Goal: Task Accomplishment & Management: Manage account settings

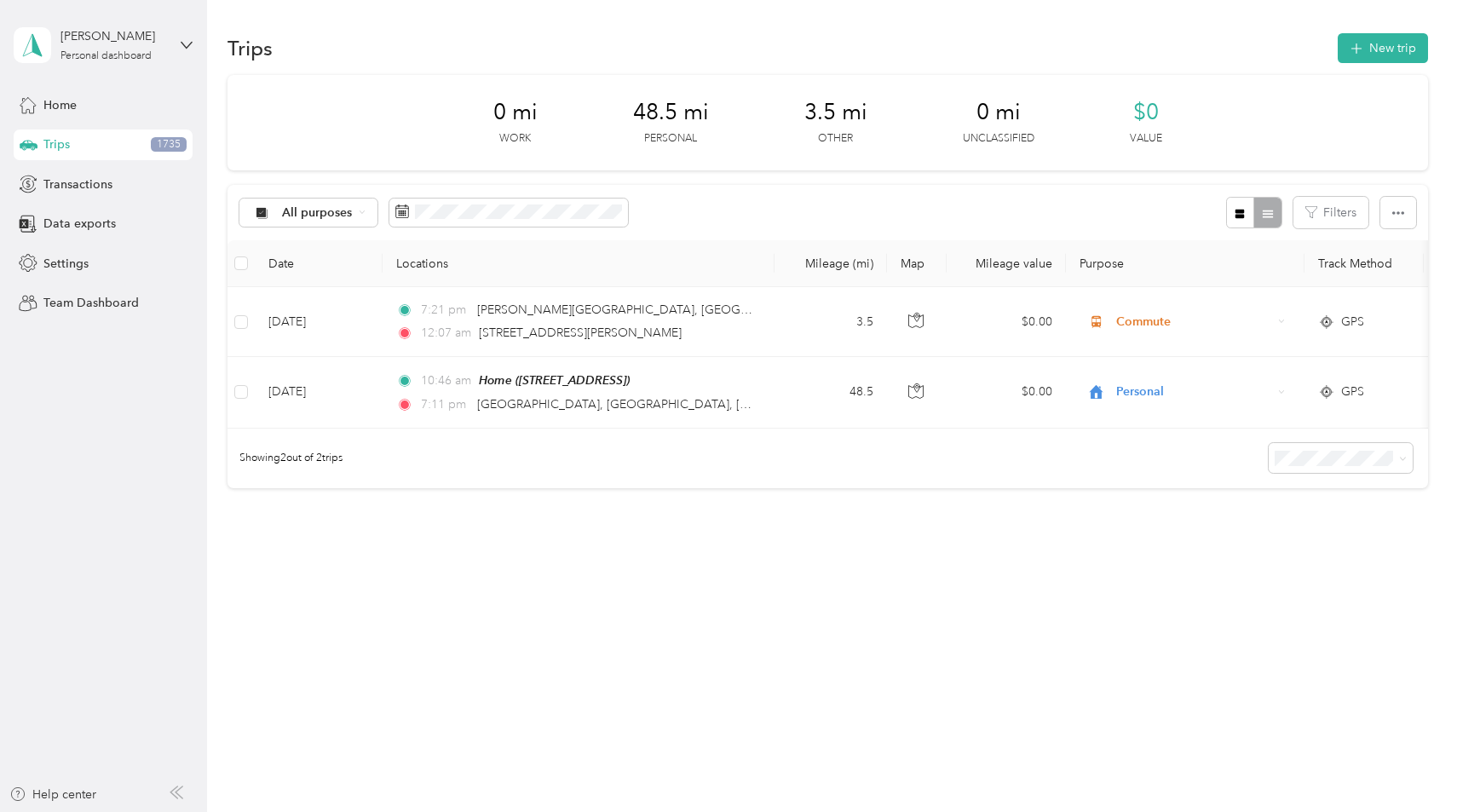
click at [601, 229] on div "All purposes Filters" at bounding box center [827, 212] width 1199 height 55
click at [601, 221] on span at bounding box center [508, 213] width 238 height 29
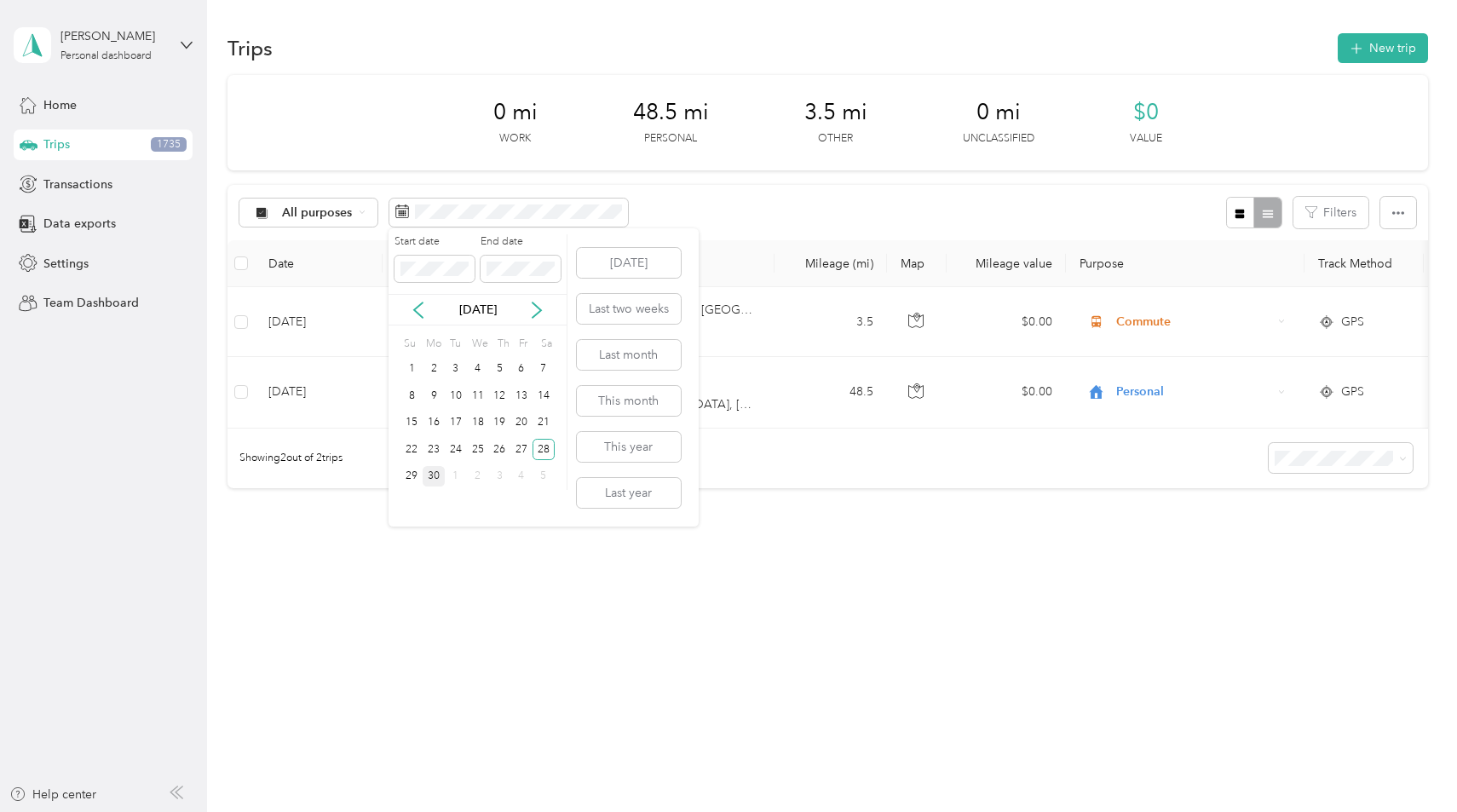
click at [435, 475] on div "30" at bounding box center [433, 477] width 22 height 21
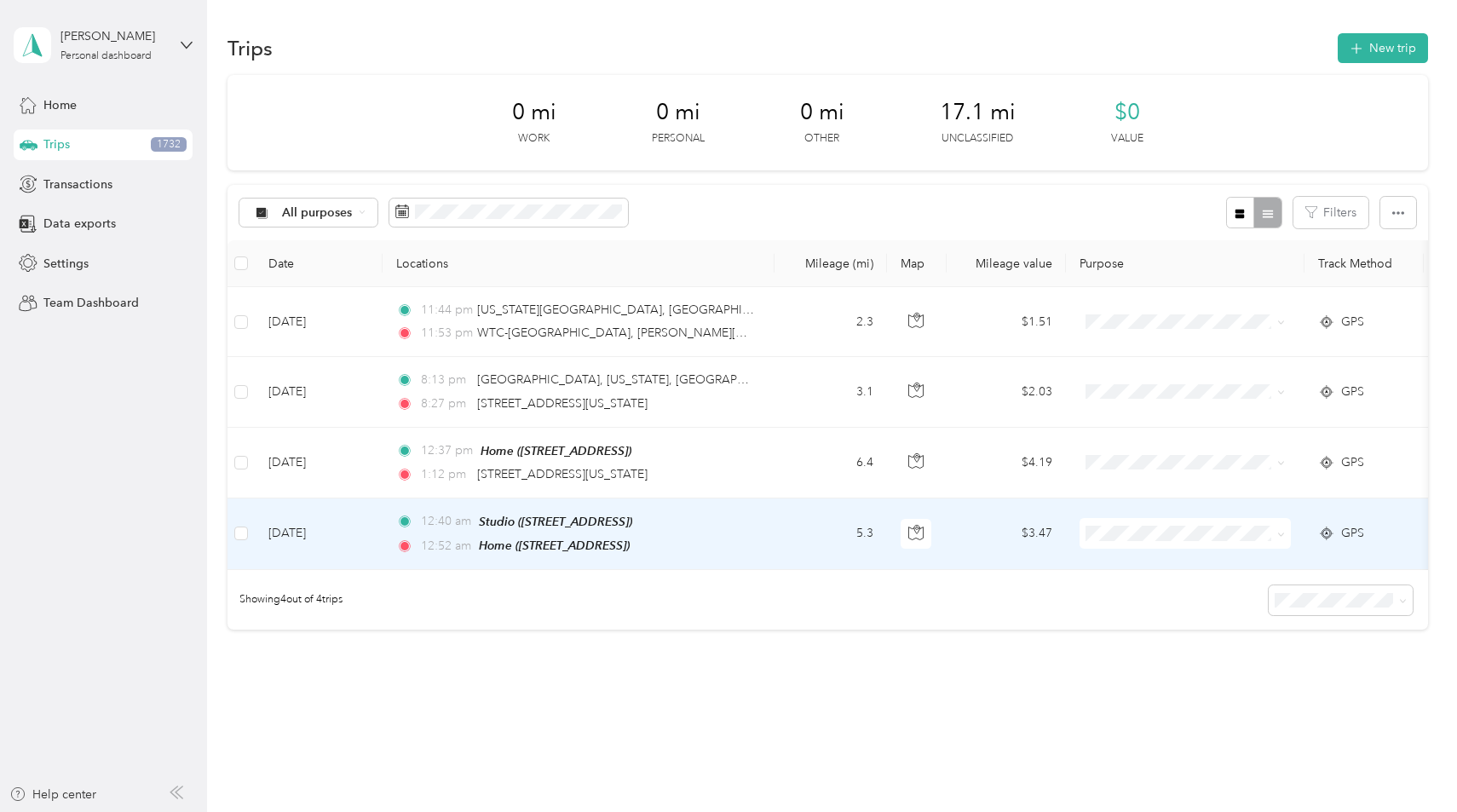
click at [751, 519] on div "12:40 am Studio ([STREET_ADDRESS])" at bounding box center [575, 521] width 357 height 19
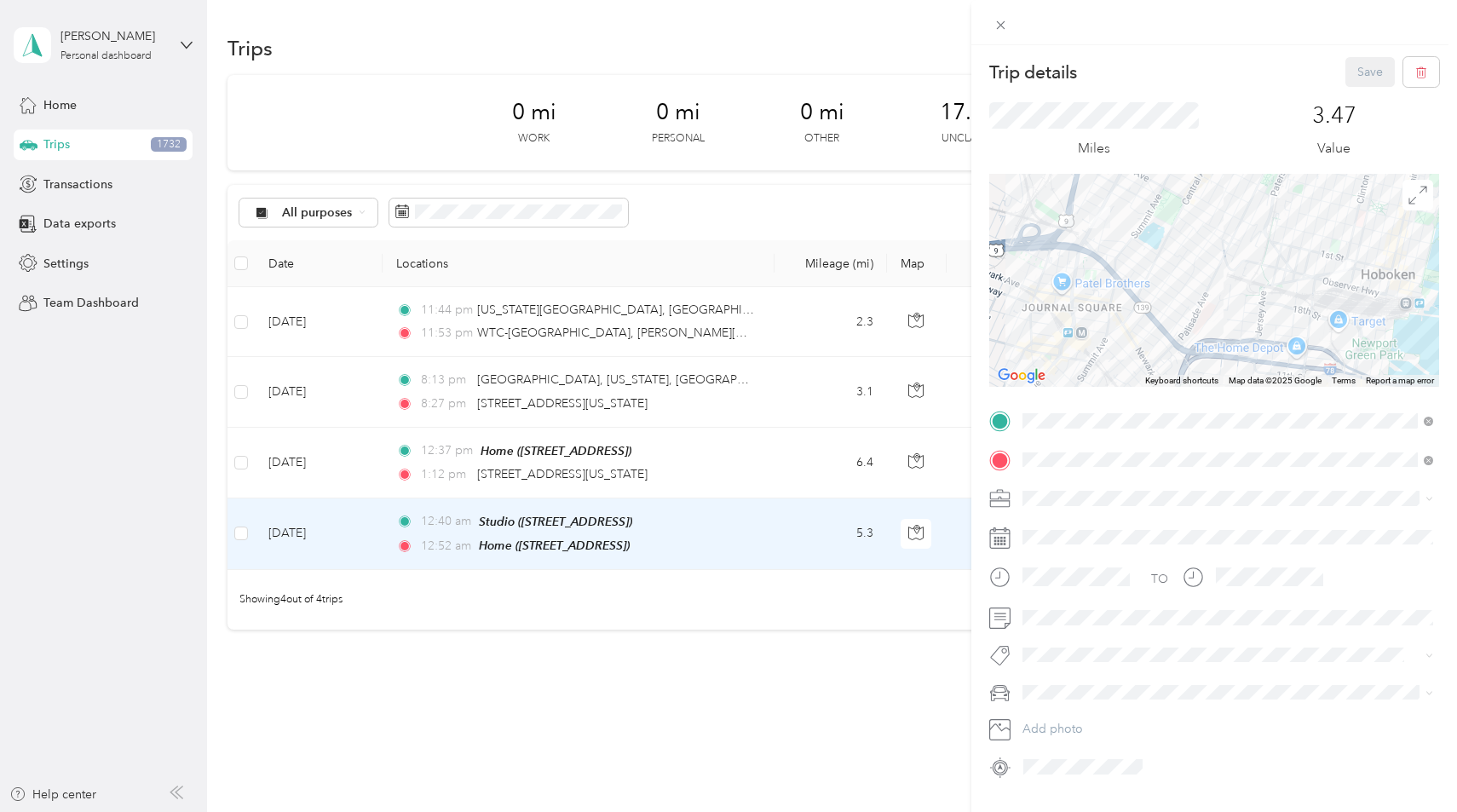
click at [762, 618] on div "Trip details Save This trip cannot be edited because it is either under review,…" at bounding box center [728, 406] width 1457 height 812
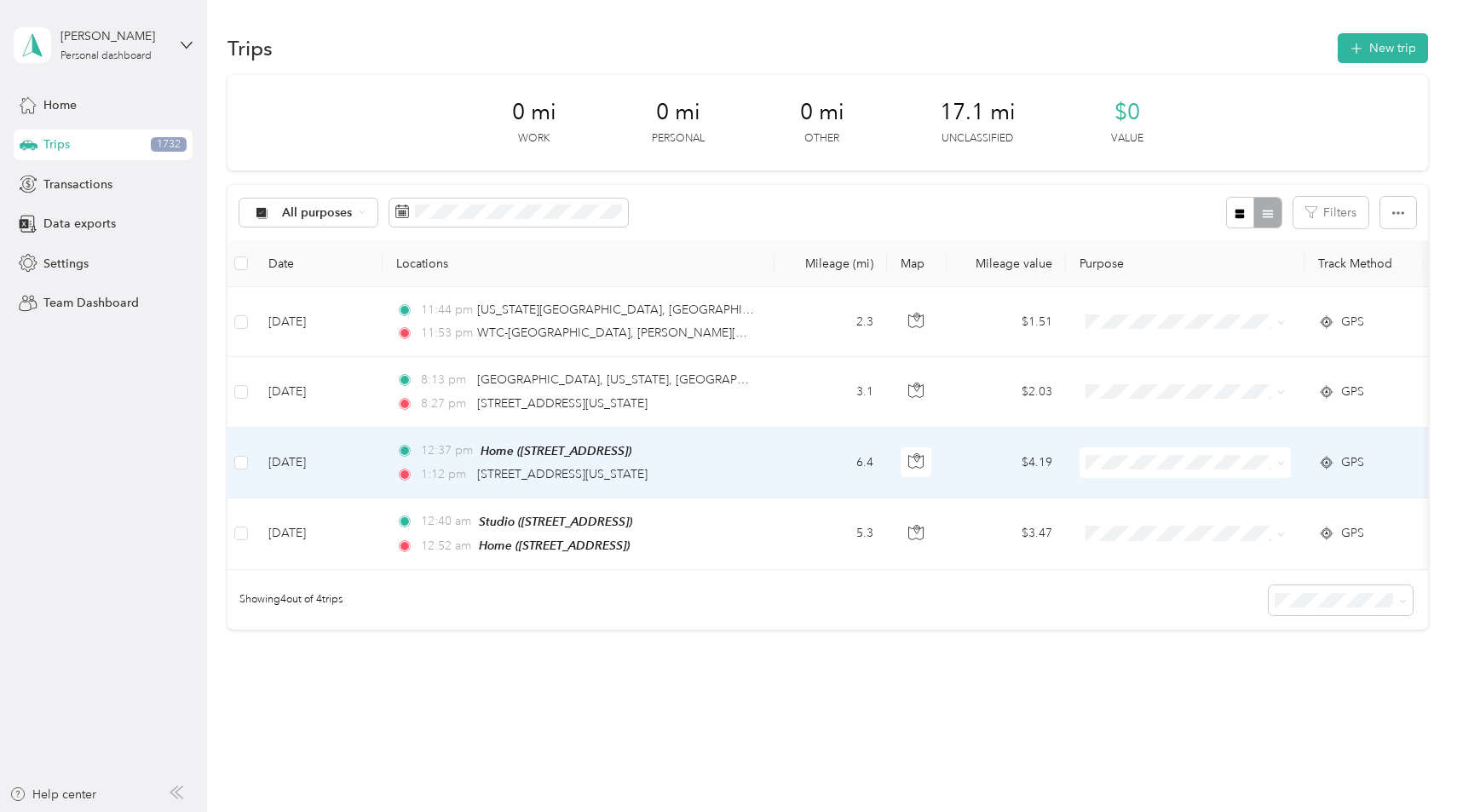
click at [803, 476] on td "6.4" at bounding box center [831, 462] width 112 height 71
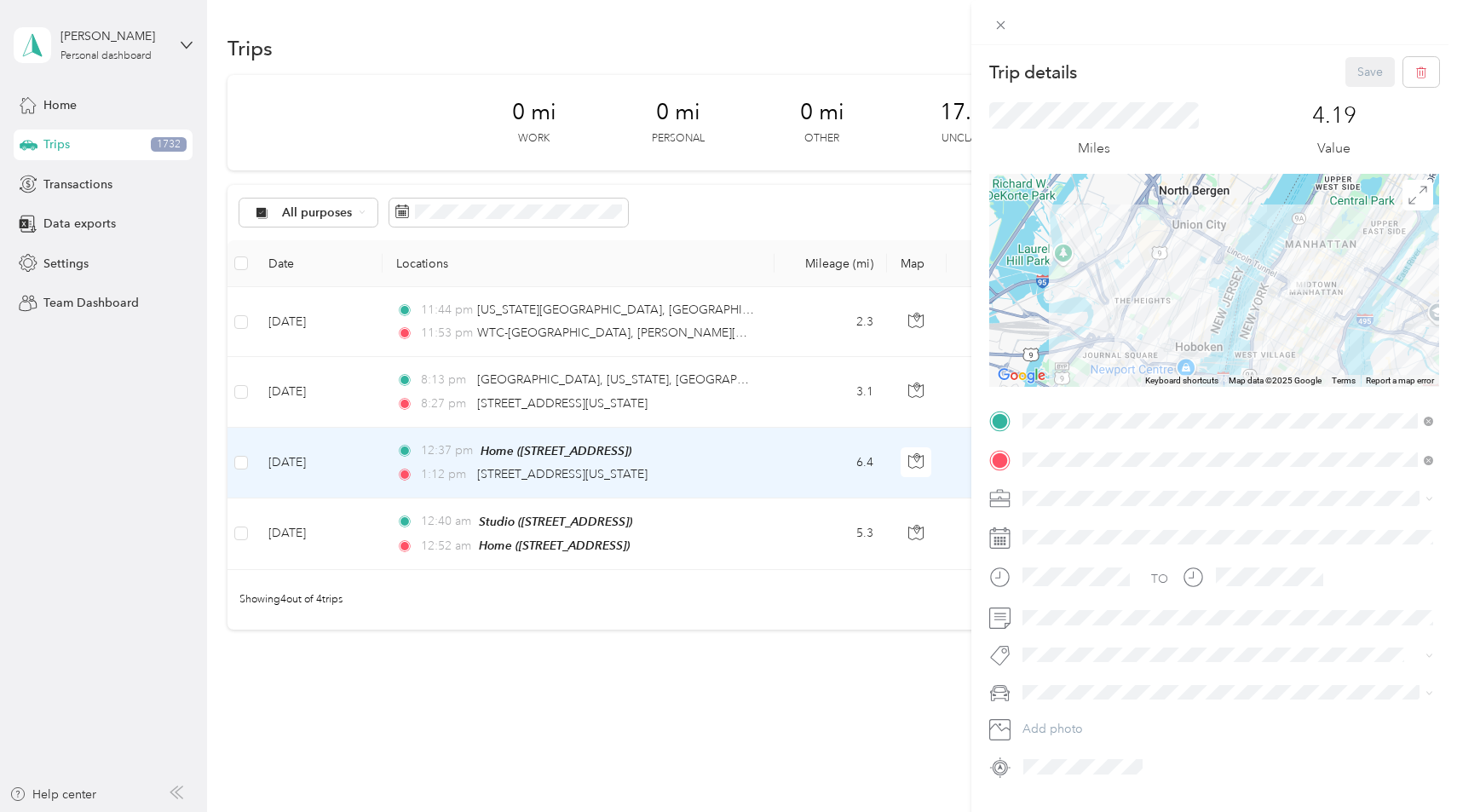
click at [624, 654] on div "Trip details Save This trip cannot be edited because it is either under review,…" at bounding box center [728, 406] width 1457 height 812
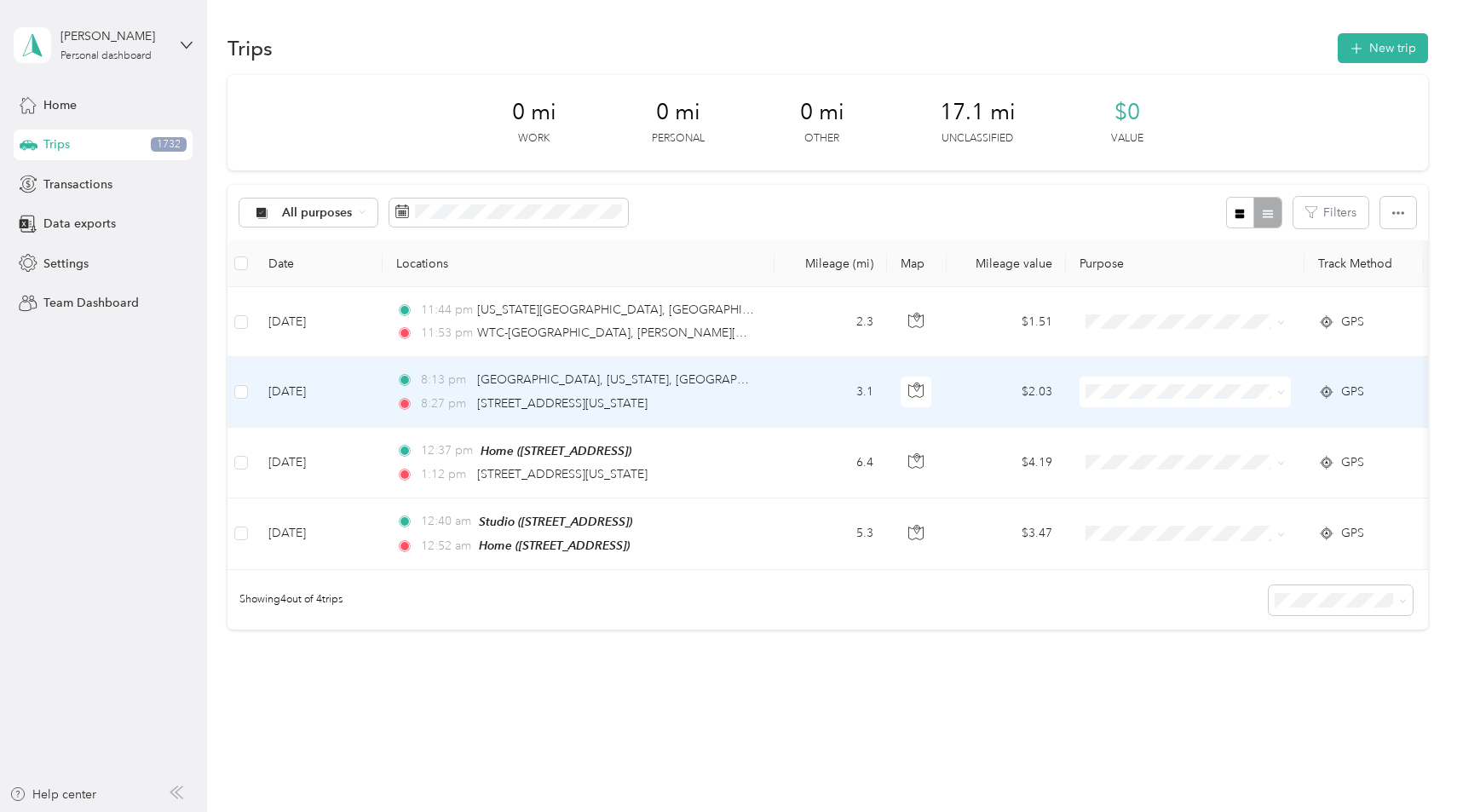
click at [726, 394] on div "8:27 pm [STREET_ADDRESS][US_STATE]" at bounding box center [575, 403] width 357 height 18
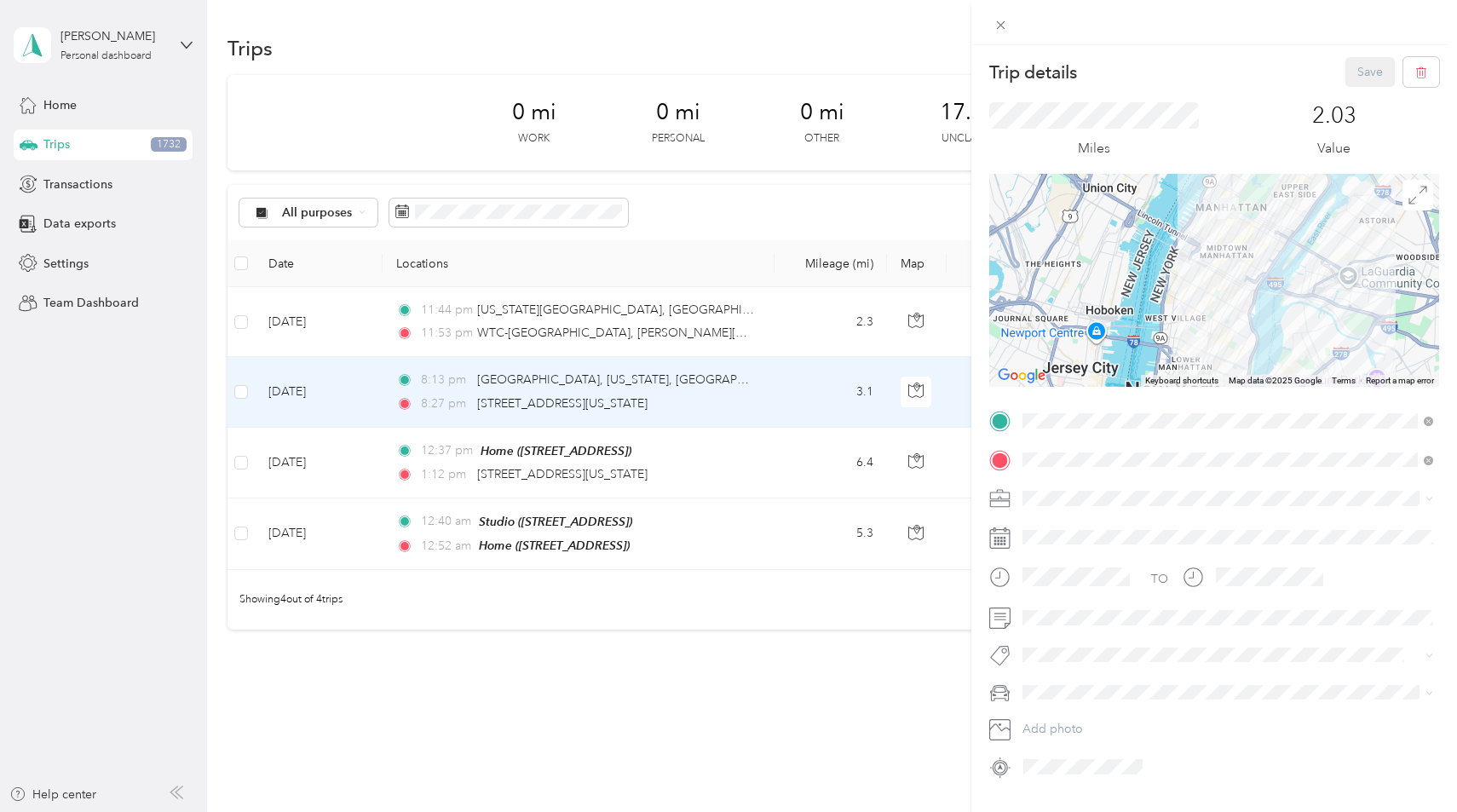
click at [790, 338] on div "Trip details Save This trip cannot be edited because it is either under review,…" at bounding box center [728, 406] width 1457 height 812
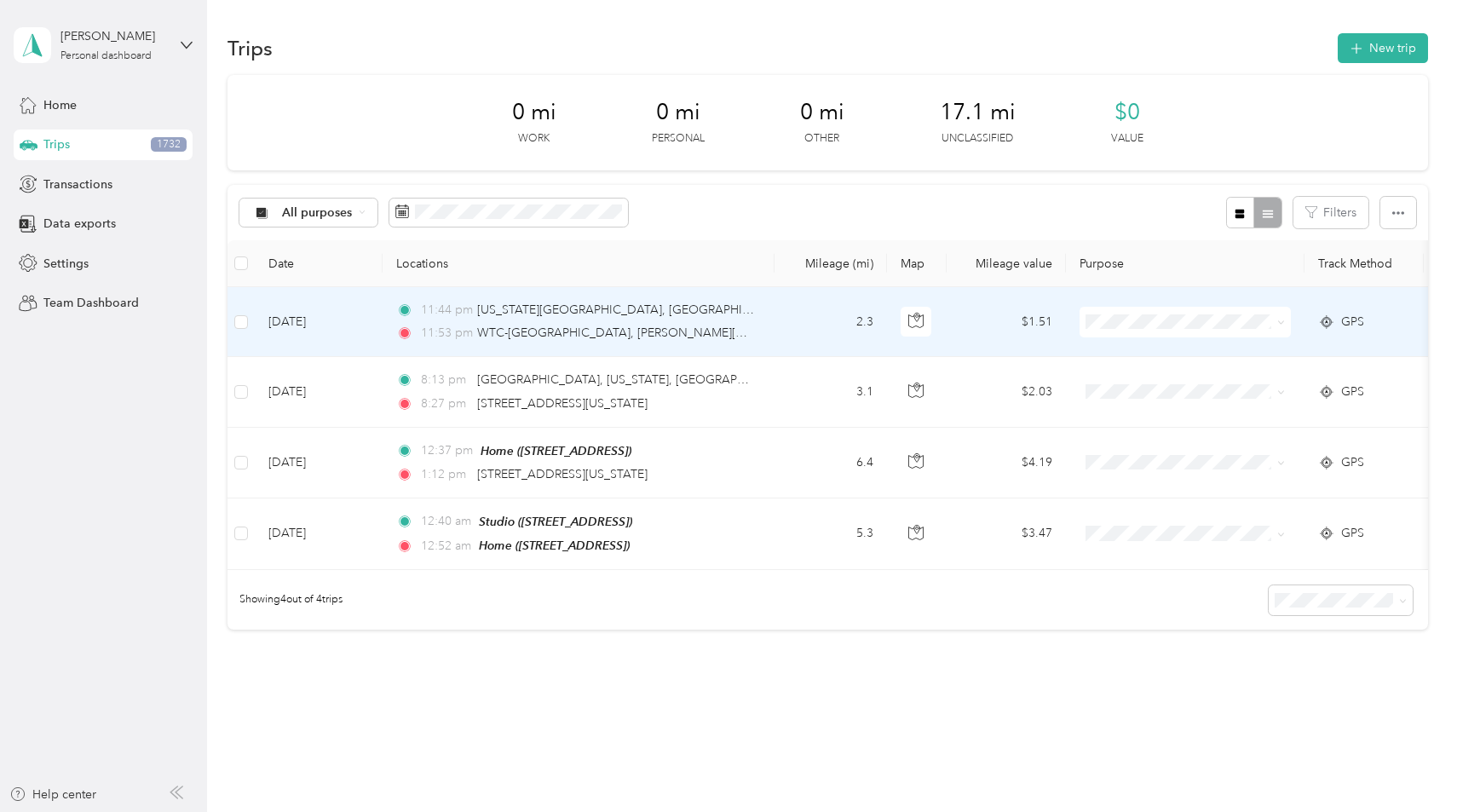
click at [790, 338] on td "2.3" at bounding box center [831, 322] width 112 height 70
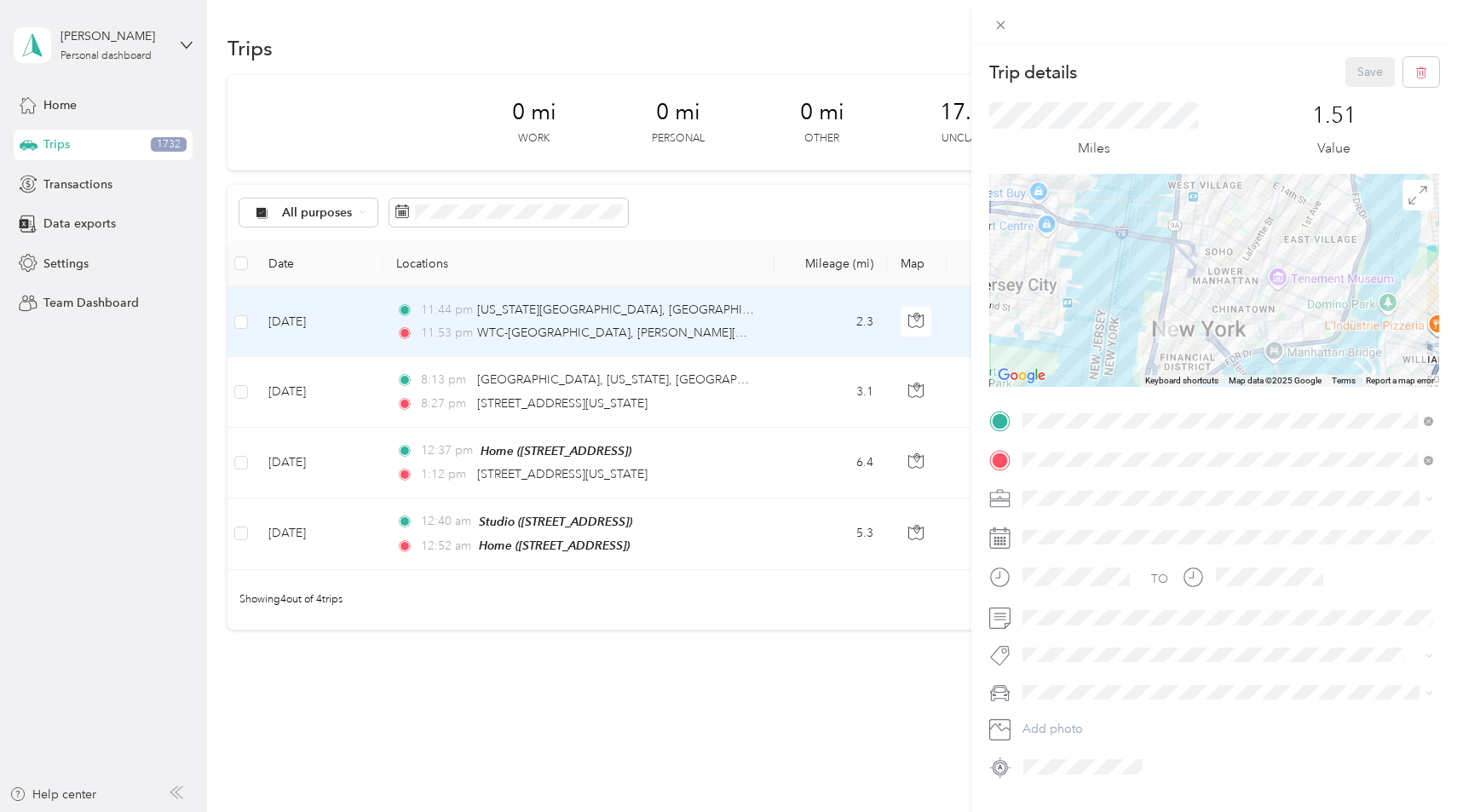
click at [793, 374] on div "Trip details Save This trip cannot be edited because it is either under review,…" at bounding box center [728, 406] width 1457 height 812
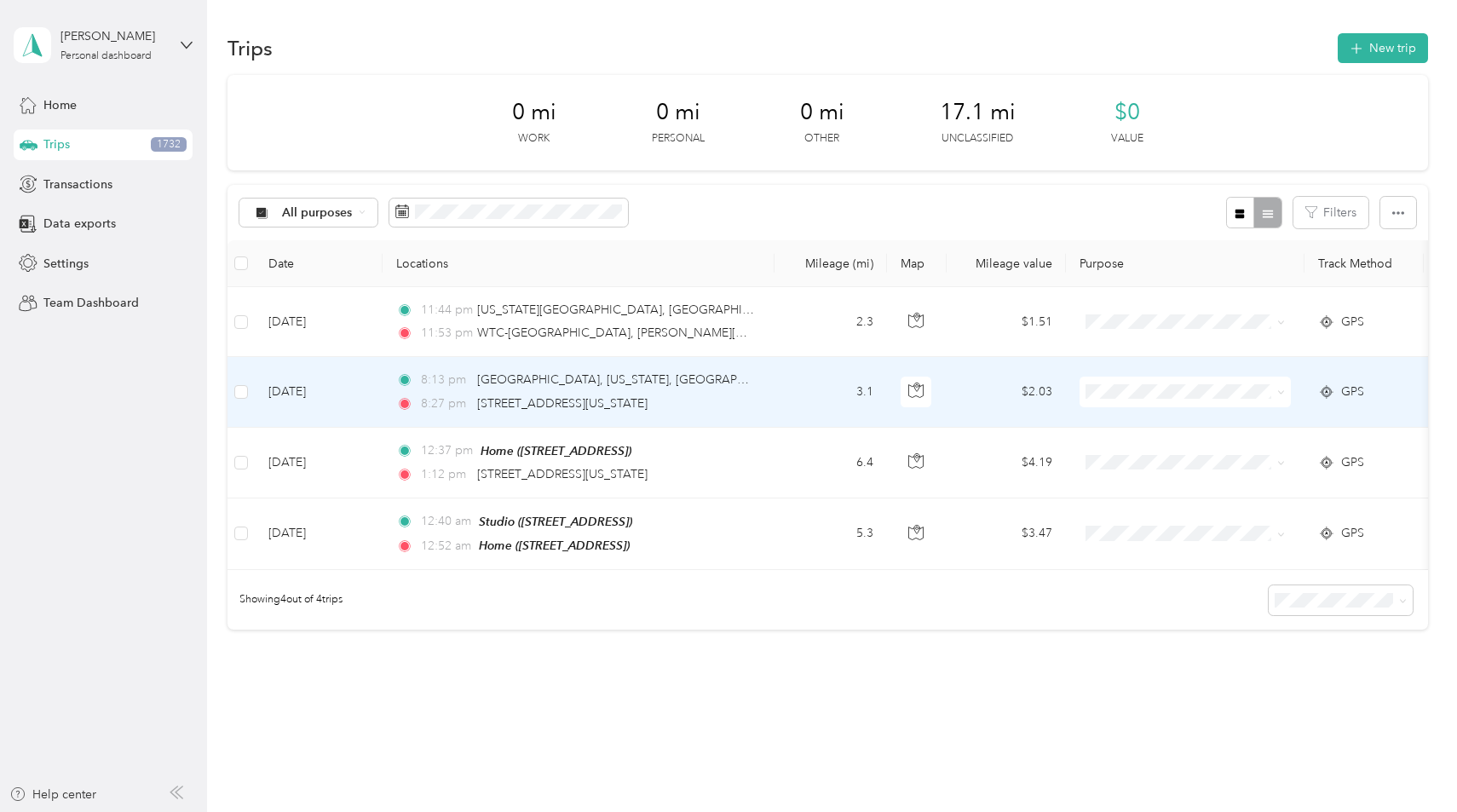
click at [789, 391] on td "3.1" at bounding box center [831, 392] width 112 height 70
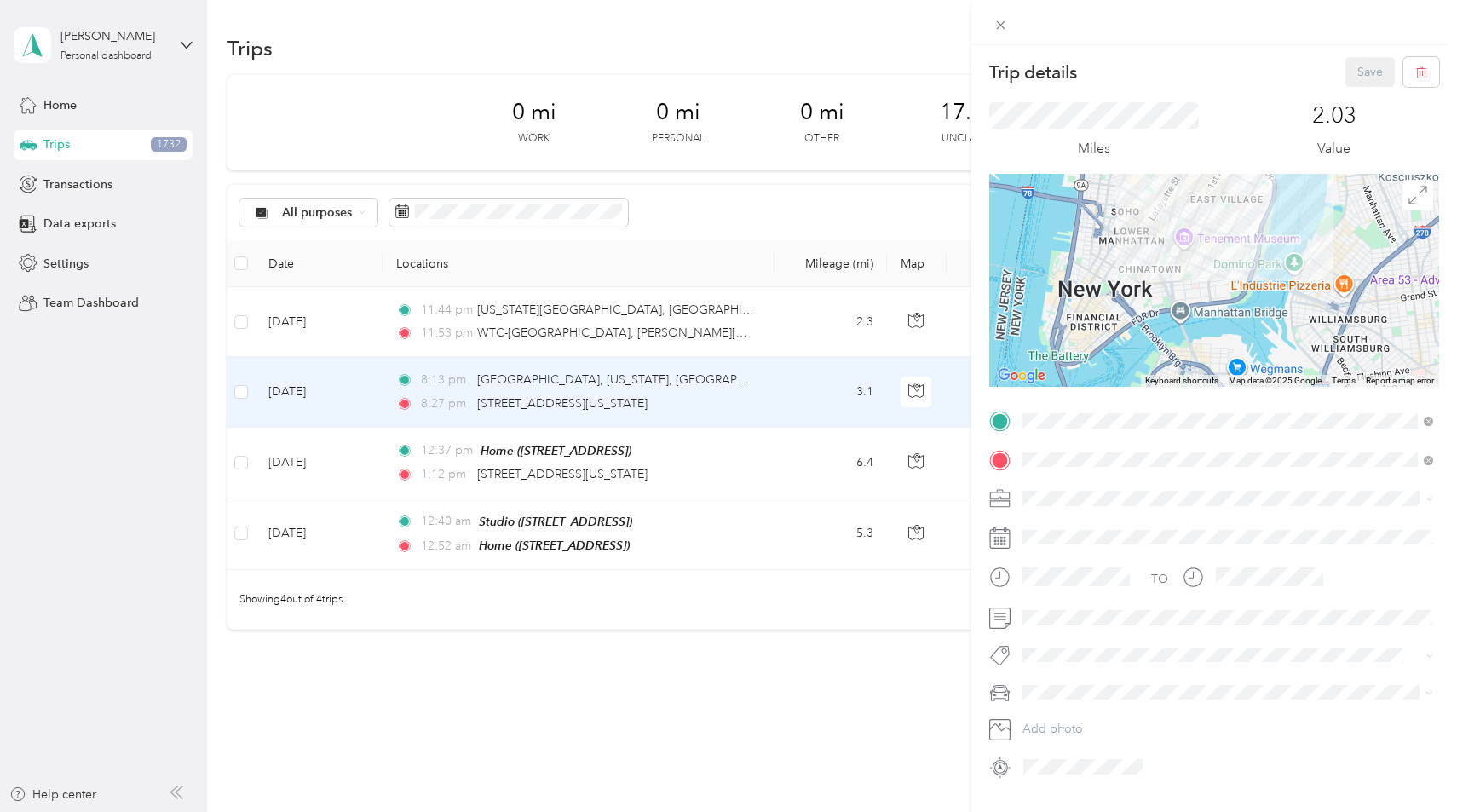
drag, startPoint x: 1239, startPoint y: 270, endPoint x: 1242, endPoint y: 22, distance: 248.0
click at [1242, 22] on div "Trip details Save This trip cannot be edited because it is either under review,…" at bounding box center [1214, 428] width 485 height 857
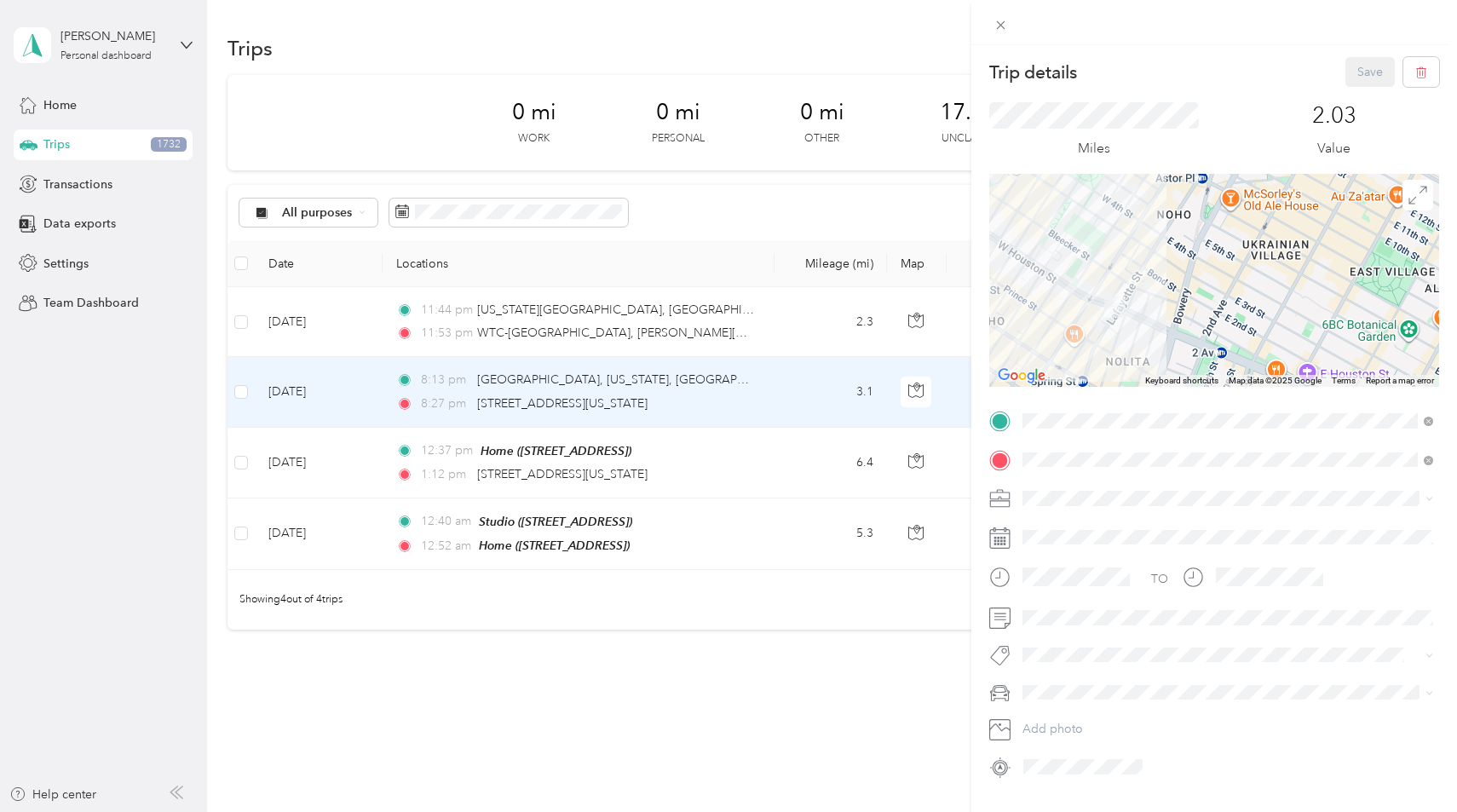
drag, startPoint x: 1160, startPoint y: 200, endPoint x: 1130, endPoint y: 361, distance: 163.8
click at [1130, 361] on div at bounding box center [1213, 279] width 449 height 213
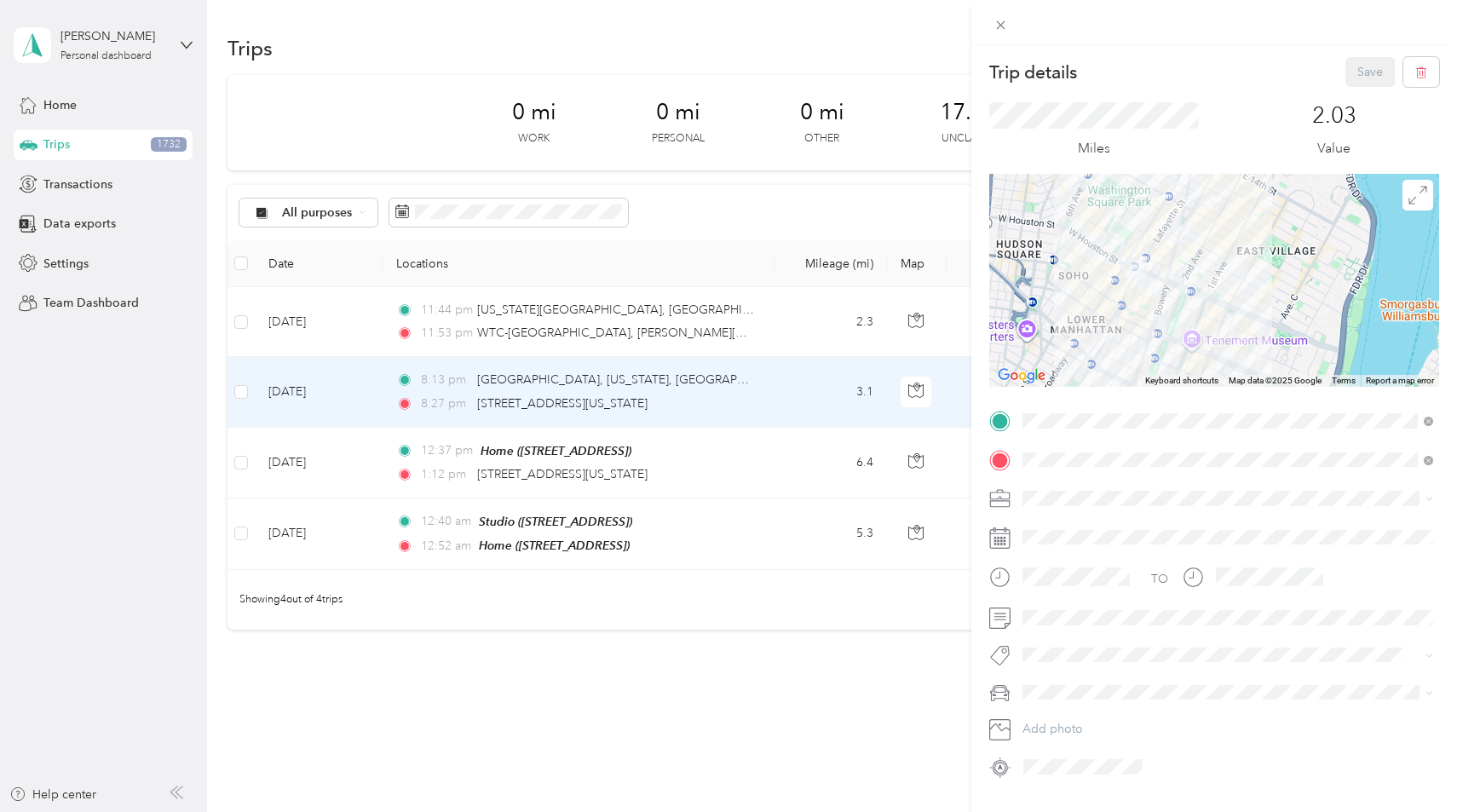
drag, startPoint x: 1171, startPoint y: 220, endPoint x: 1152, endPoint y: 389, distance: 170.1
click at [1152, 385] on div "Keyboard shortcuts Map Data Map data ©2025 Google Map data ©2025 Google 500 m C…" at bounding box center [1213, 279] width 449 height 213
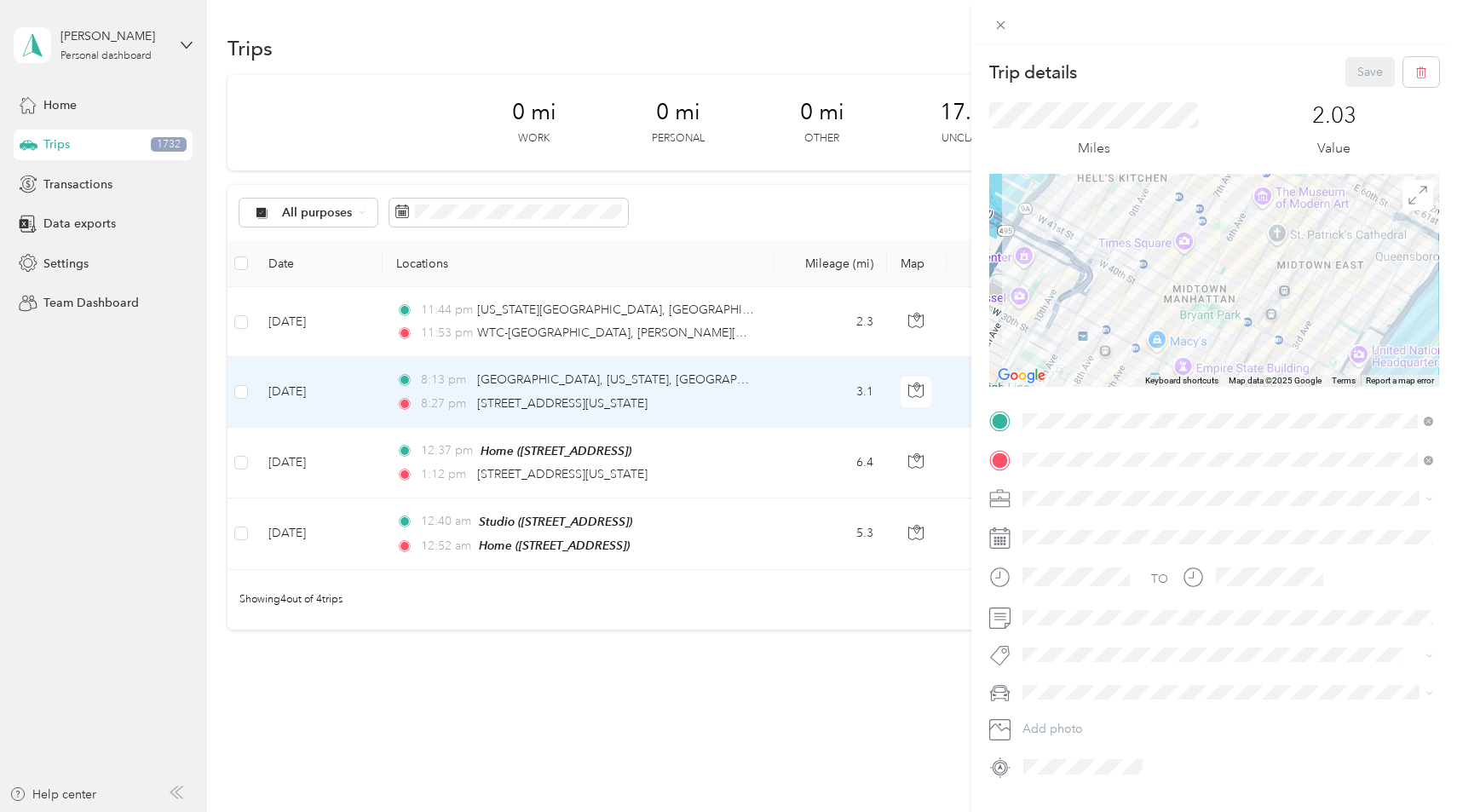
drag, startPoint x: 1250, startPoint y: 262, endPoint x: 1224, endPoint y: 386, distance: 126.7
click at [1224, 386] on div "Keyboard shortcuts Map Data Map data ©2025 Google Map data ©2025 Google 500 m C…" at bounding box center [1213, 279] width 449 height 213
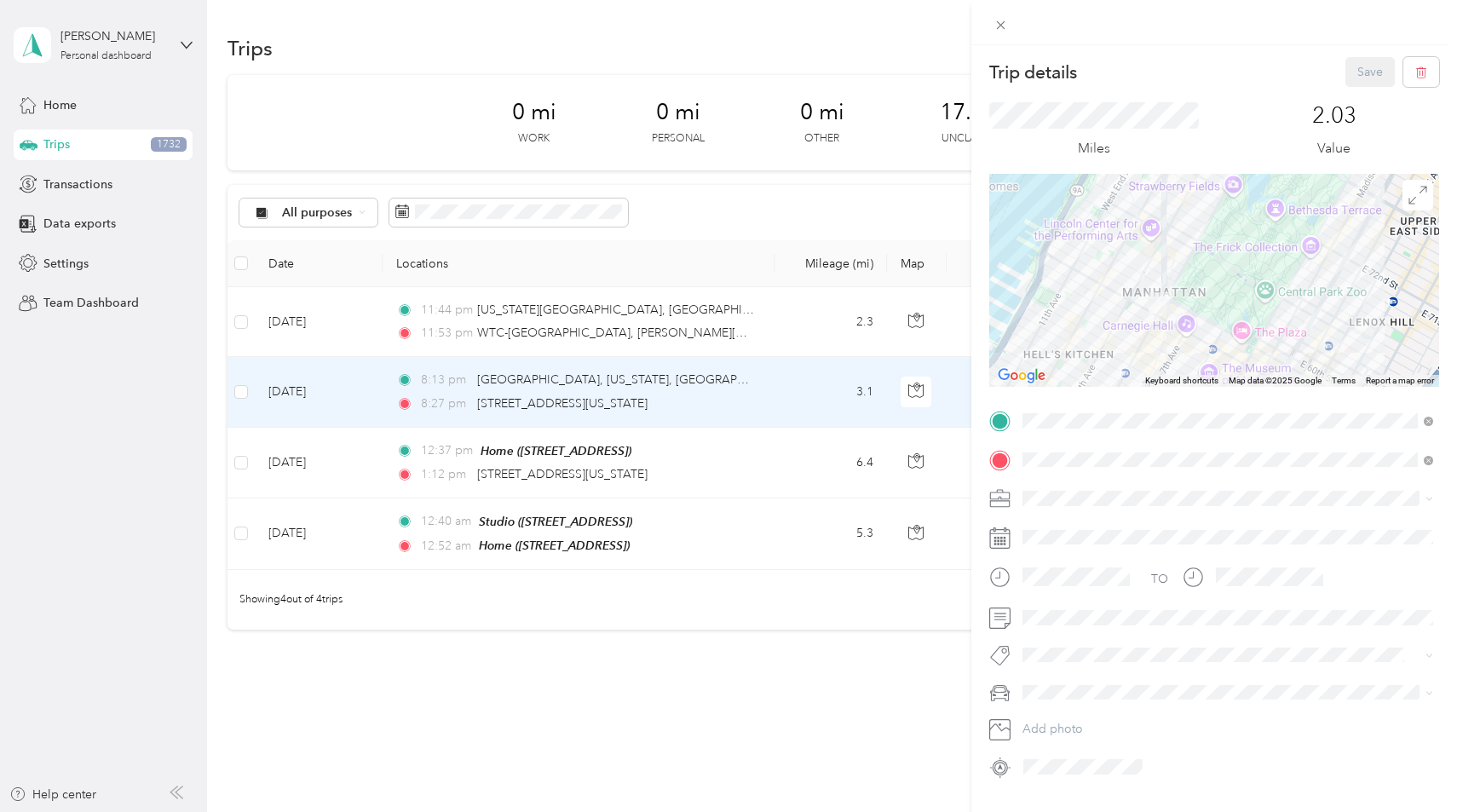
drag, startPoint x: 1230, startPoint y: 313, endPoint x: 1223, endPoint y: 192, distance: 121.2
click at [1223, 192] on div at bounding box center [1213, 279] width 449 height 213
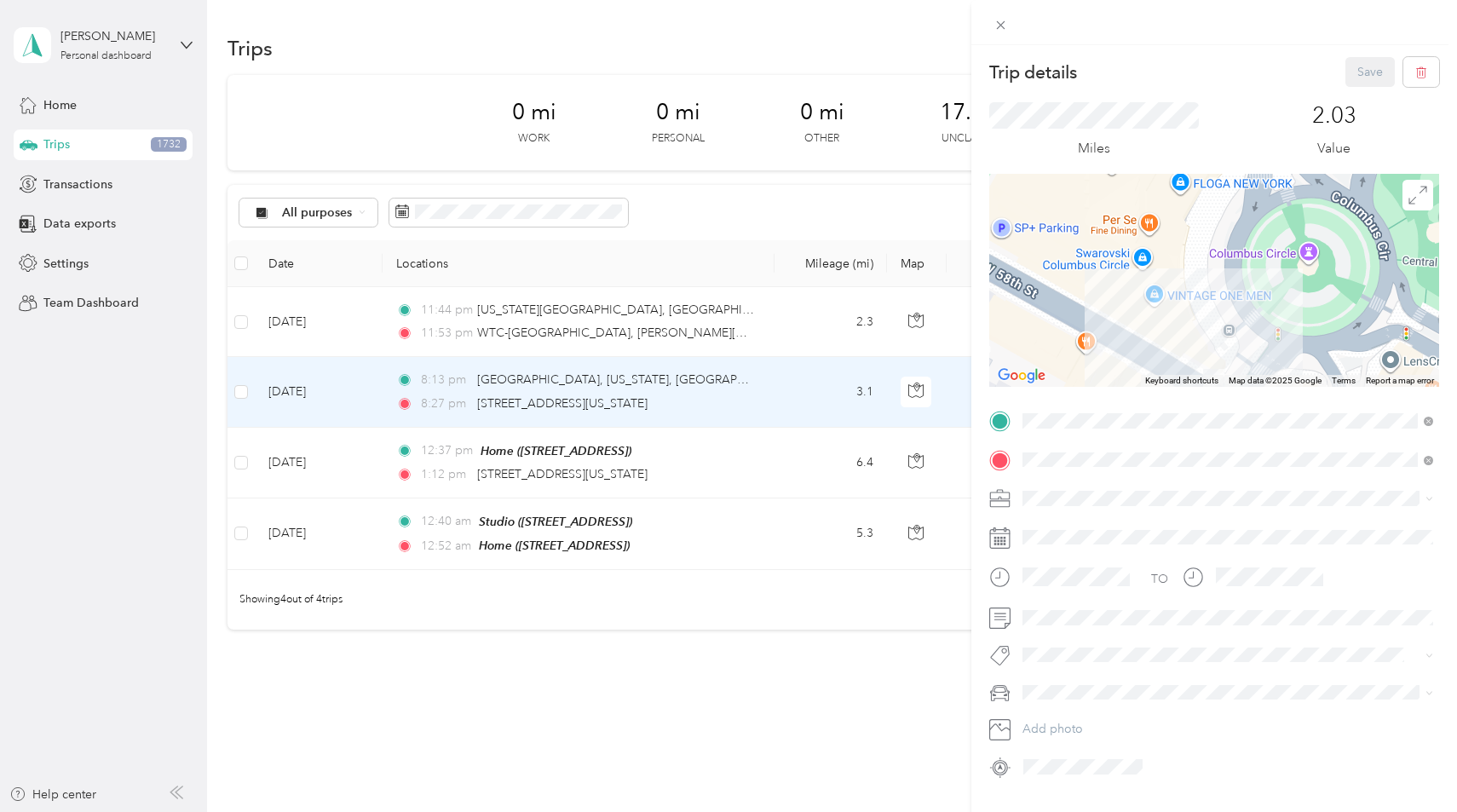
click at [259, 474] on div "Trip details Save This trip cannot be edited because it is either under review,…" at bounding box center [728, 406] width 1457 height 812
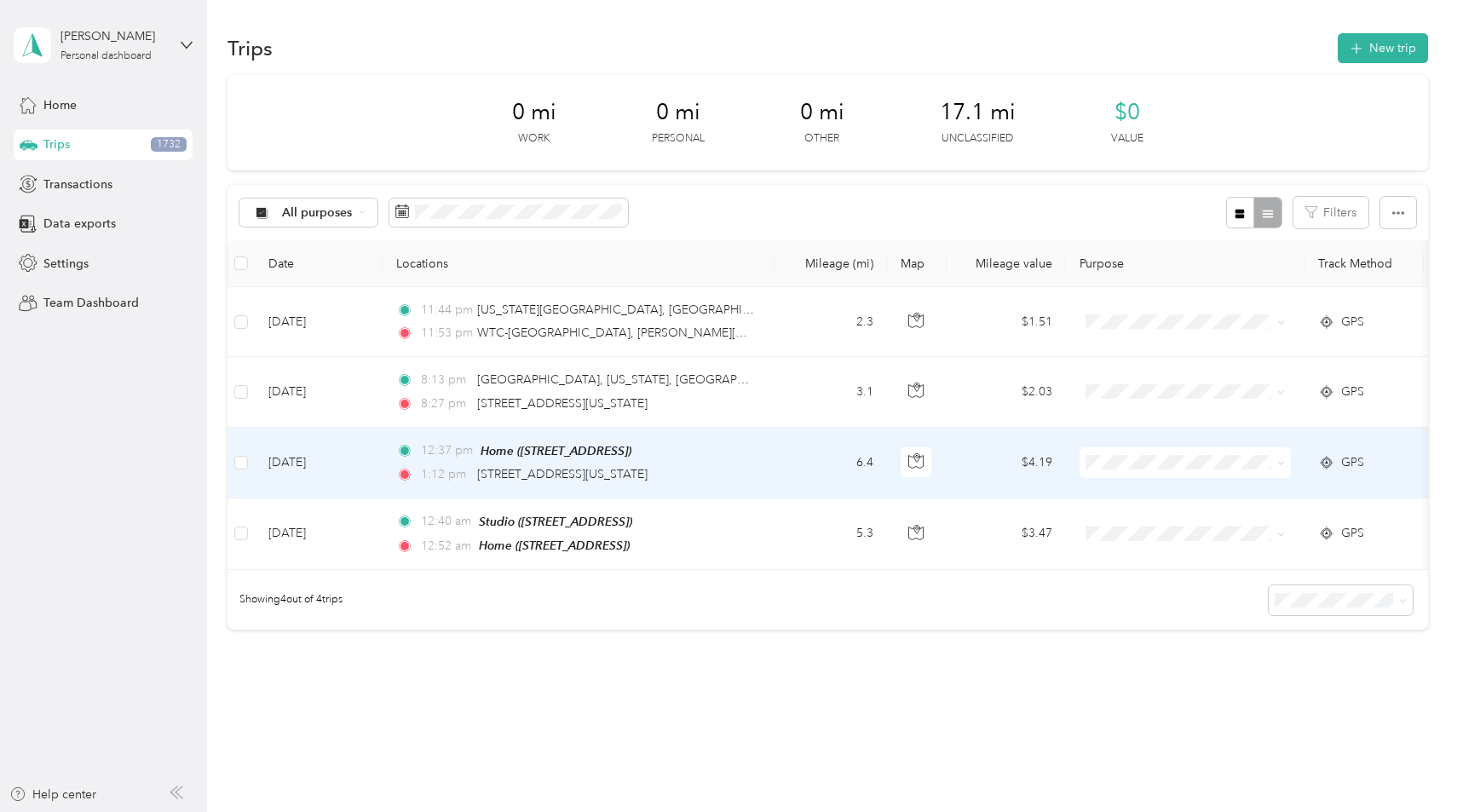
click at [767, 472] on td "12:37 pm Home ([STREET_ADDRESS]) 1:12 pm [STREET_ADDRESS][US_STATE]" at bounding box center [578, 462] width 392 height 71
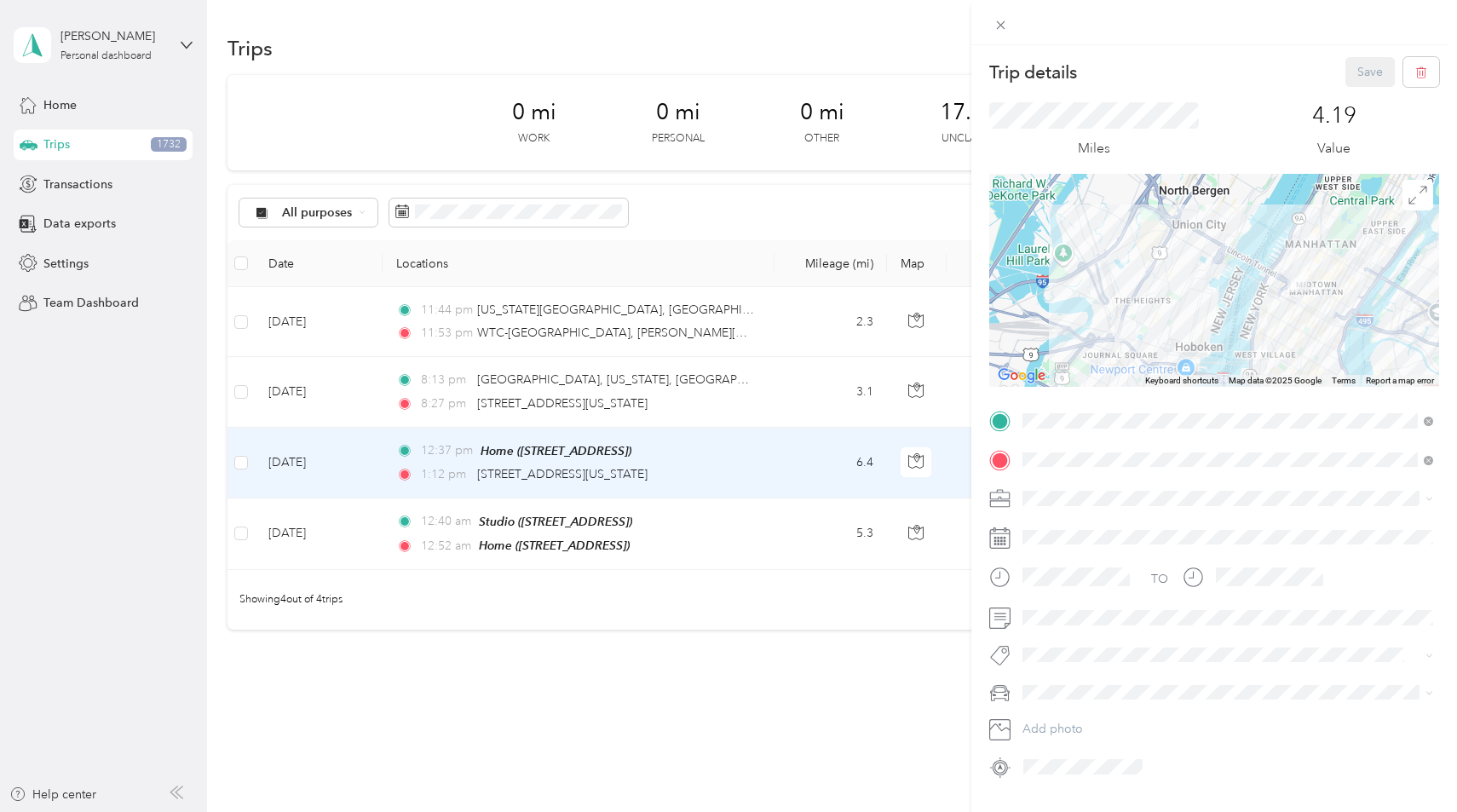
click at [742, 547] on div "Trip details Save This trip cannot be edited because it is either under review,…" at bounding box center [728, 406] width 1457 height 812
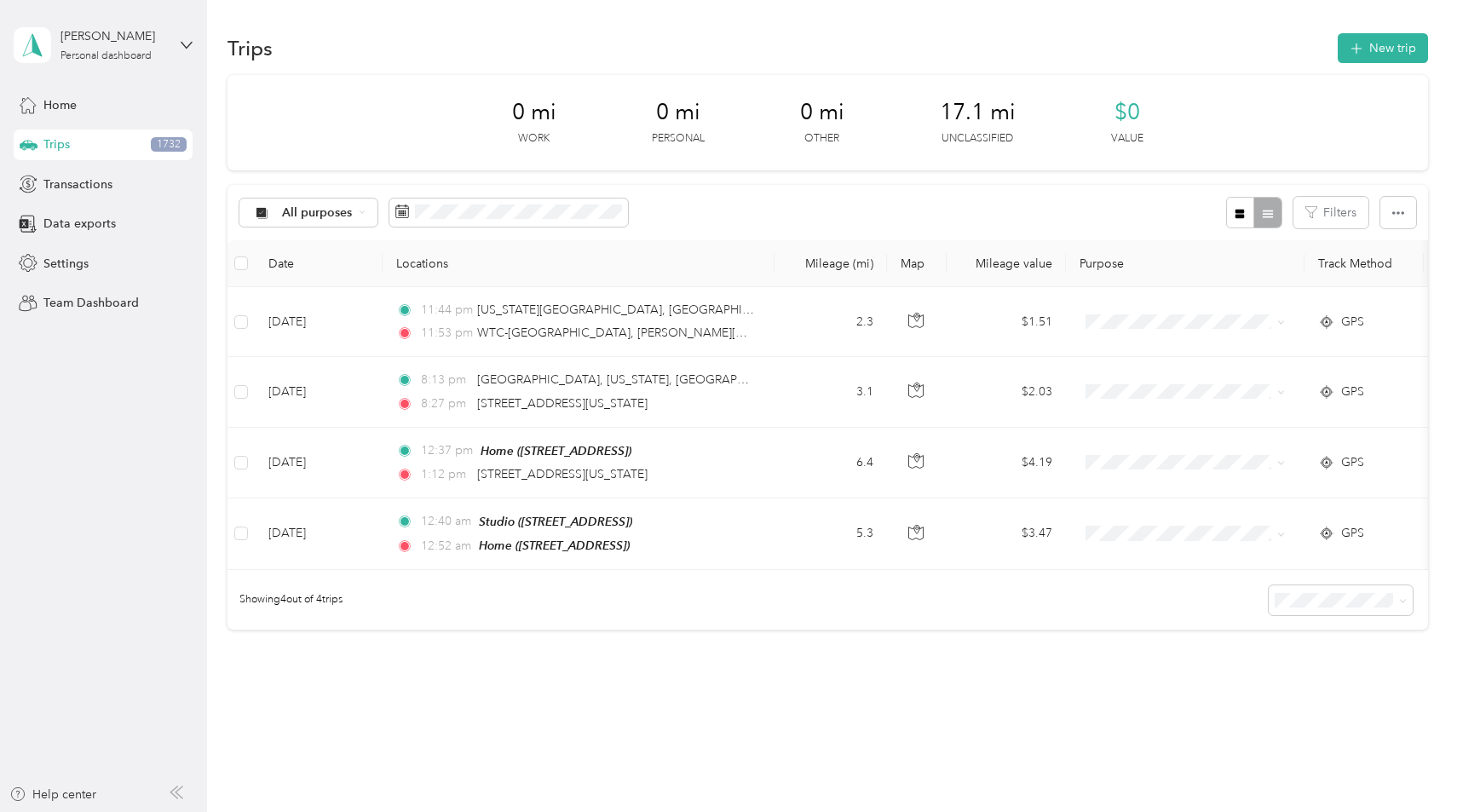
click at [742, 547] on div at bounding box center [728, 406] width 1457 height 812
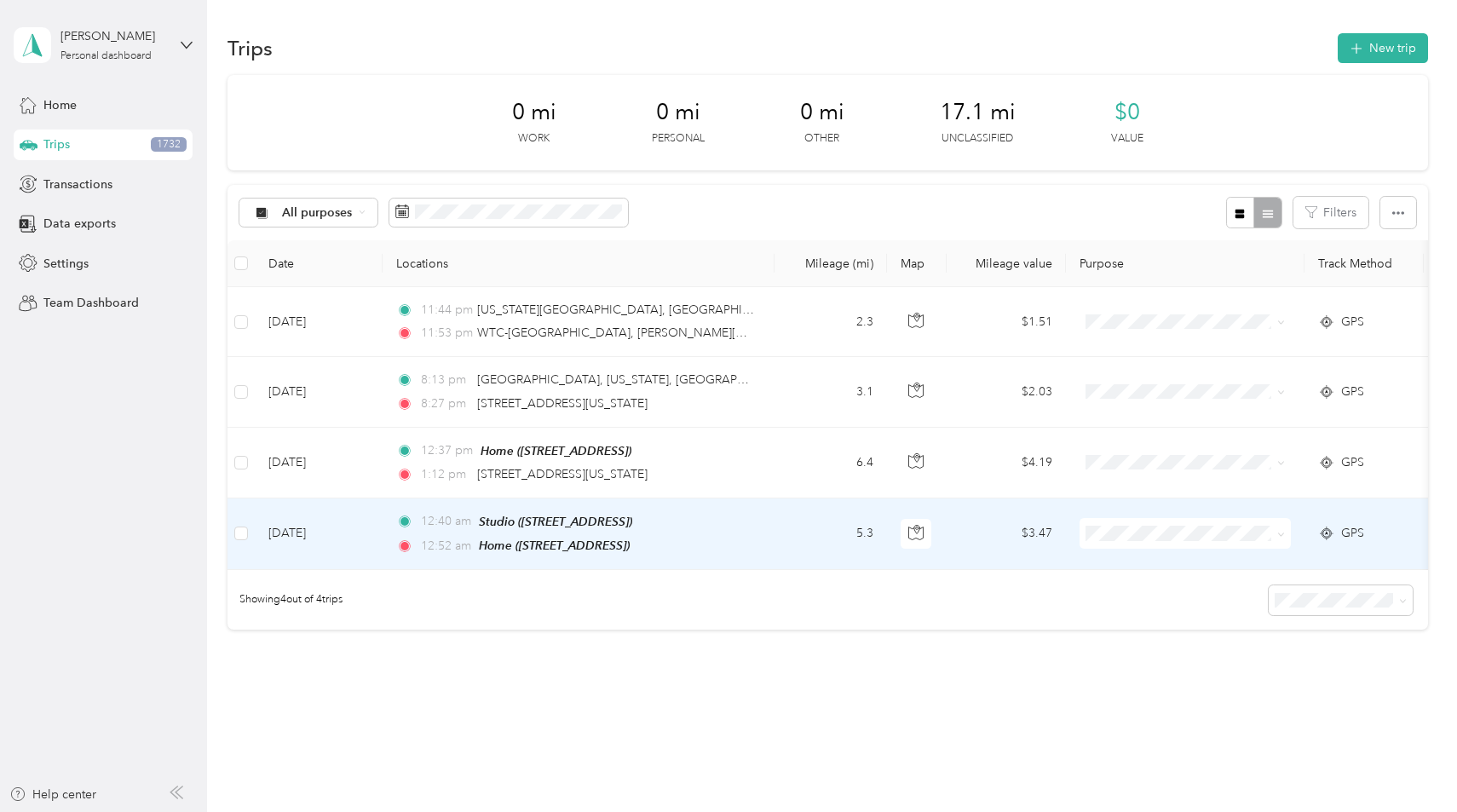
click at [742, 547] on div "12:52 am Home ([STREET_ADDRESS])" at bounding box center [575, 546] width 357 height 19
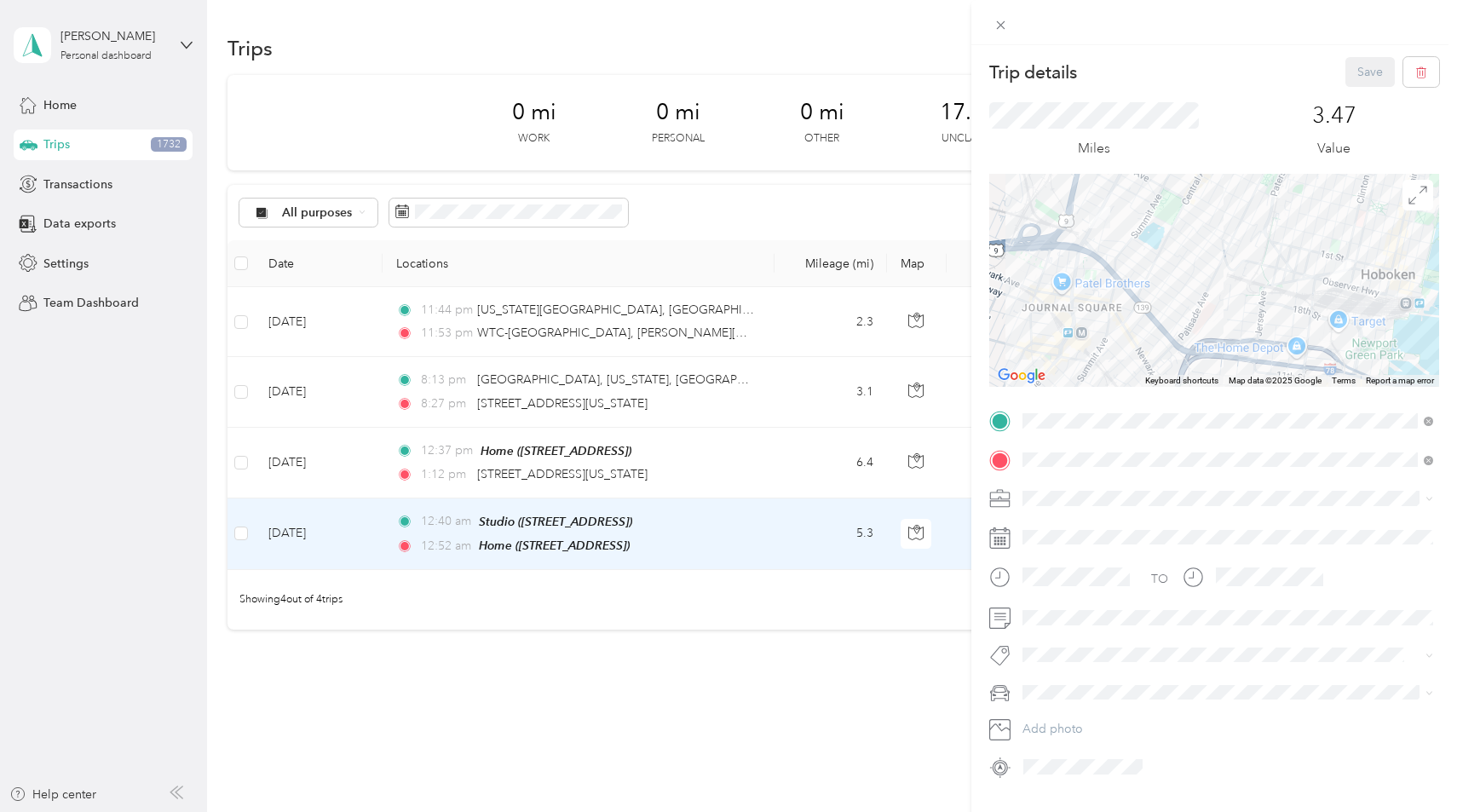
click at [742, 547] on div "Trip details Save This trip cannot be edited because it is either under review,…" at bounding box center [728, 406] width 1457 height 812
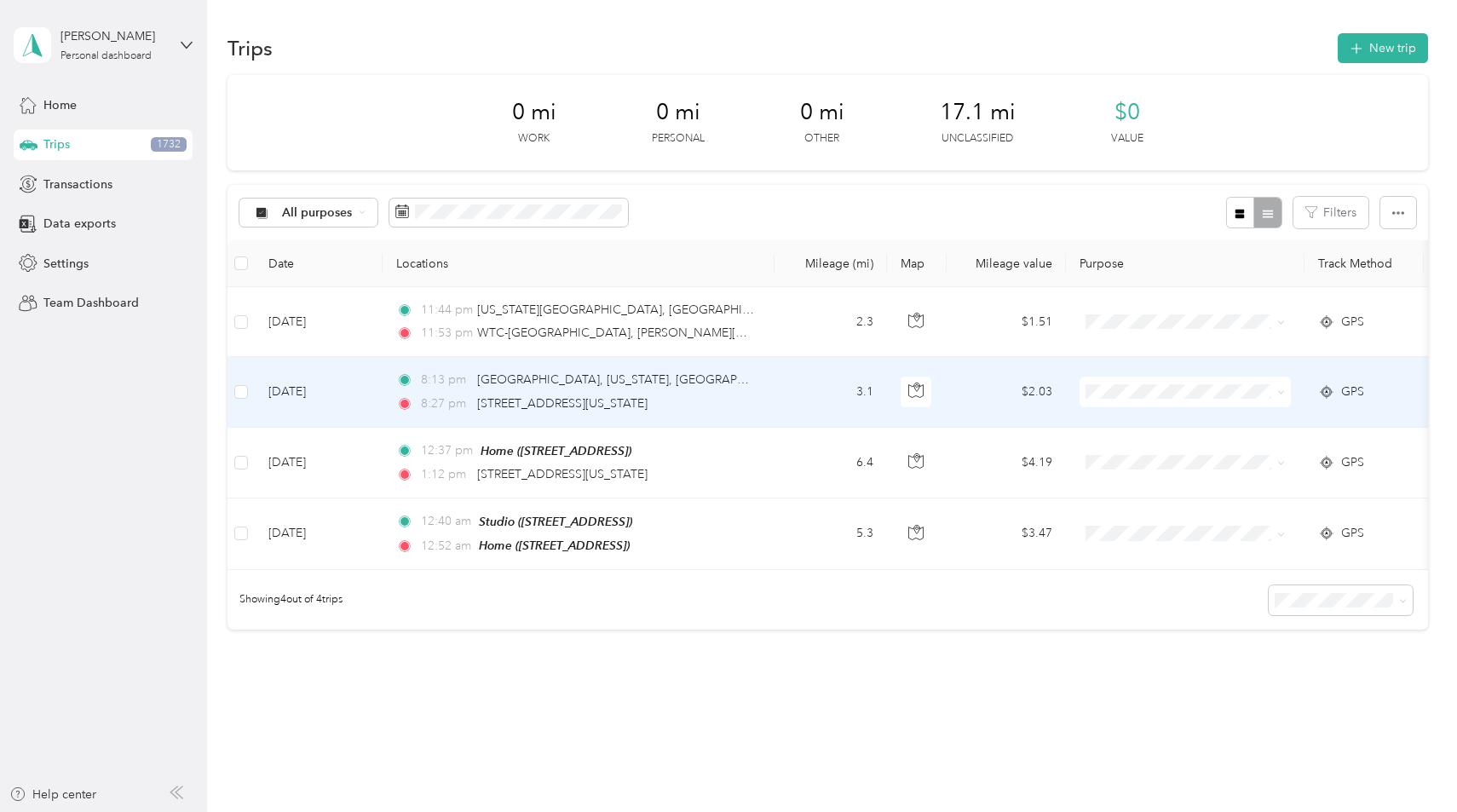
click at [769, 405] on td "8:13 pm [GEOGRAPHIC_DATA], [US_STATE], [GEOGRAPHIC_DATA] 8:27 pm E [GEOGRAPHIC_…" at bounding box center [578, 392] width 392 height 70
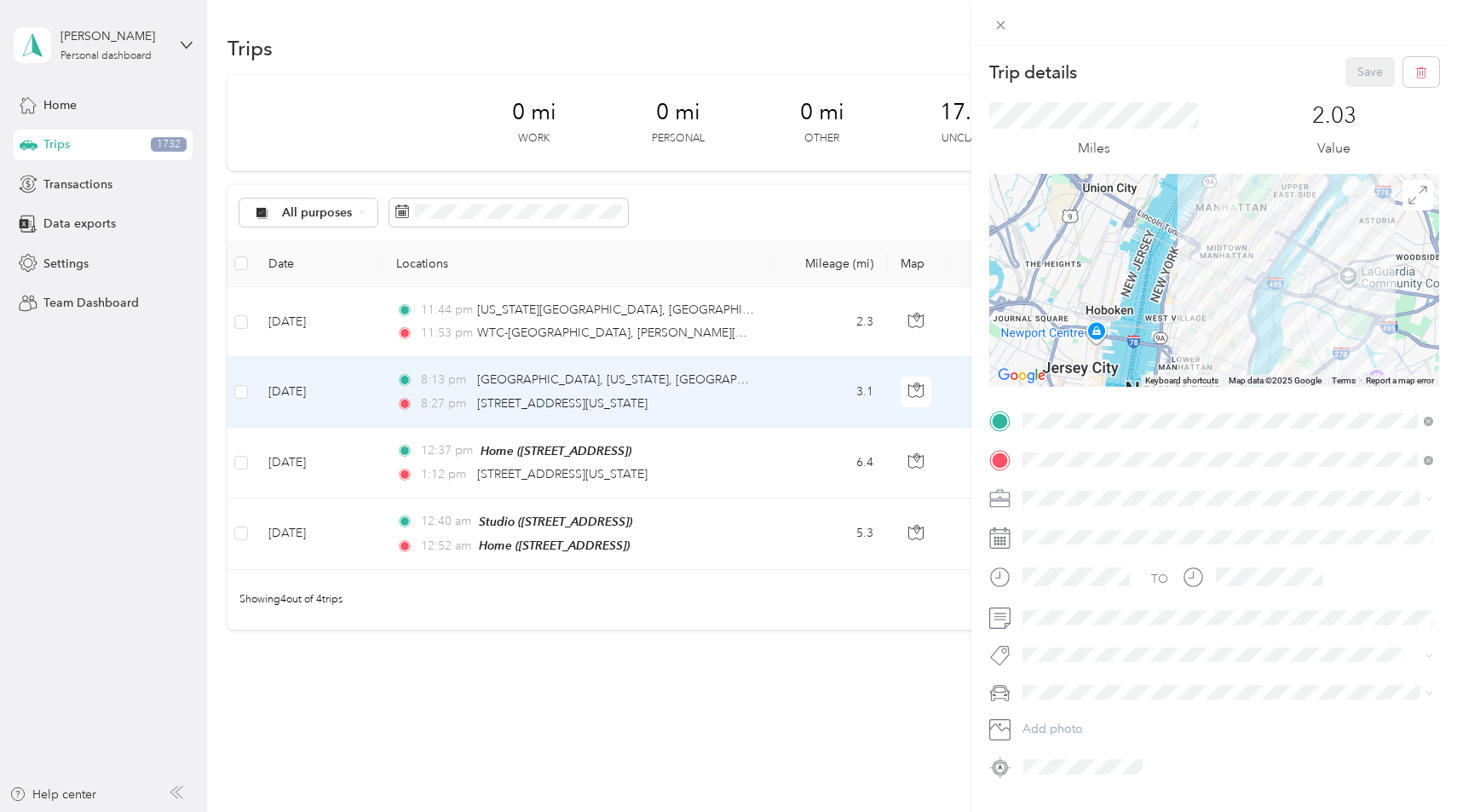
click at [726, 326] on div "Trip details Save This trip cannot be edited because it is either under review,…" at bounding box center [728, 406] width 1457 height 812
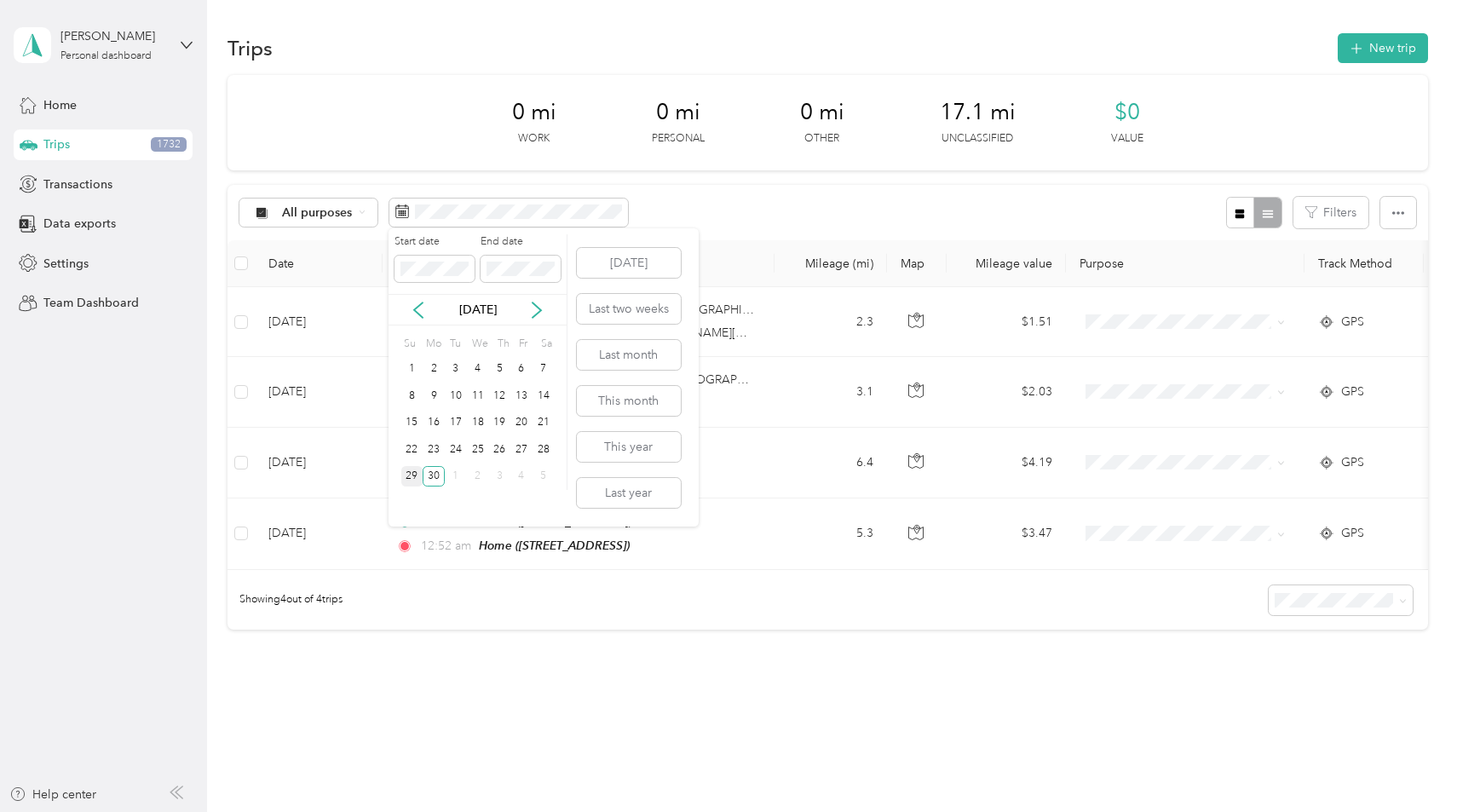
click at [419, 473] on div "29" at bounding box center [412, 477] width 22 height 21
click at [456, 482] on div "1" at bounding box center [456, 477] width 22 height 21
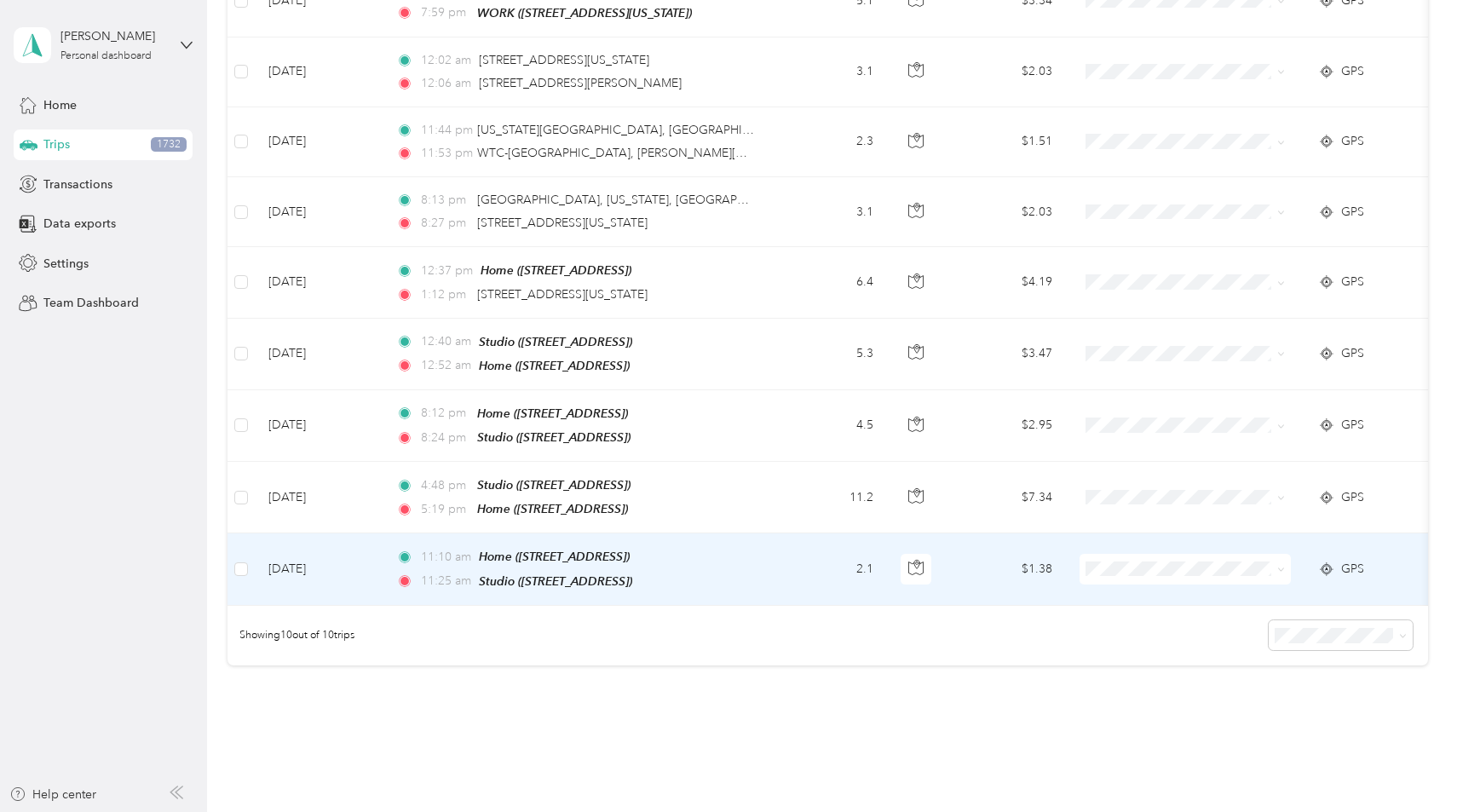
scroll to position [392, 0]
click at [739, 573] on div "11:25 am Studio ([STREET_ADDRESS])" at bounding box center [575, 583] width 357 height 19
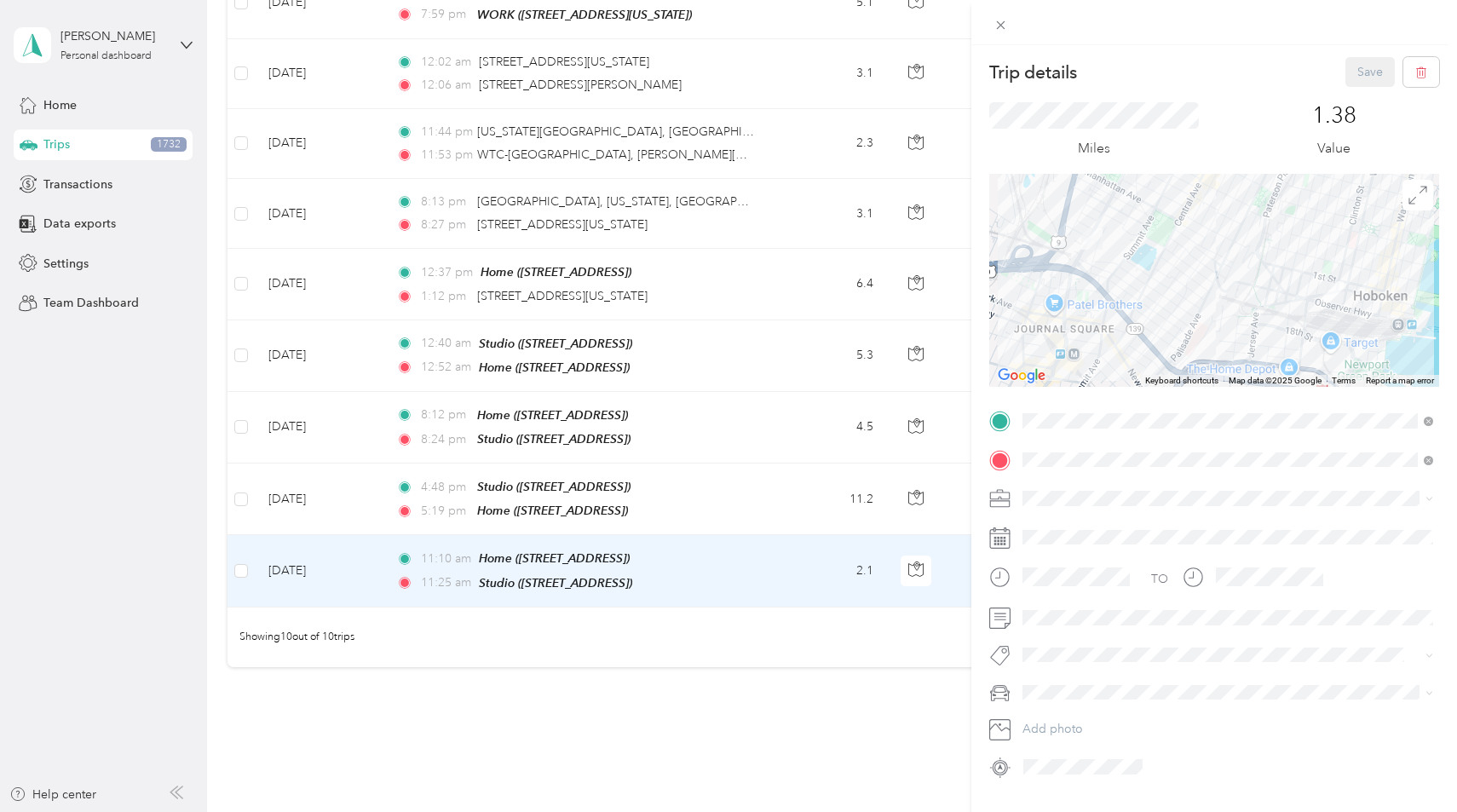
click at [773, 507] on div "Trip details Save This trip cannot be edited because it is either under review,…" at bounding box center [728, 406] width 1457 height 812
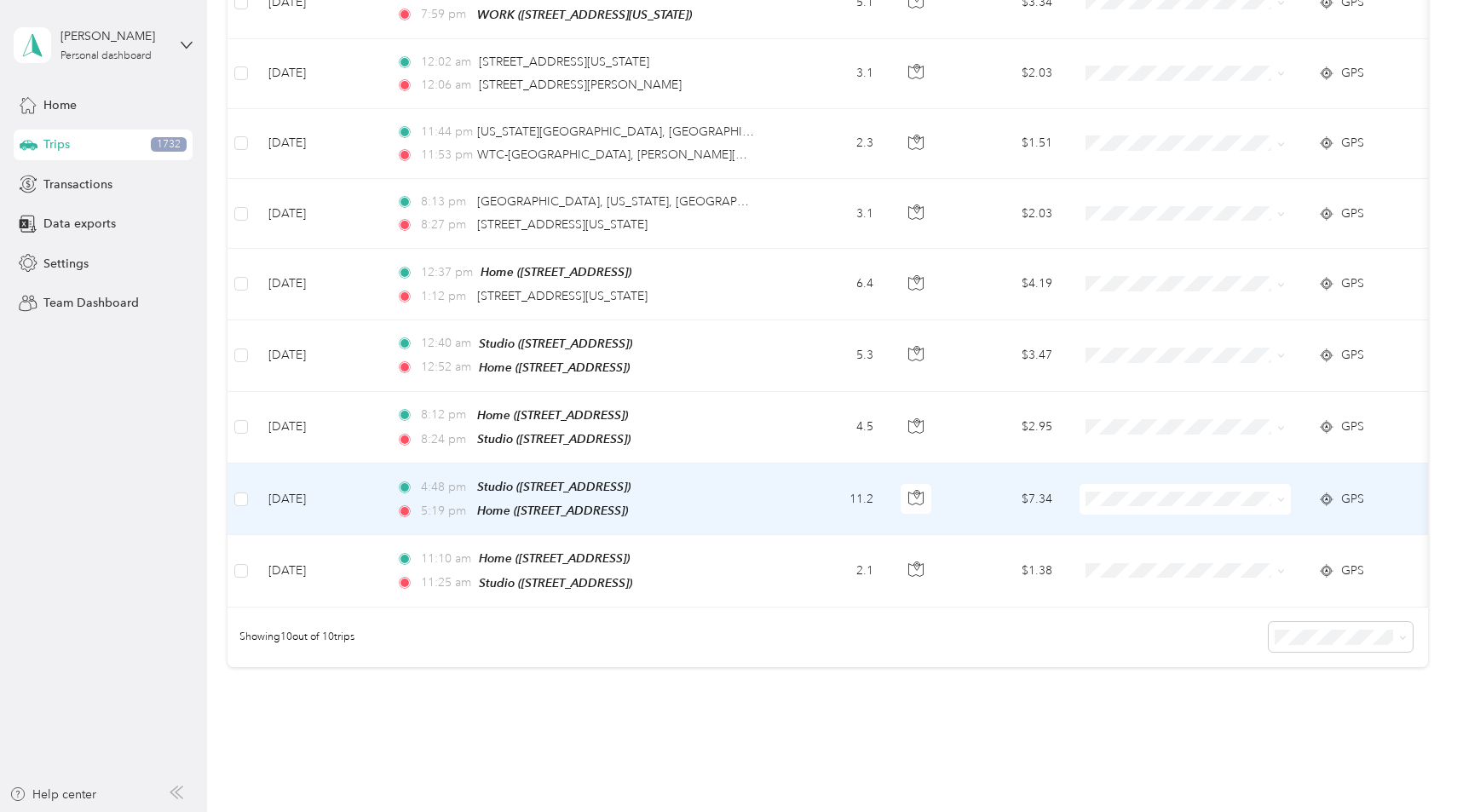
click at [773, 507] on td "4:48 pm Studio ([STREET_ADDRESS]) 5:19 pm Home ([STREET_ADDRESS])" at bounding box center [578, 499] width 392 height 72
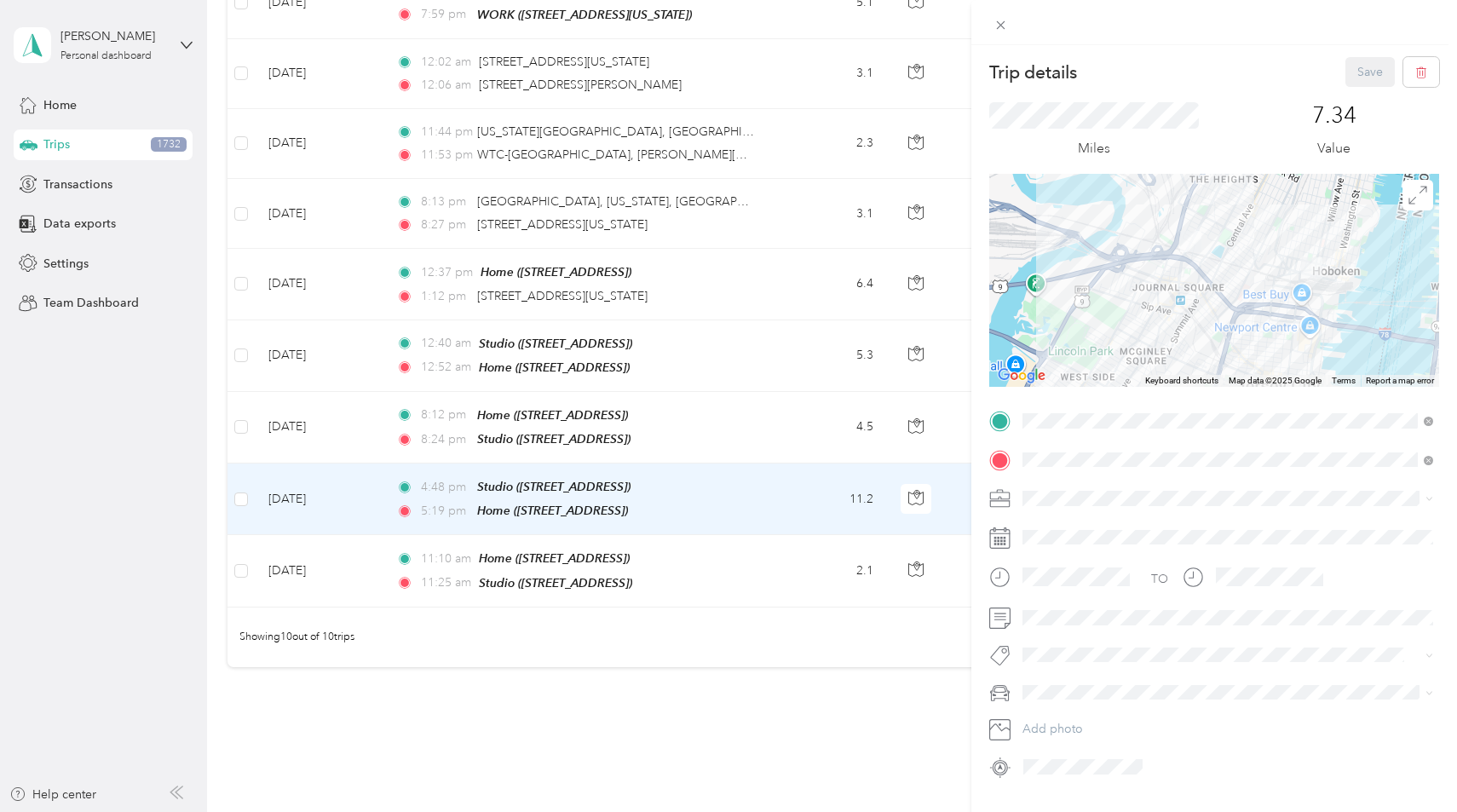
click at [770, 448] on div "Trip details Save This trip cannot be edited because it is either under review,…" at bounding box center [728, 406] width 1457 height 812
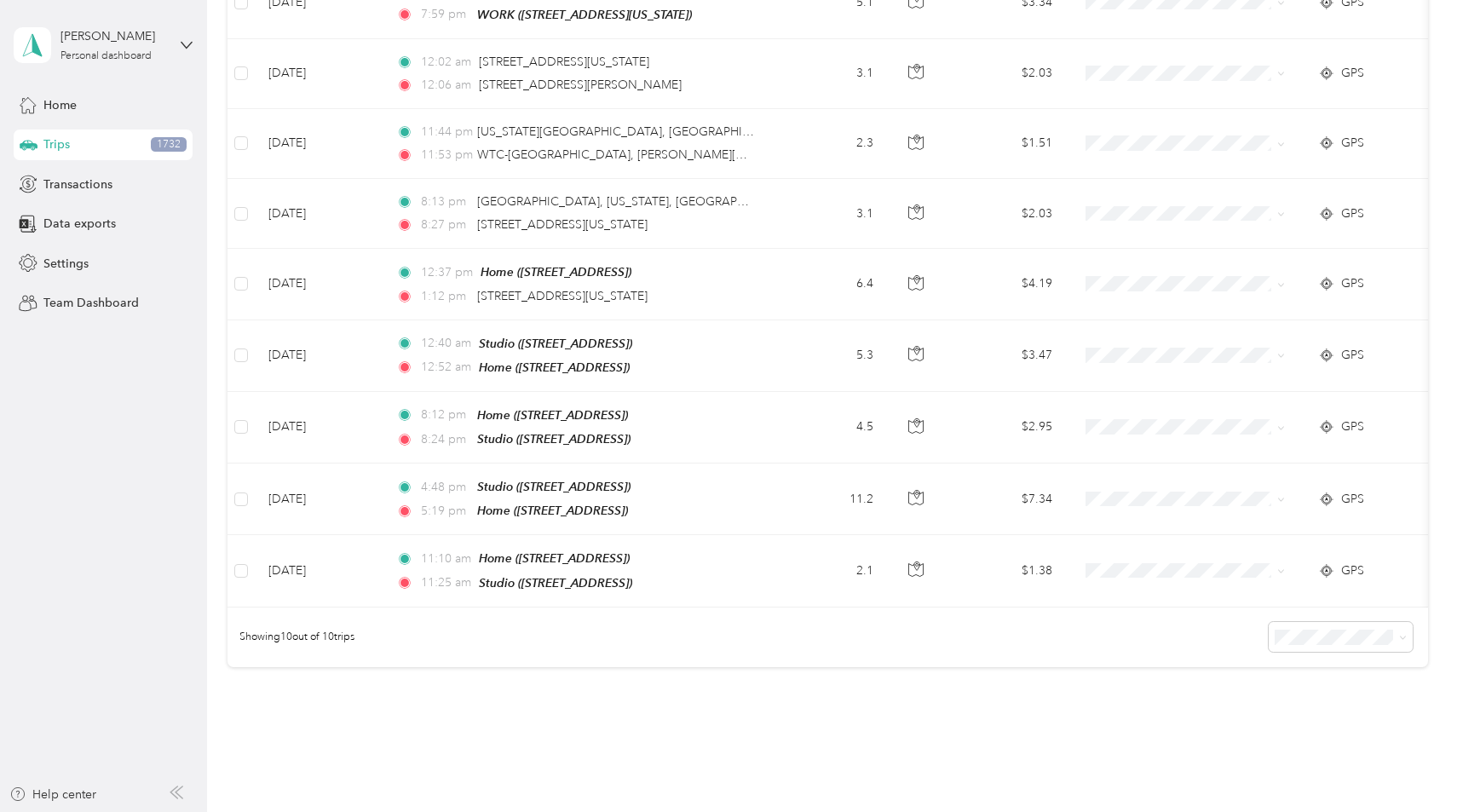
click at [774, 442] on td "8:12 pm Home ([STREET_ADDRESS]) 8:24 pm Studio ([STREET_ADDRESS])" at bounding box center [578, 427] width 392 height 72
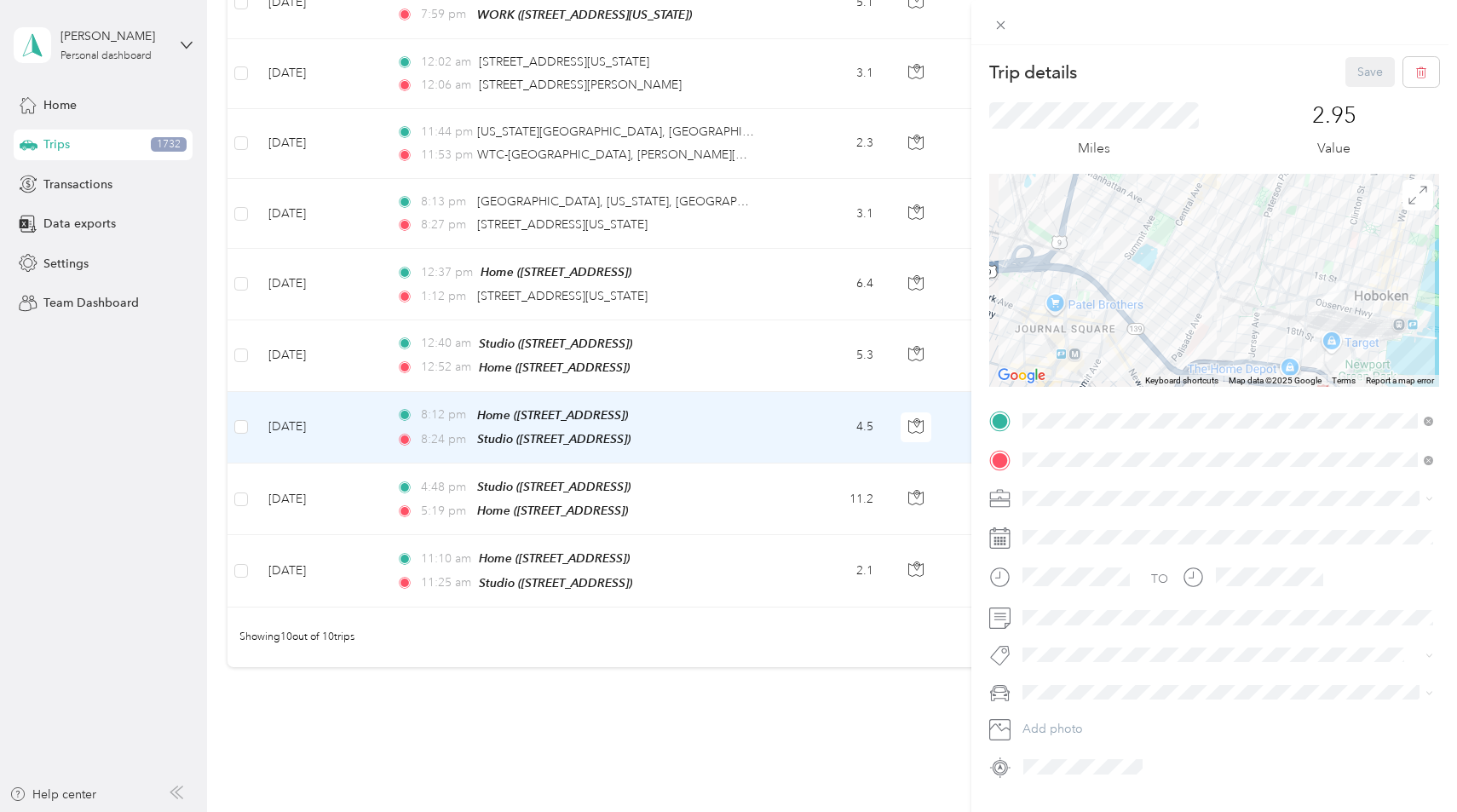
click at [783, 358] on div "Trip details Save This trip cannot be edited because it is either under review,…" at bounding box center [728, 406] width 1457 height 812
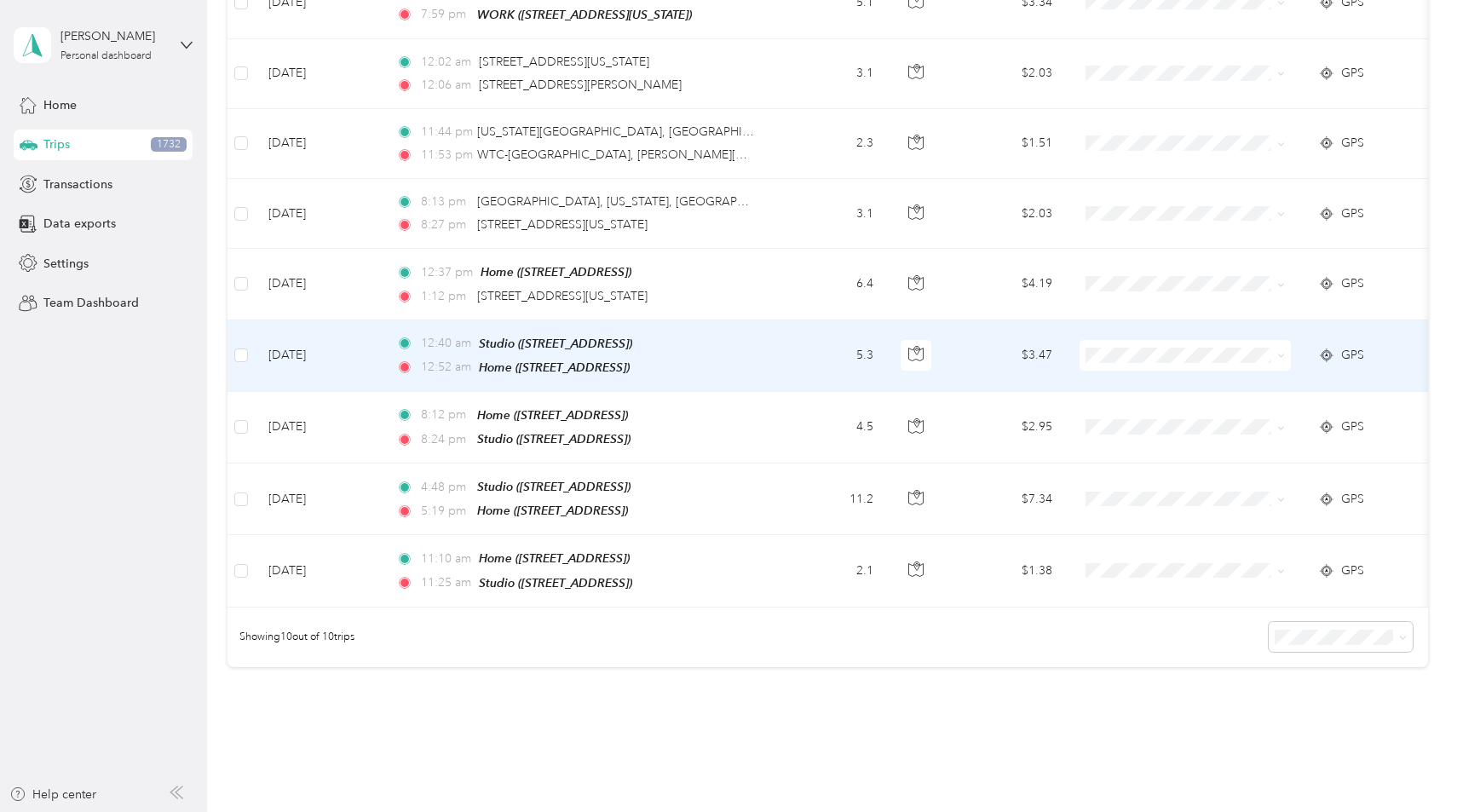
click at [783, 358] on td "5.3" at bounding box center [831, 357] width 112 height 72
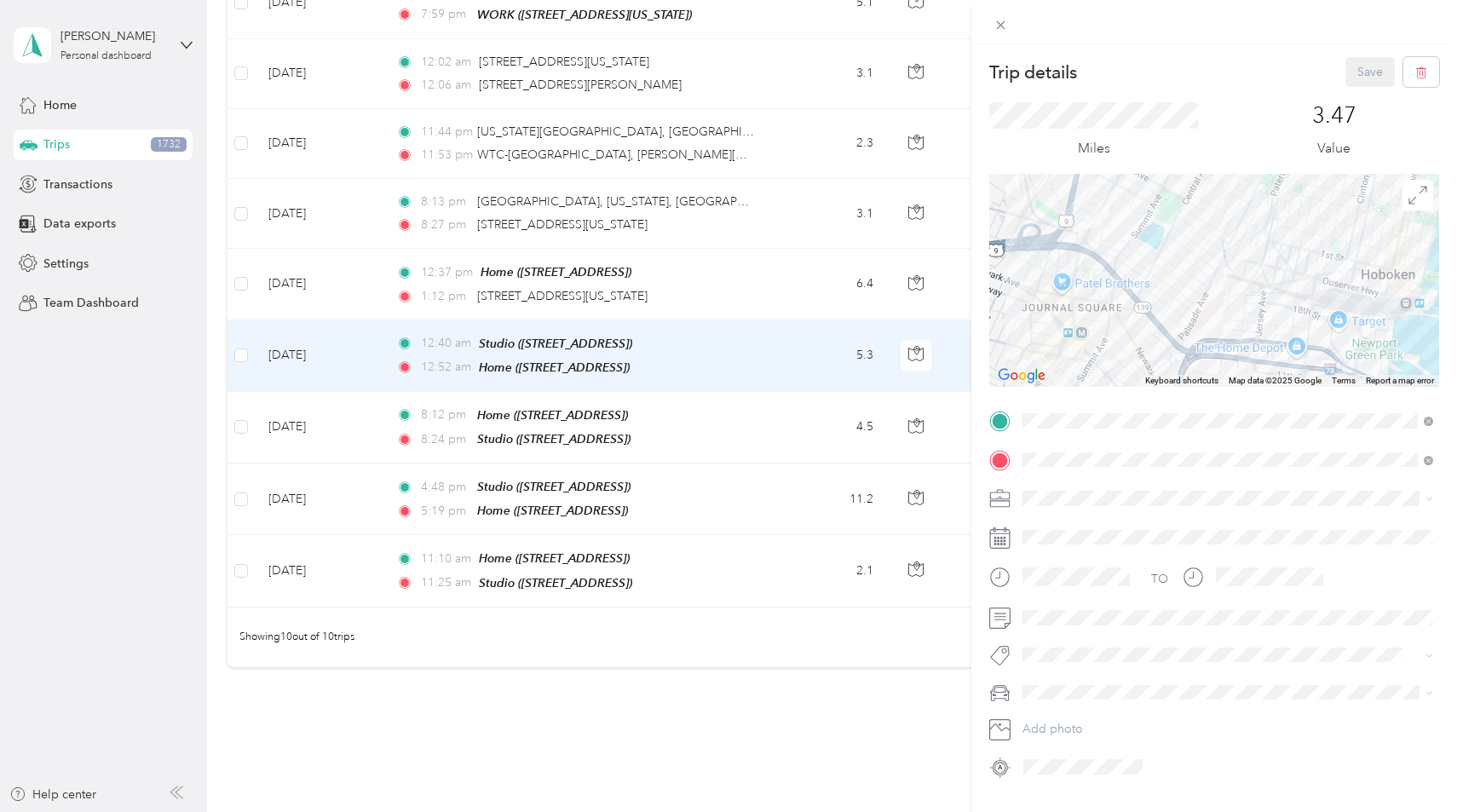
click at [809, 295] on div "Trip details Save This trip cannot be edited because it is either under review,…" at bounding box center [728, 406] width 1457 height 812
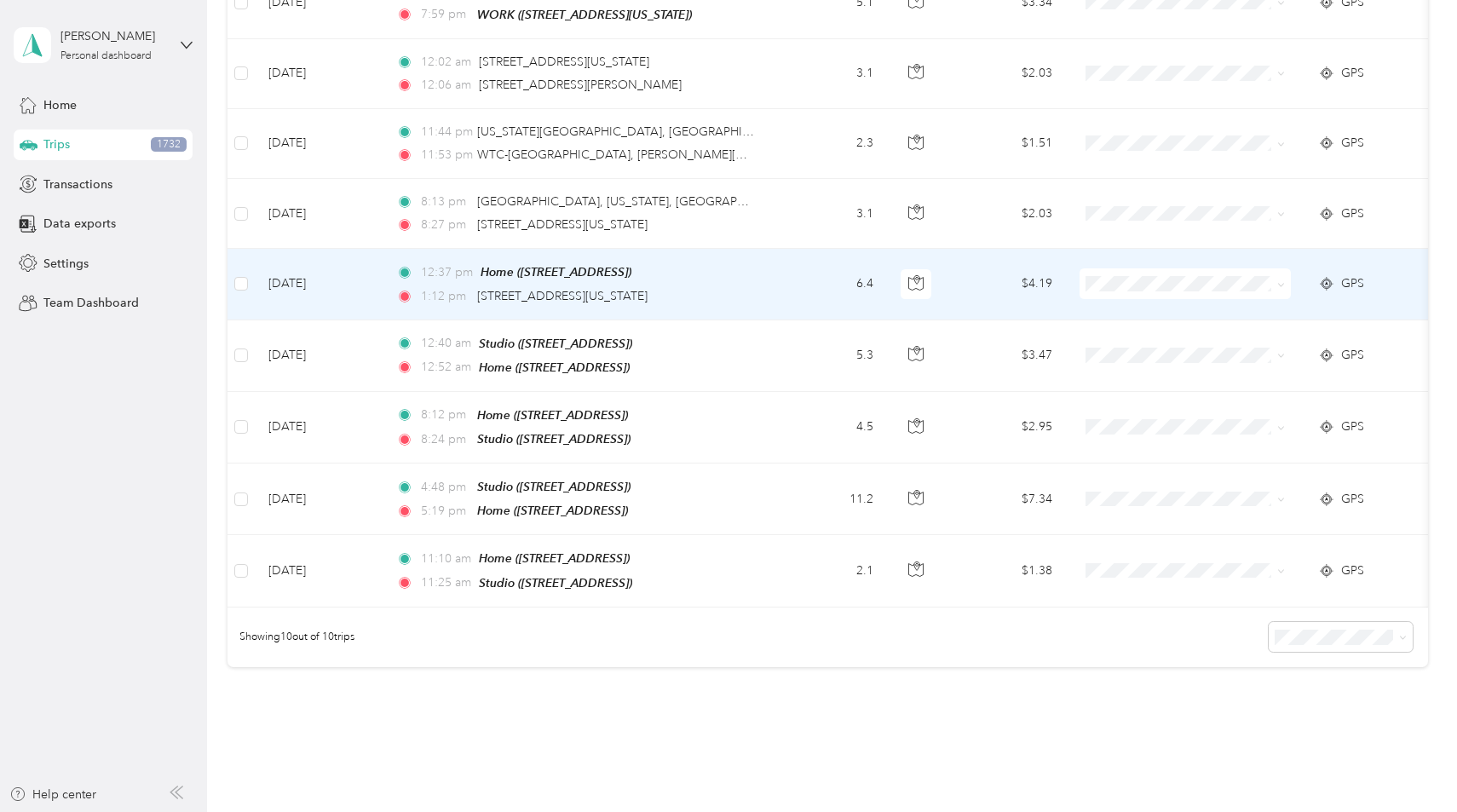
click at [812, 271] on td "6.4" at bounding box center [831, 284] width 112 height 71
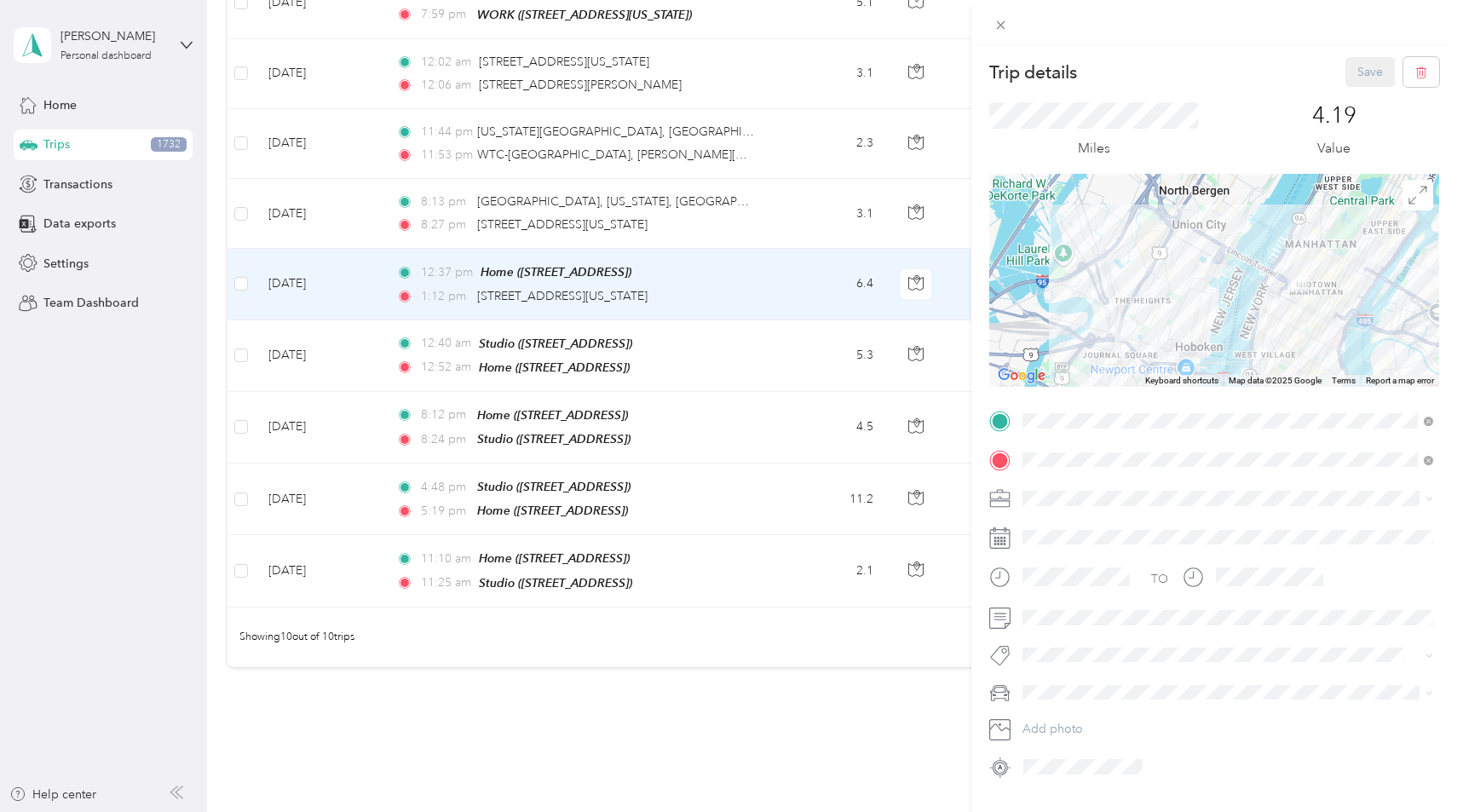
click at [812, 271] on div "Trip details Save This trip cannot be edited because it is either under review,…" at bounding box center [728, 406] width 1457 height 812
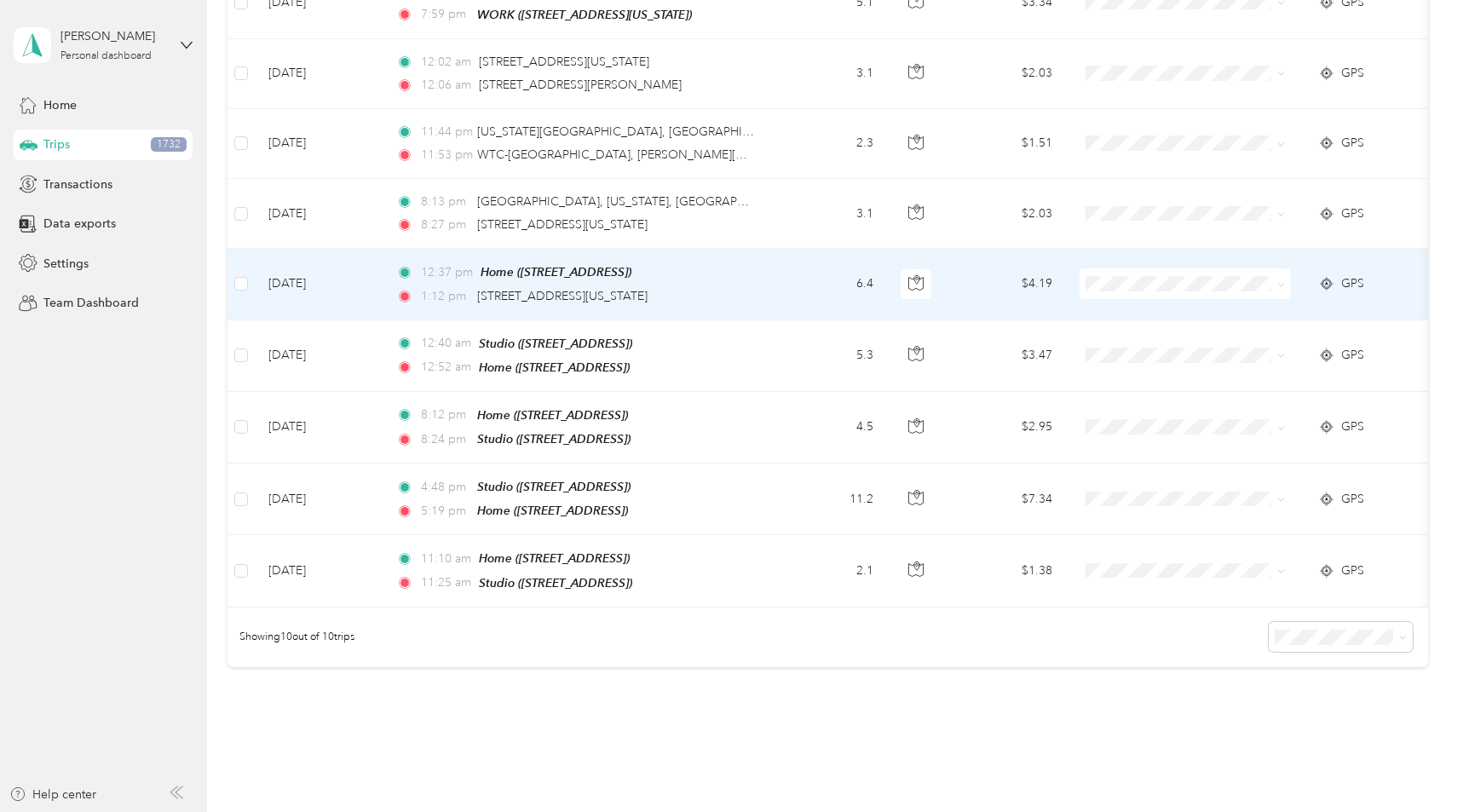
click at [812, 272] on td "6.4" at bounding box center [831, 284] width 112 height 71
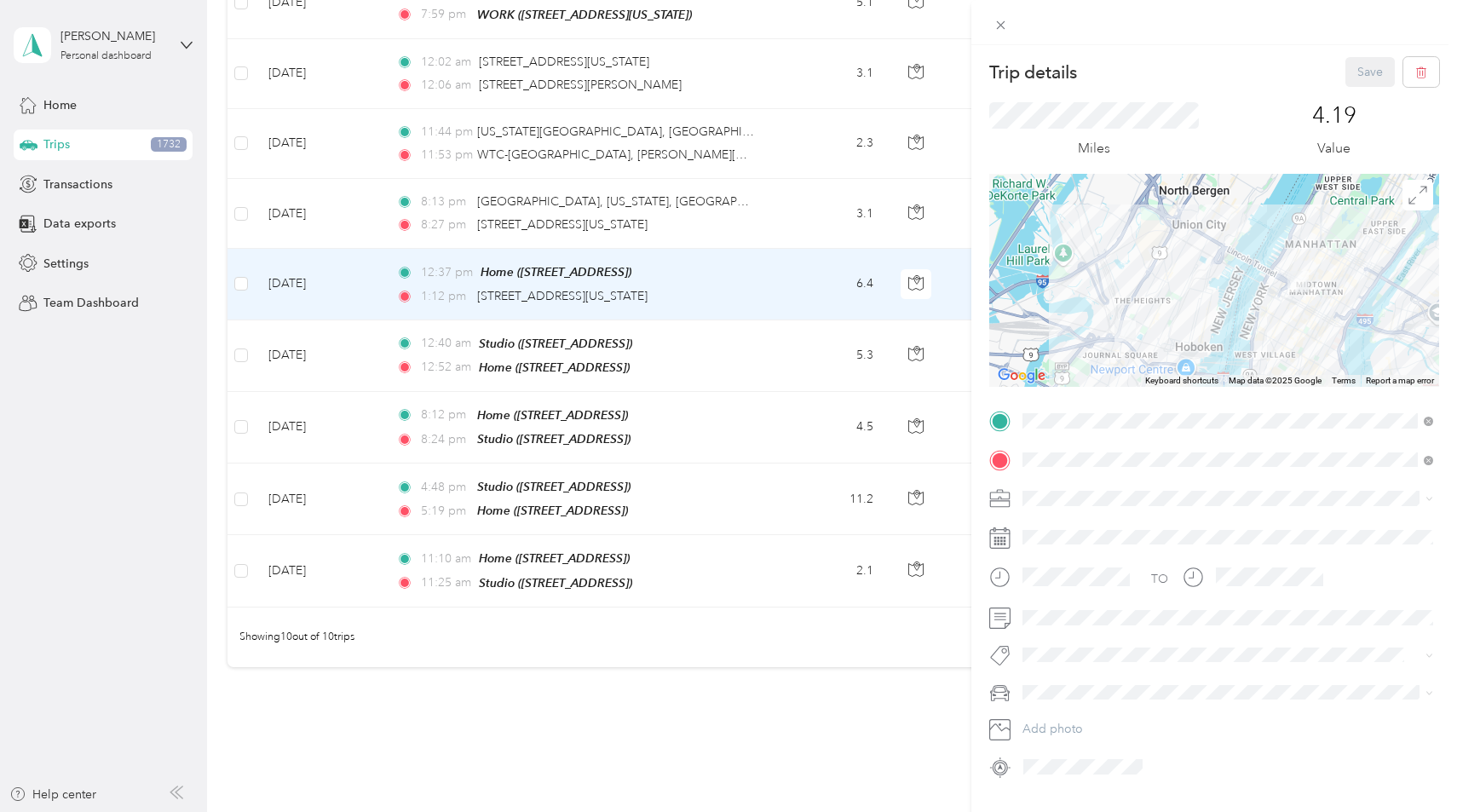
click at [246, 350] on div "Trip details Save This trip cannot be edited because it is either under review,…" at bounding box center [728, 406] width 1457 height 812
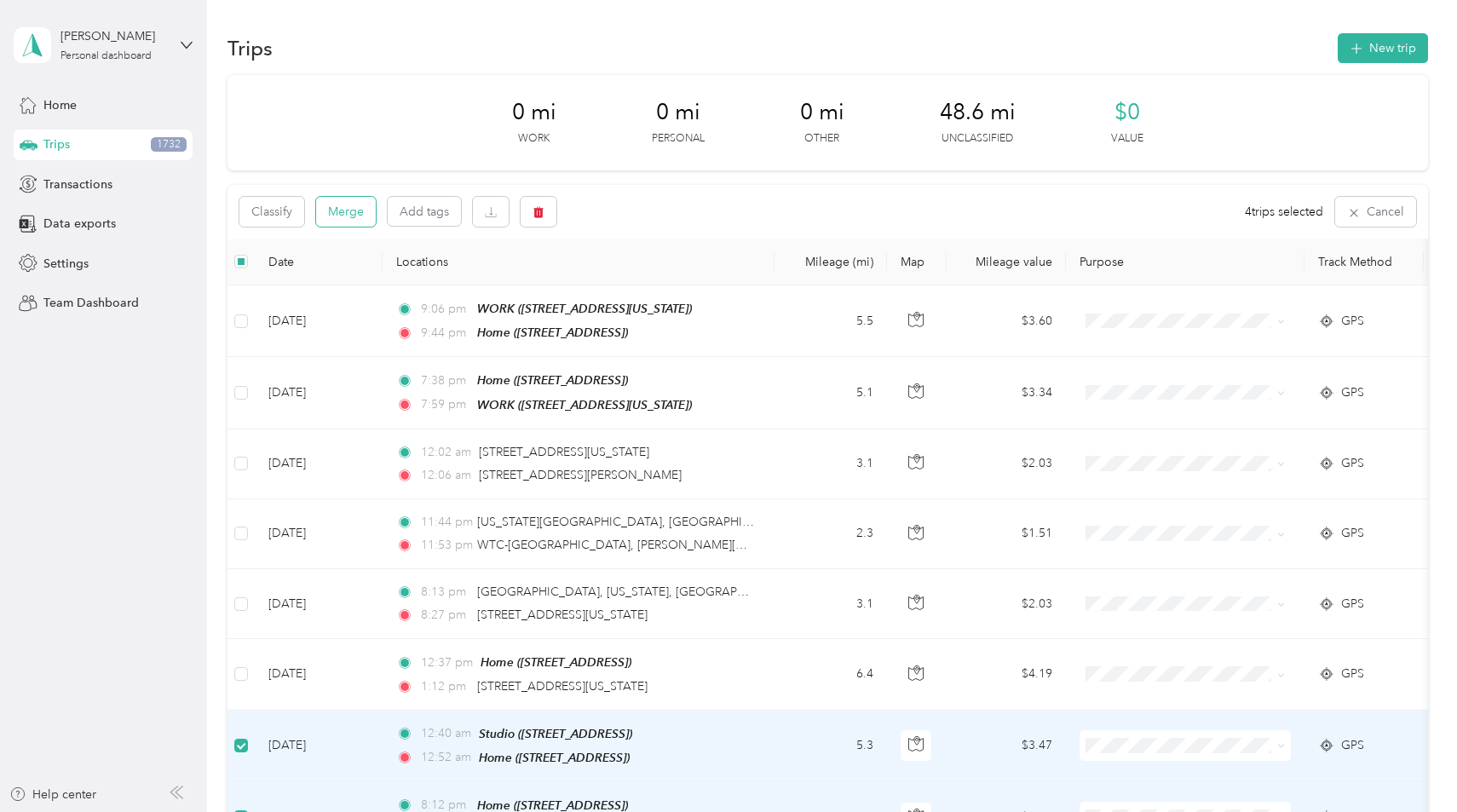
click at [357, 205] on button "Merge" at bounding box center [346, 212] width 60 height 30
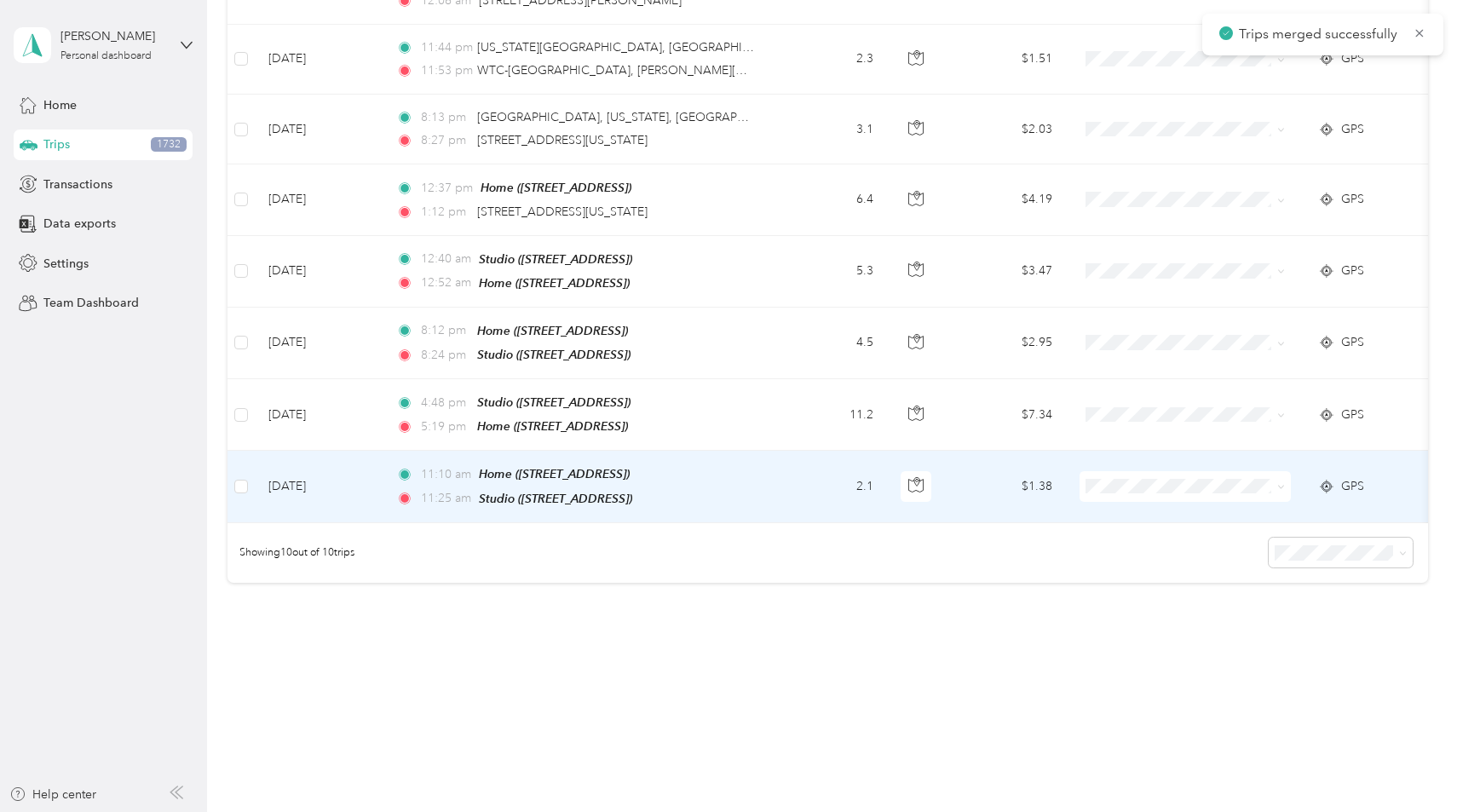
scroll to position [264, 0]
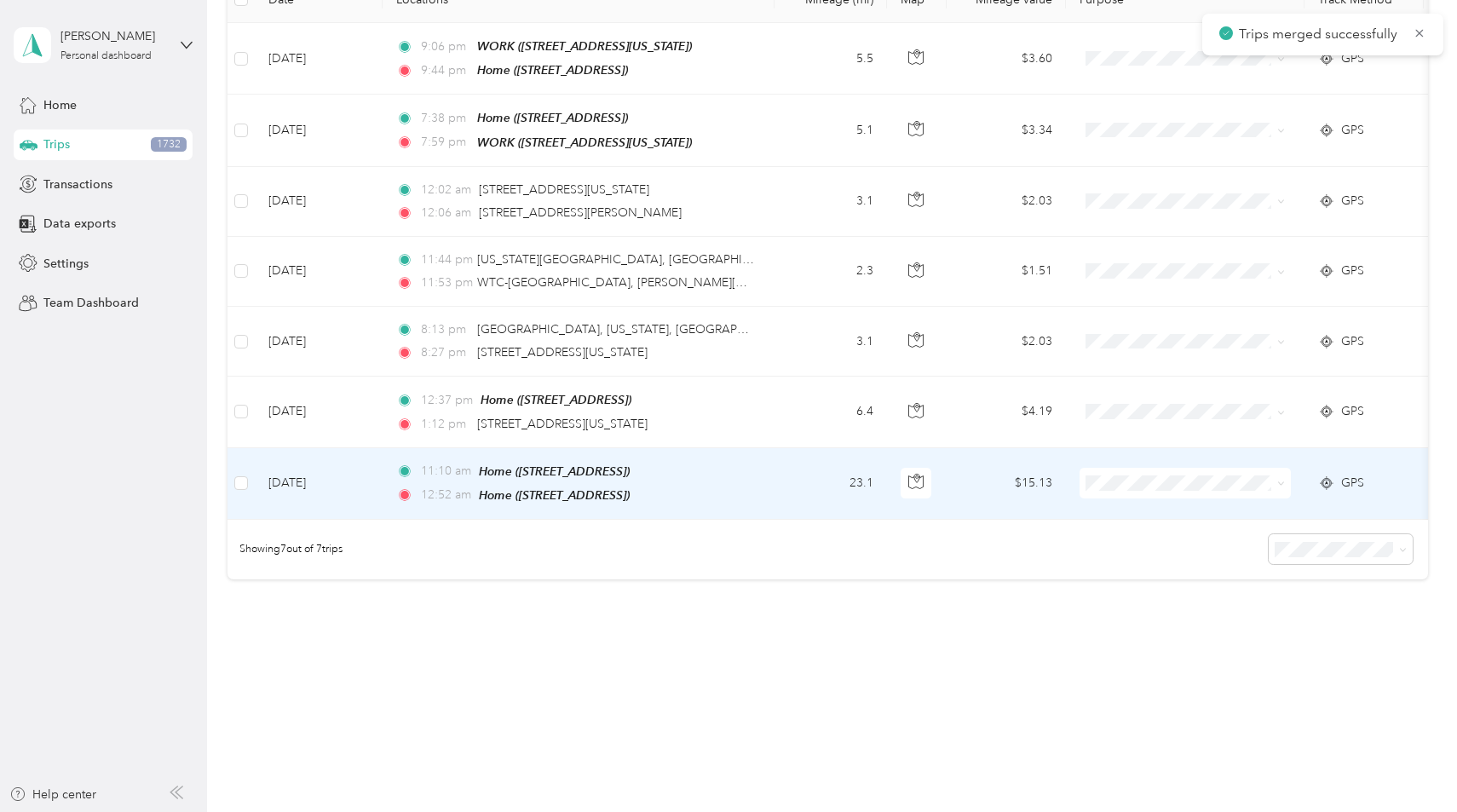
click at [732, 485] on div "12:52 am Home ([STREET_ADDRESS])" at bounding box center [575, 495] width 357 height 19
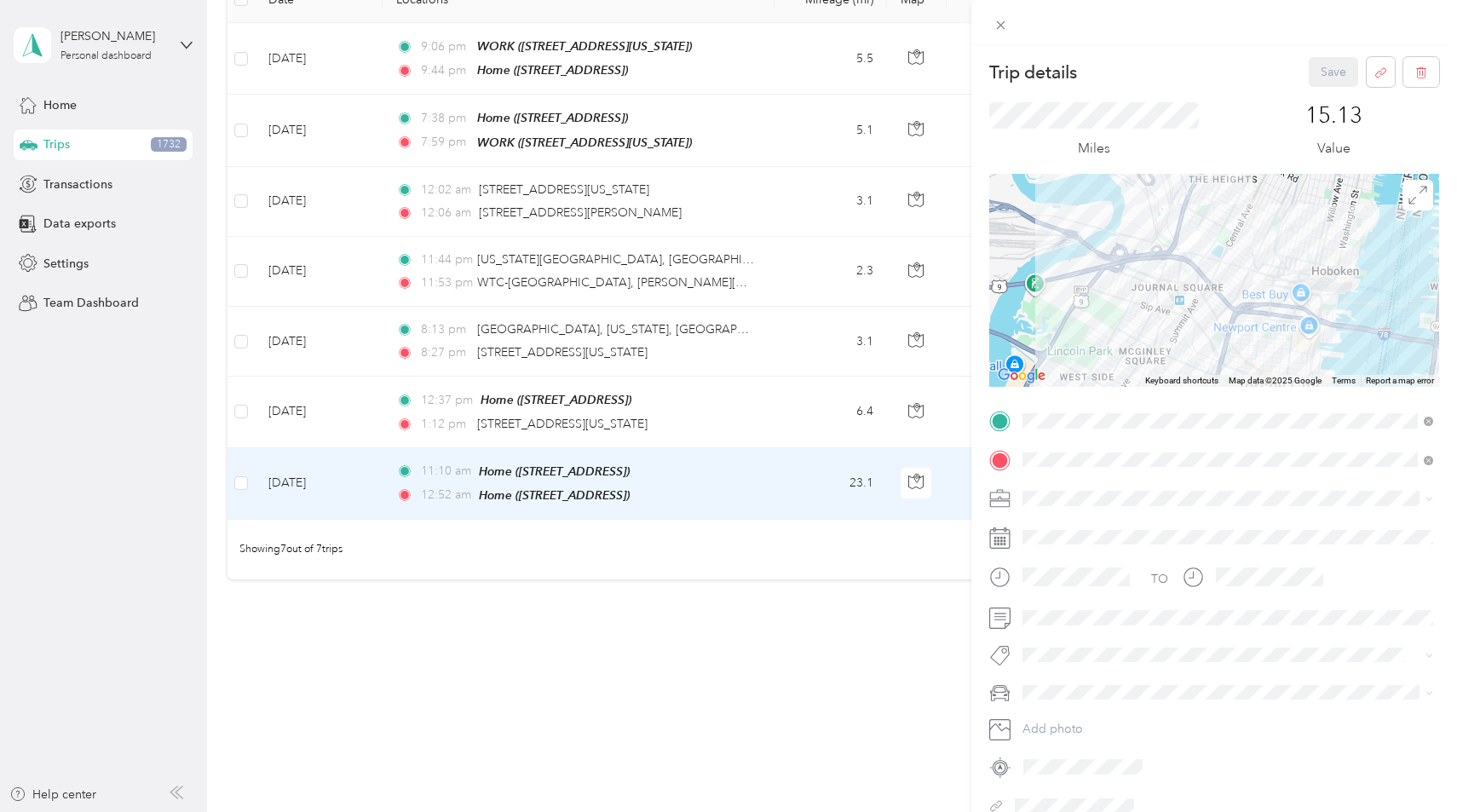
click at [1076, 558] on div "Personal" at bounding box center [1227, 557] width 399 height 18
click at [1341, 77] on button "Save" at bounding box center [1333, 72] width 49 height 30
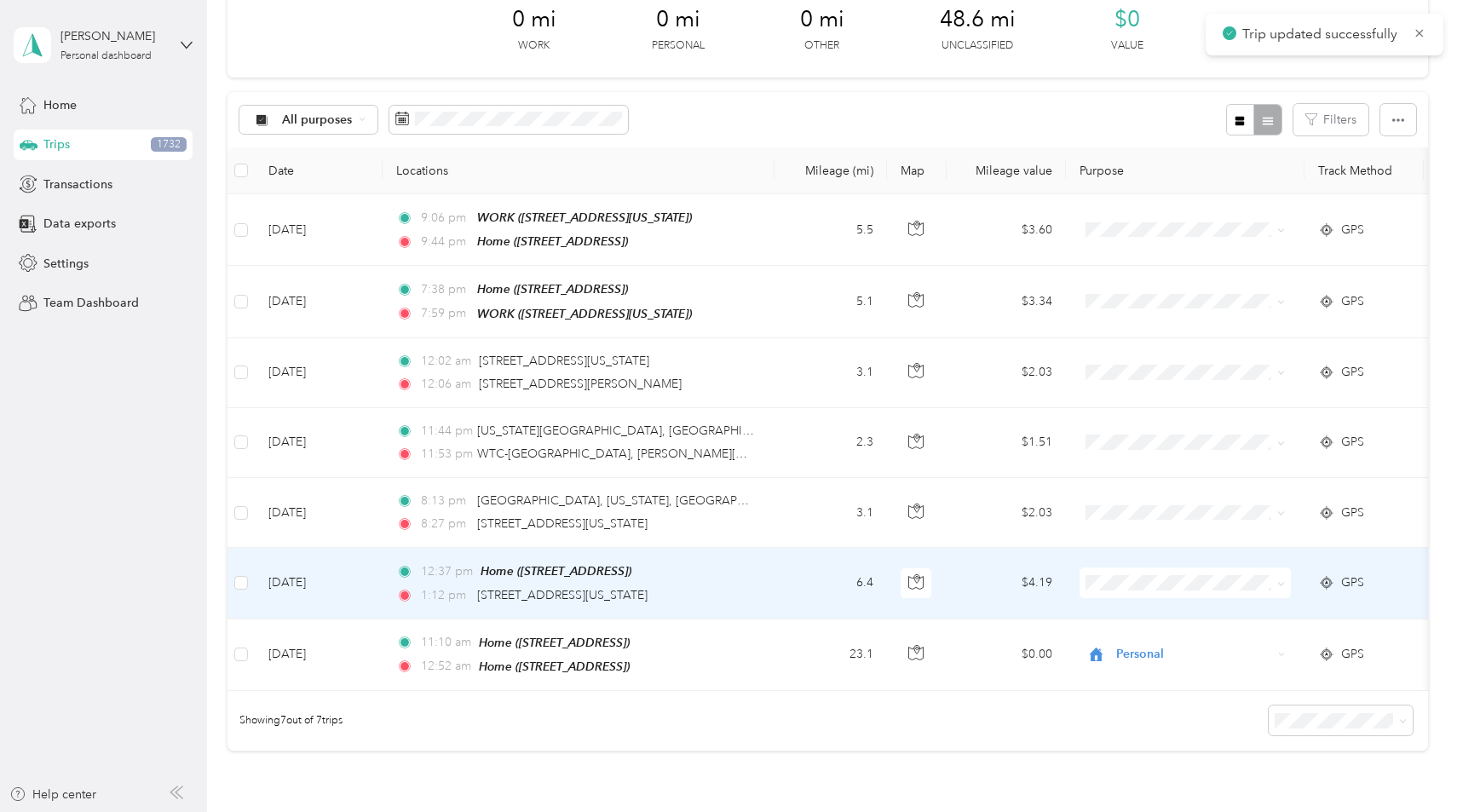
scroll to position [63, 0]
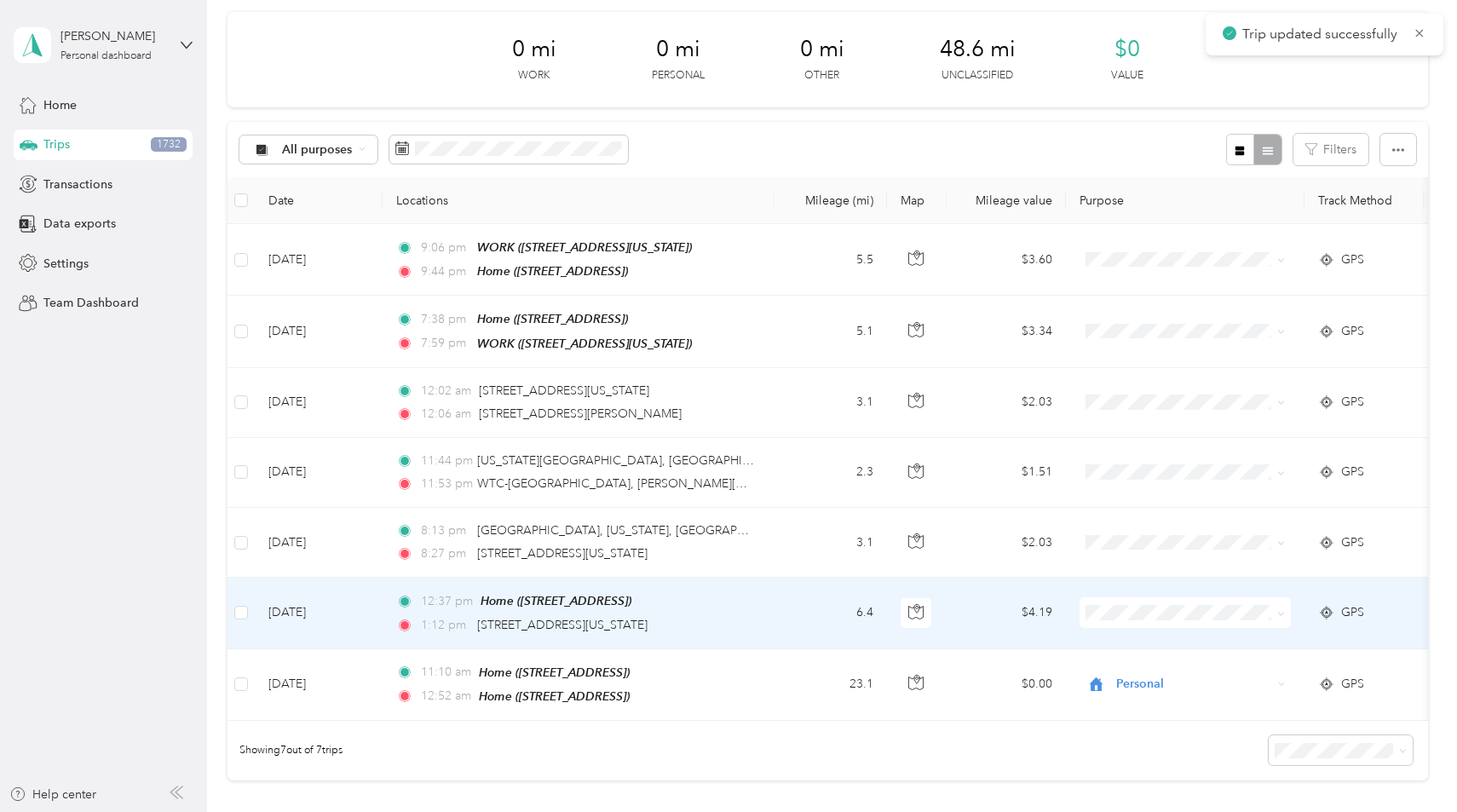
click at [791, 598] on td "6.4" at bounding box center [831, 612] width 112 height 71
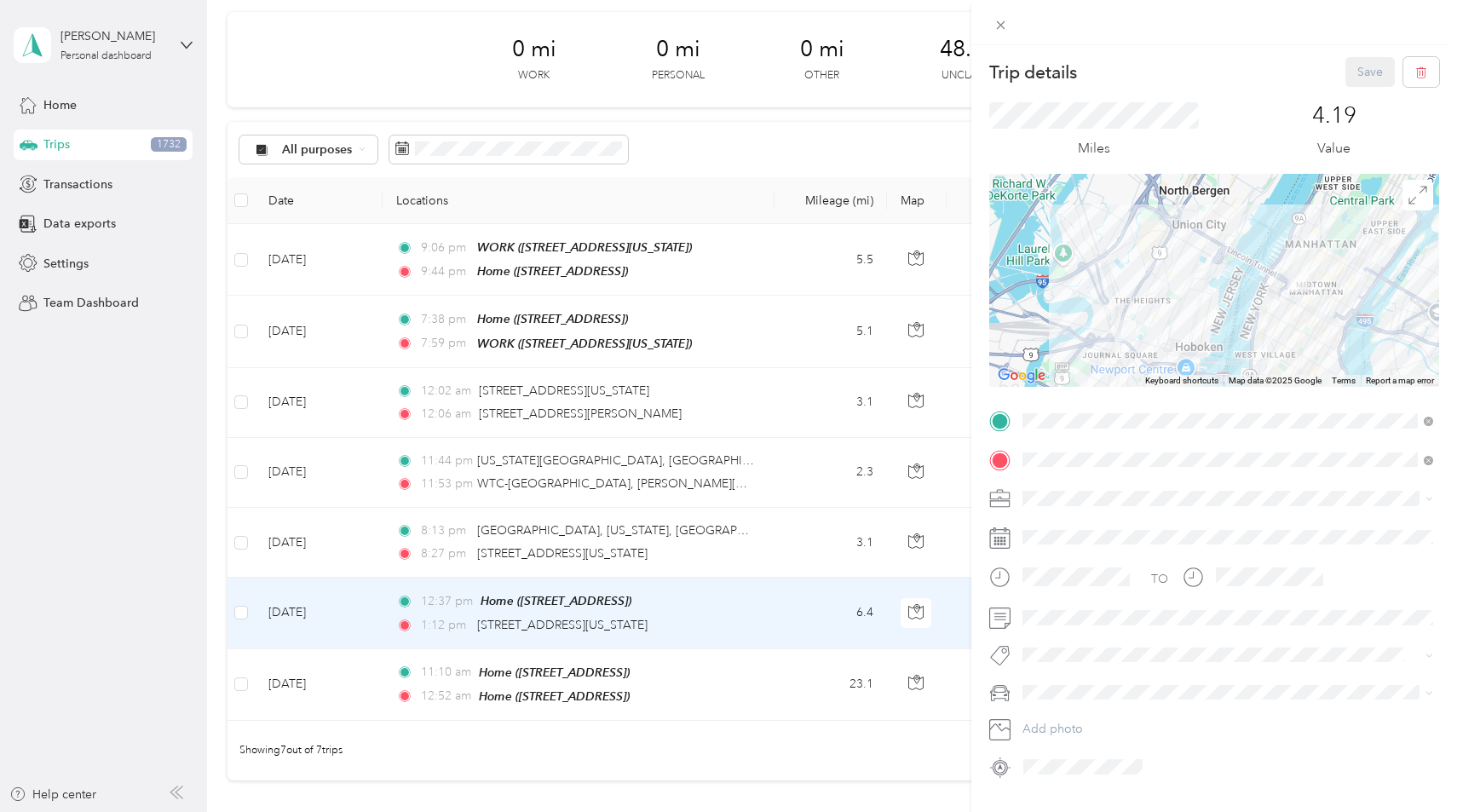
click at [791, 603] on div "Trip details Save This trip cannot be edited because it is either under review,…" at bounding box center [728, 406] width 1457 height 812
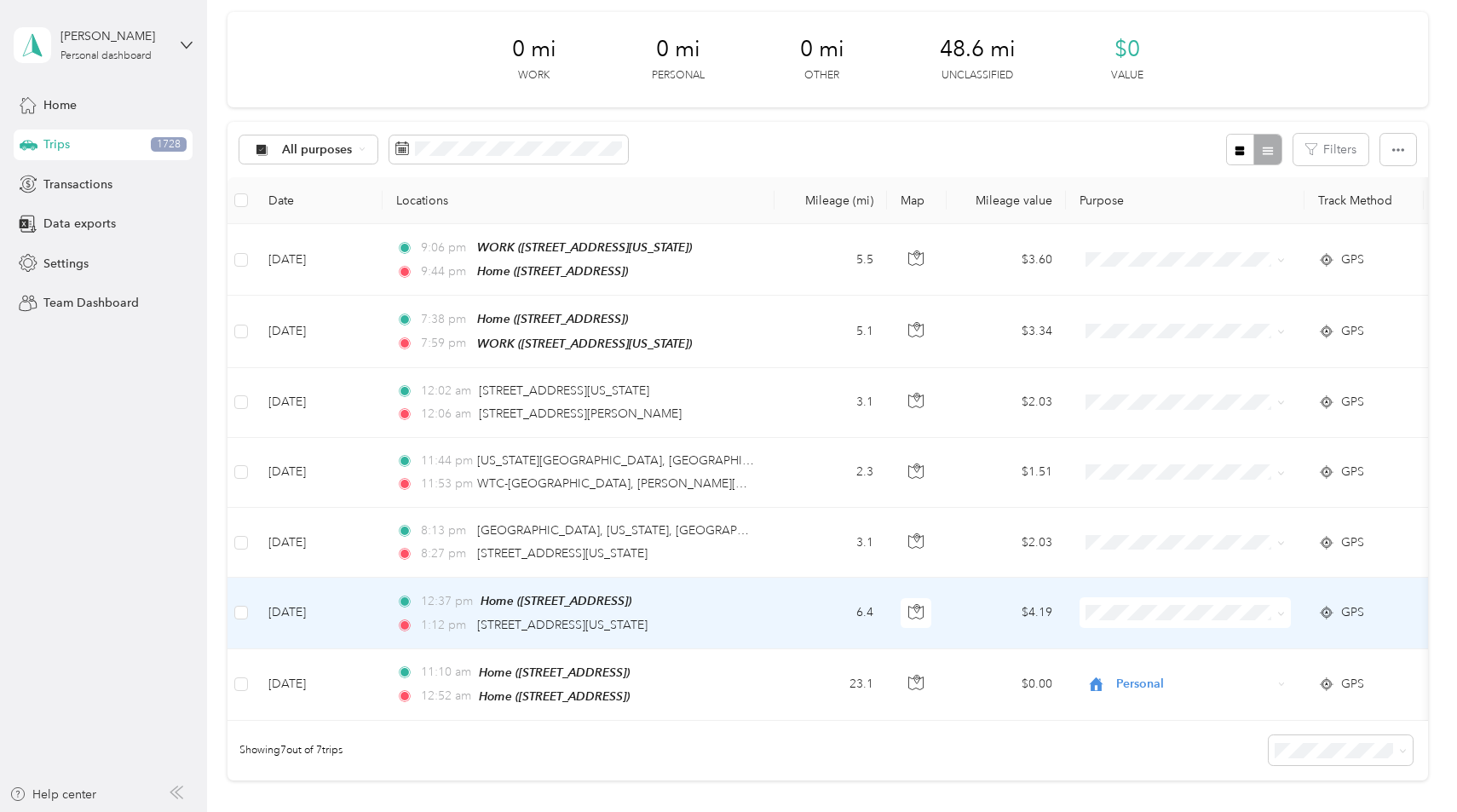
click at [773, 624] on td "12:37 pm Home ([STREET_ADDRESS]) 1:12 pm [STREET_ADDRESS][US_STATE]" at bounding box center [578, 612] width 392 height 71
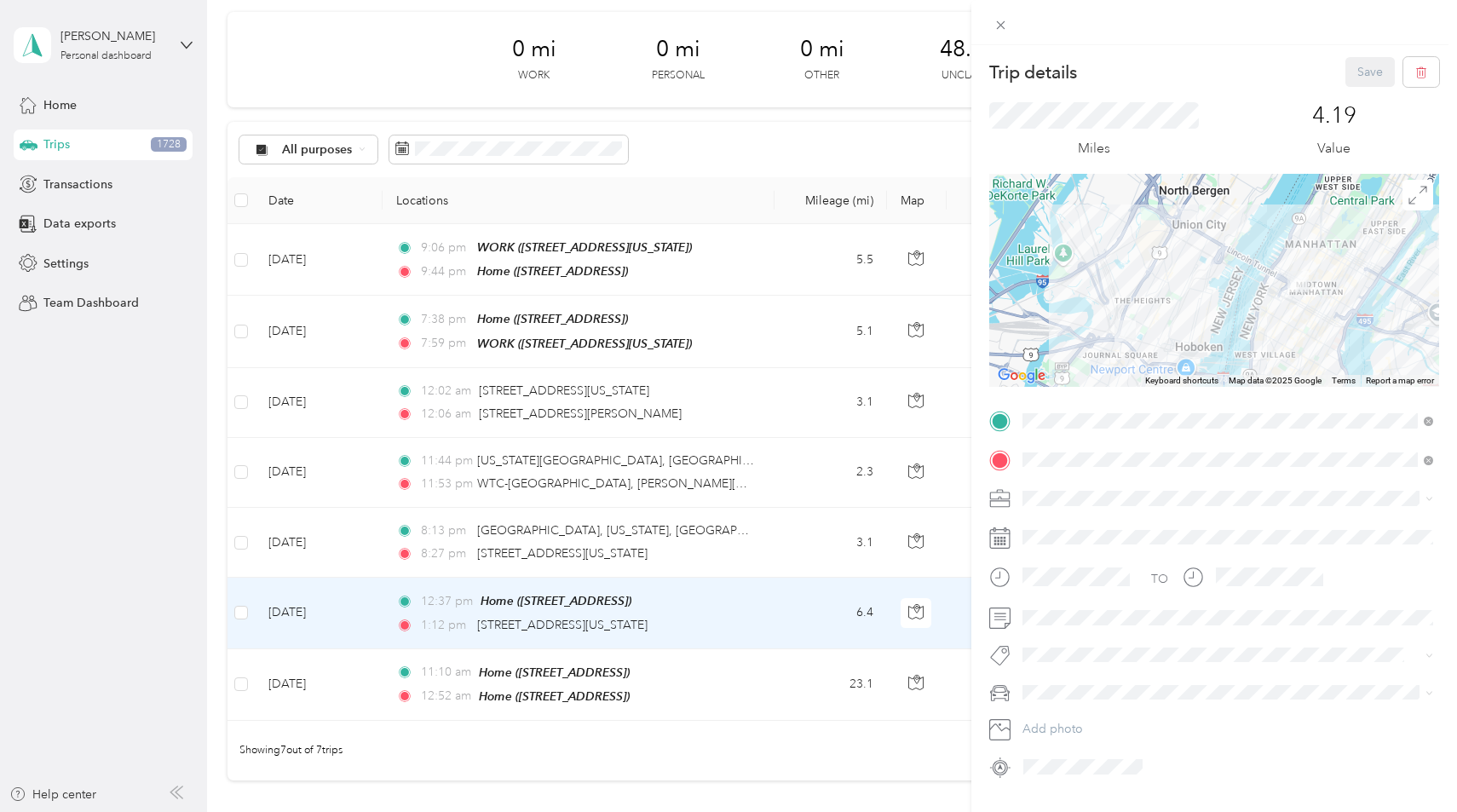
click at [801, 556] on div "Trip details Save This trip cannot be edited because it is either under review,…" at bounding box center [728, 406] width 1457 height 812
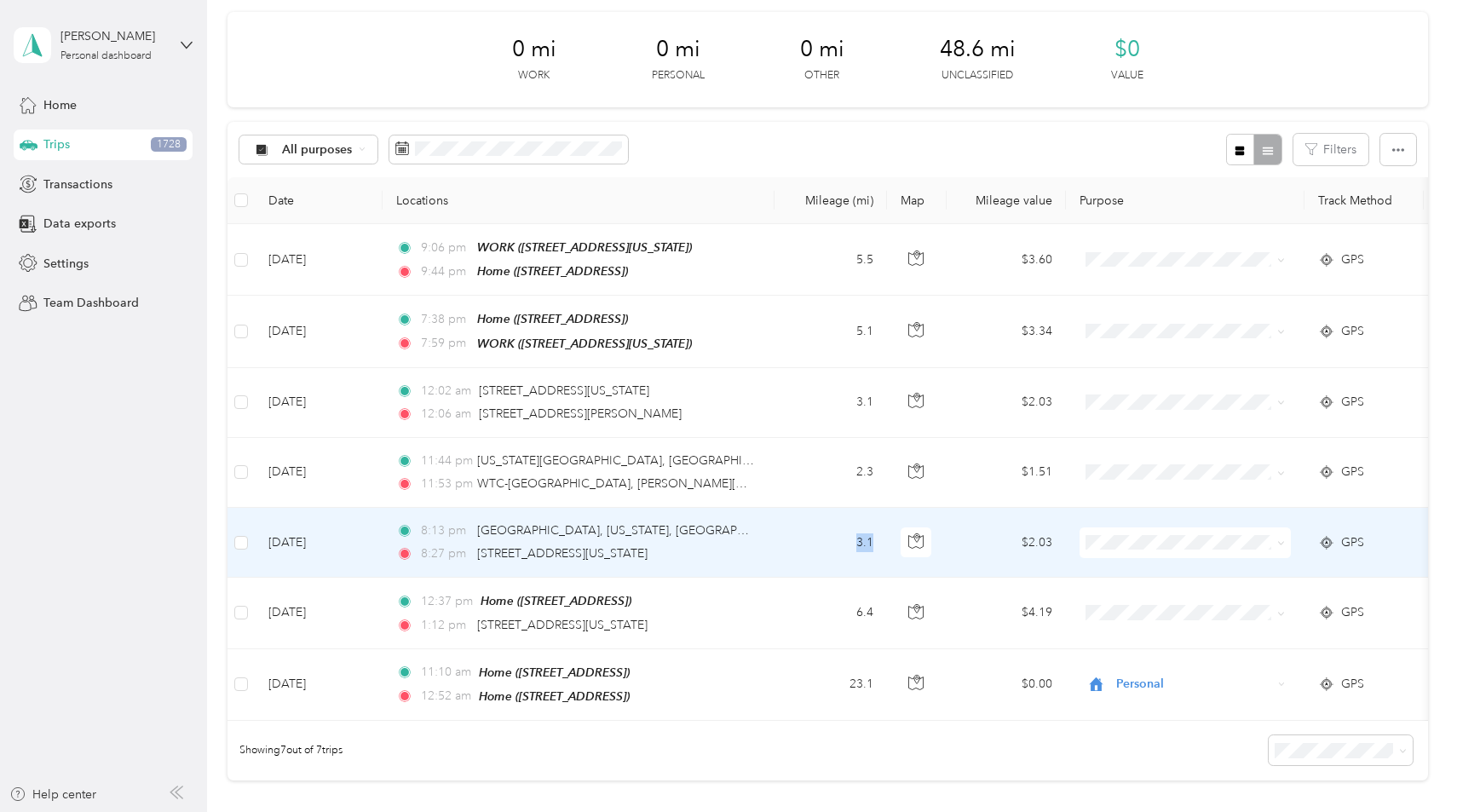
click at [806, 532] on td "3.1" at bounding box center [831, 543] width 112 height 70
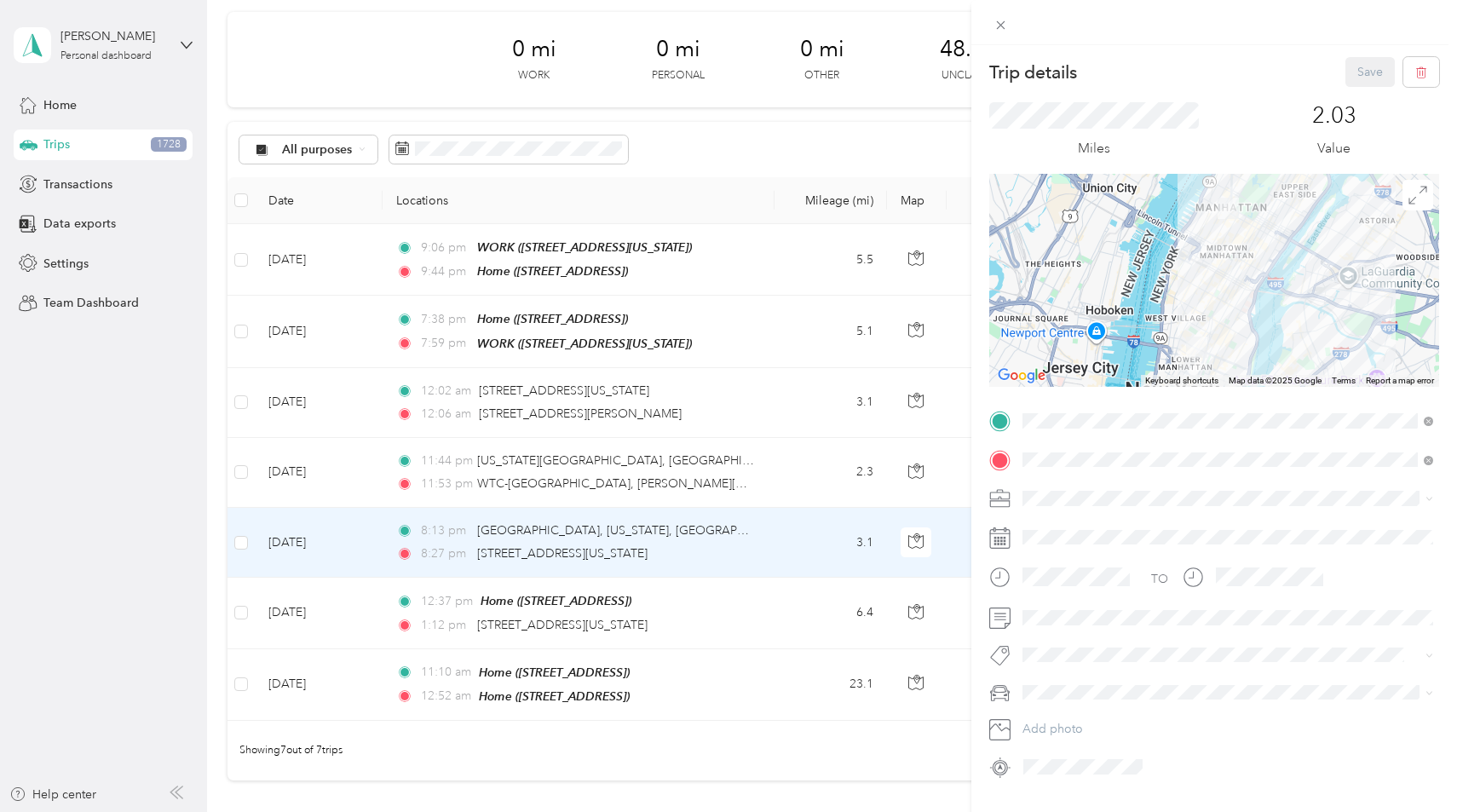
click at [815, 483] on div "Trip details Save This trip cannot be edited because it is either under review,…" at bounding box center [728, 406] width 1457 height 812
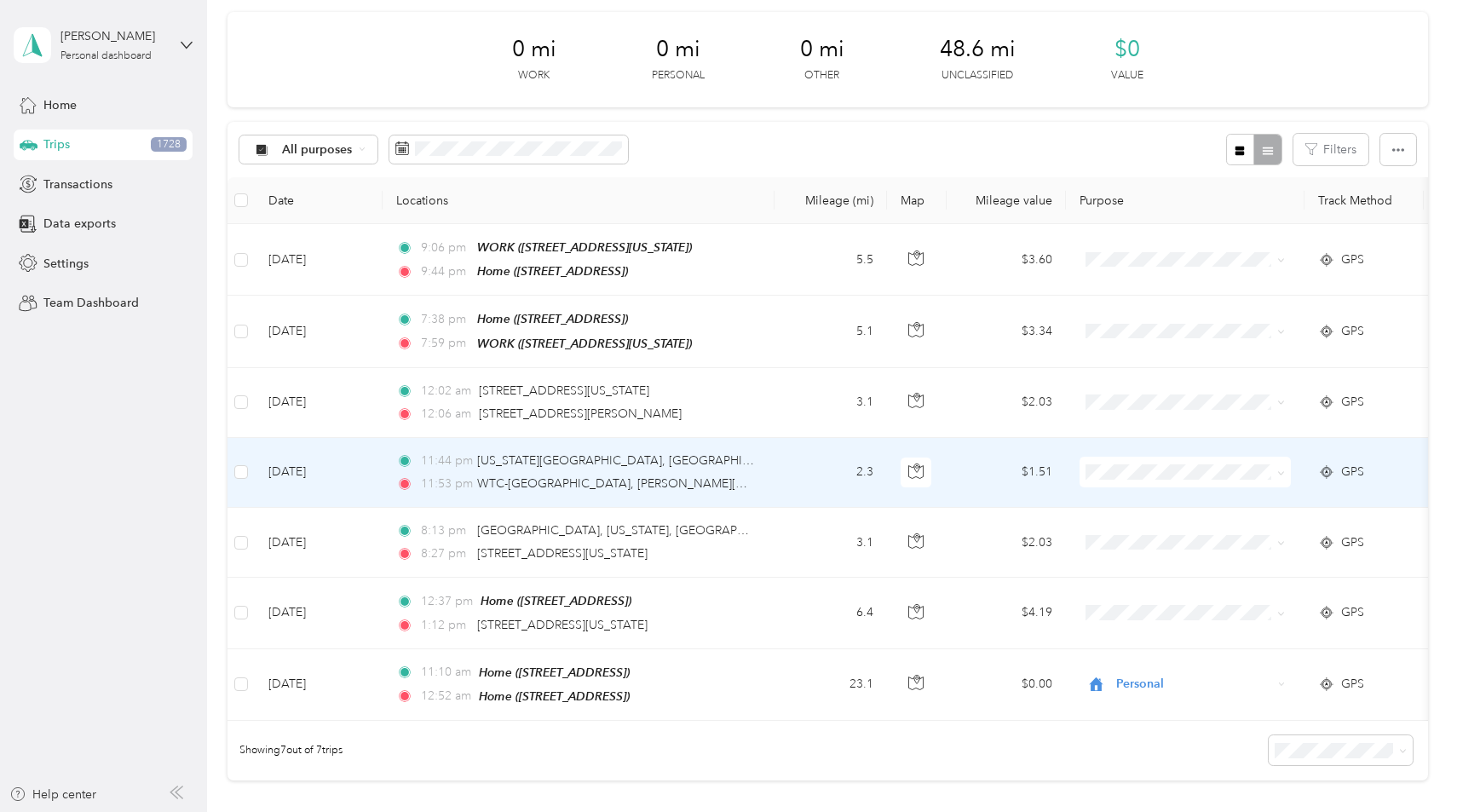
click at [815, 476] on td "2.3" at bounding box center [831, 473] width 112 height 70
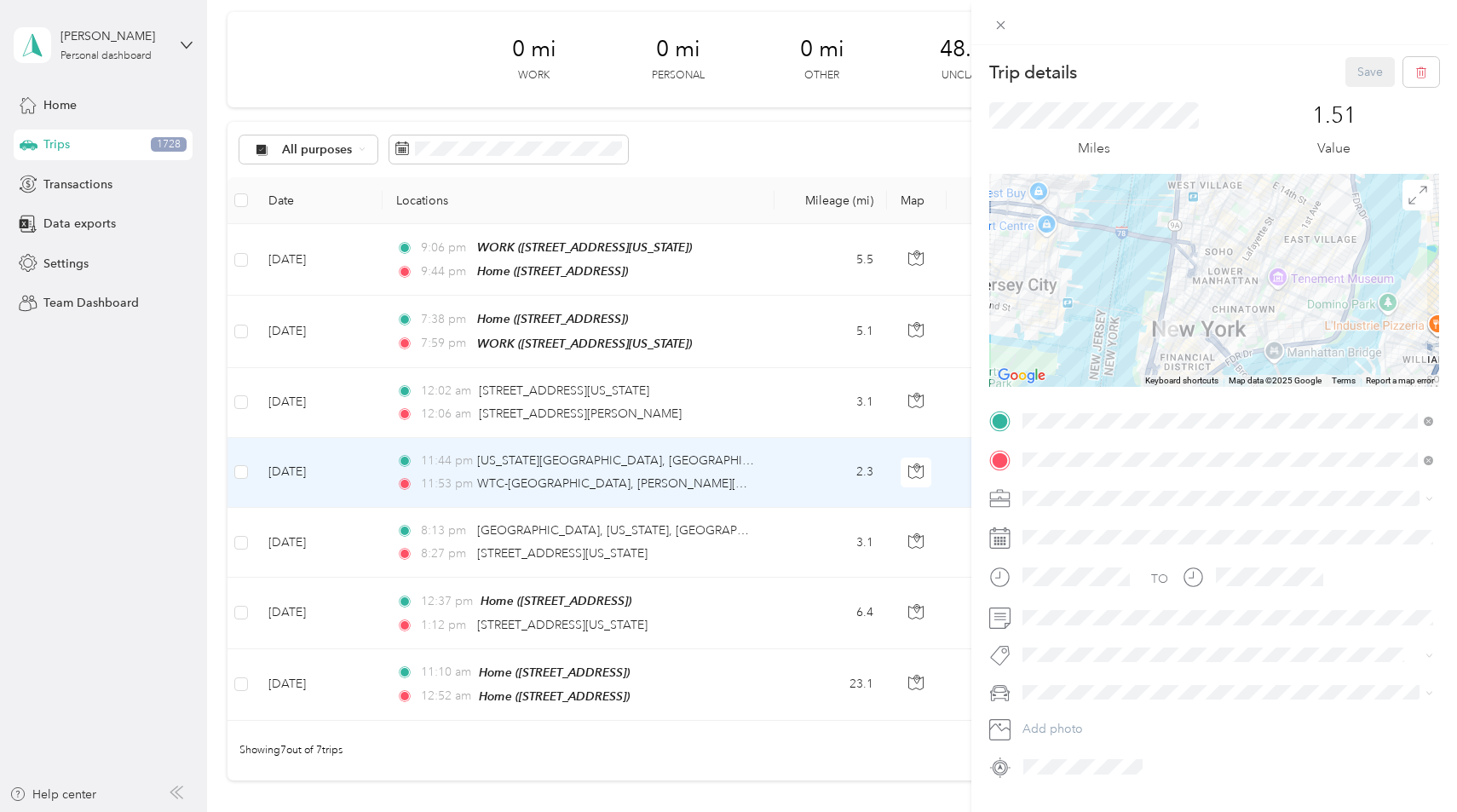
click at [820, 408] on div "Trip details Save This trip cannot be edited because it is either under review,…" at bounding box center [728, 406] width 1457 height 812
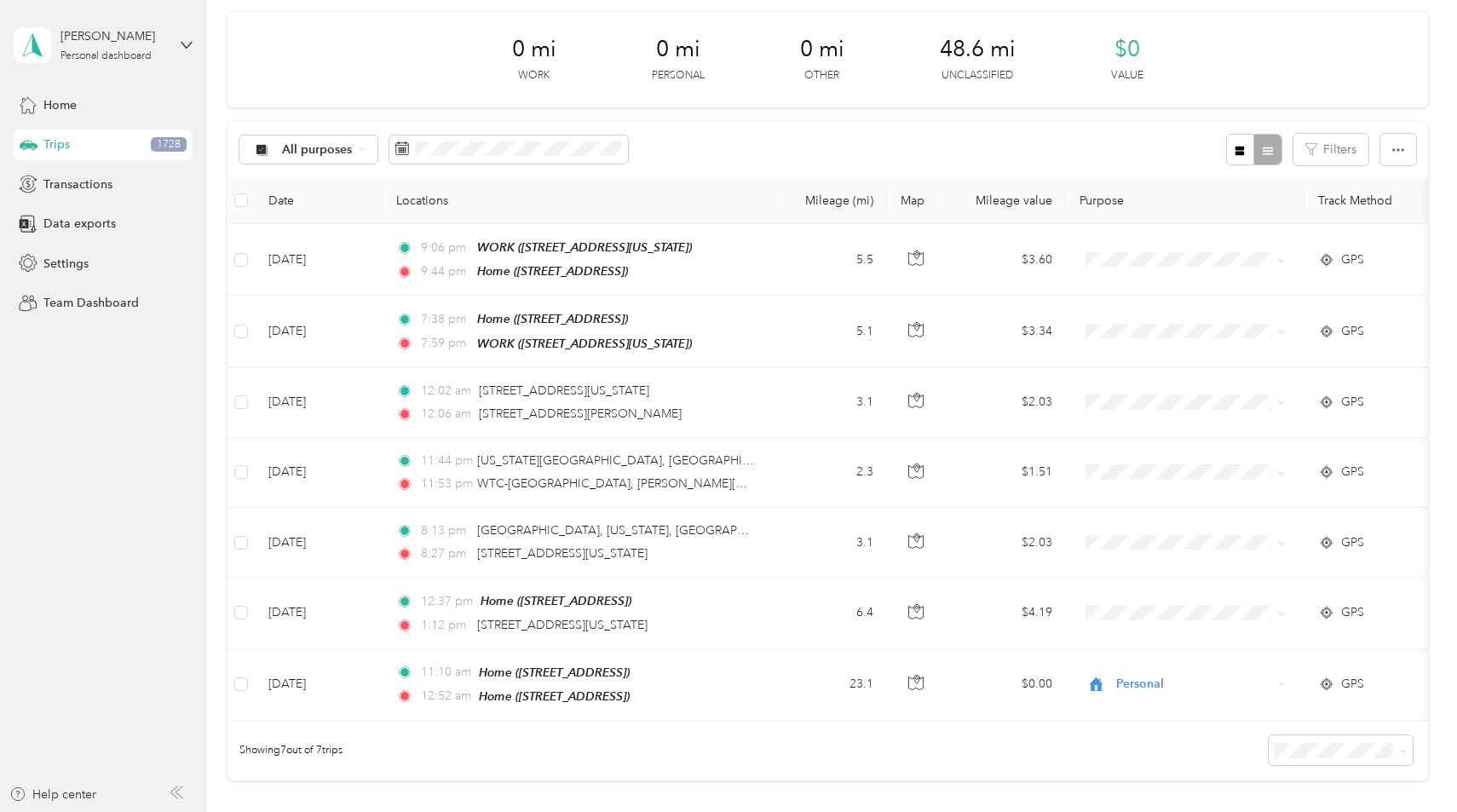
click at [820, 408] on div at bounding box center [728, 406] width 1457 height 812
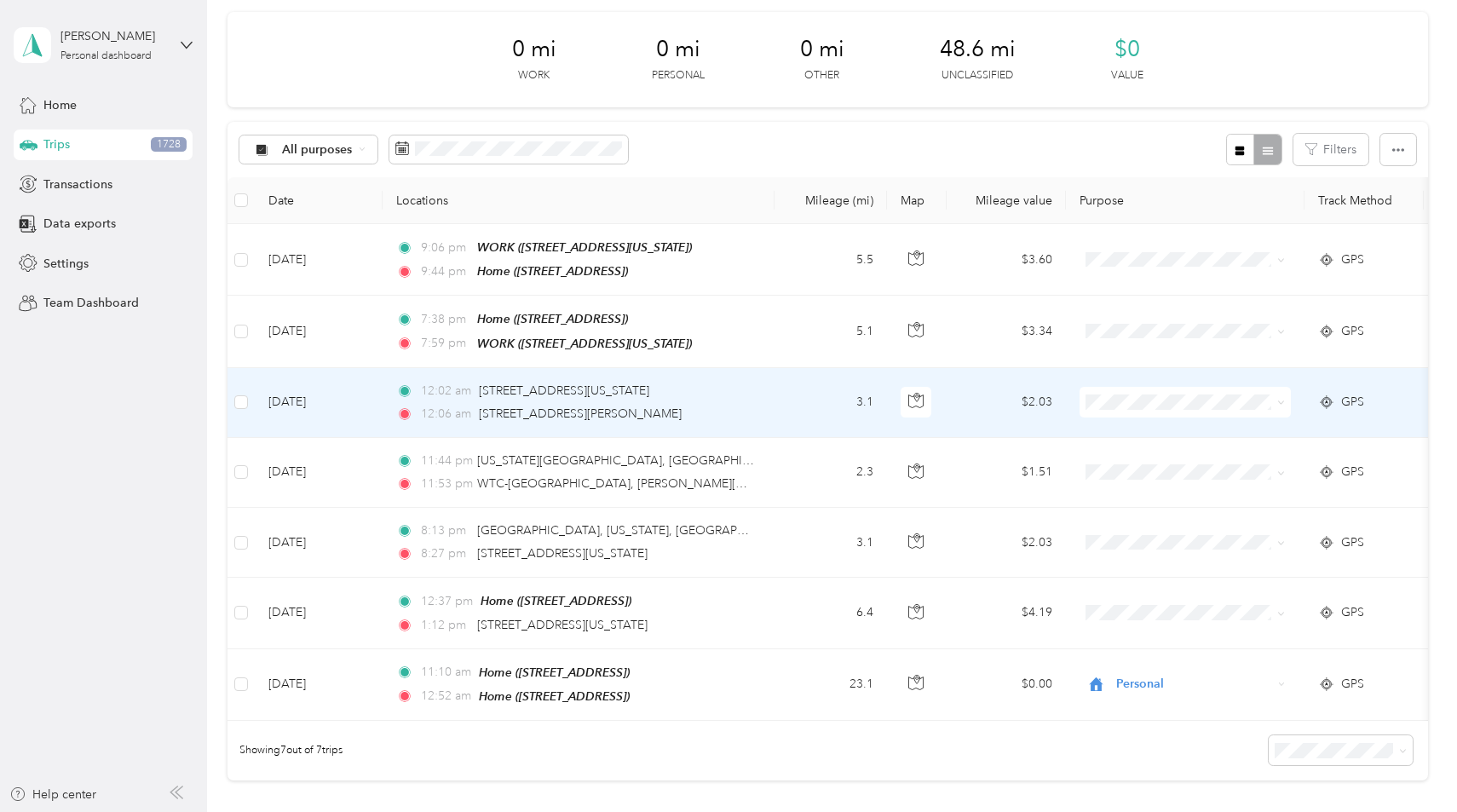
click at [820, 408] on td "3.1" at bounding box center [831, 403] width 112 height 70
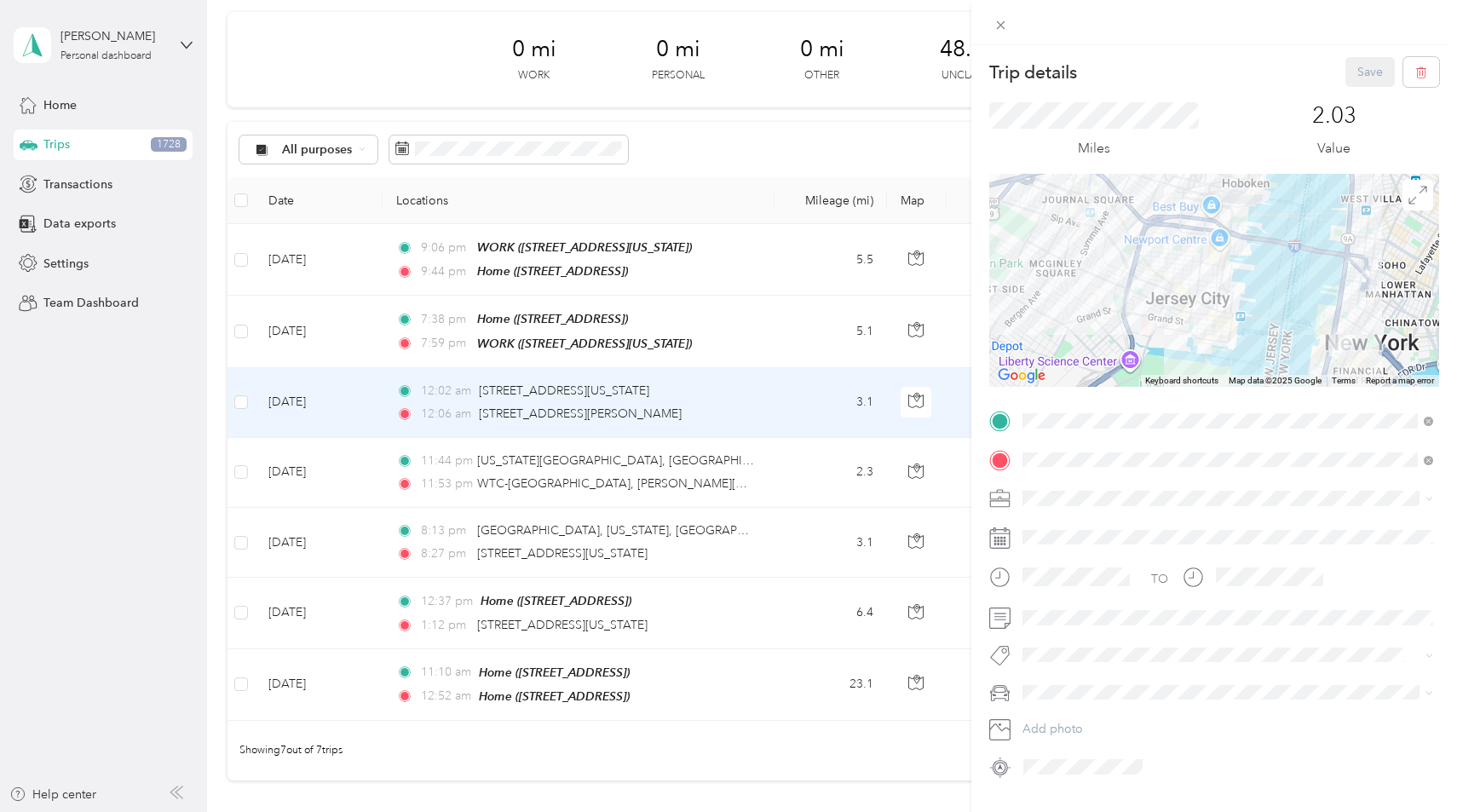
click at [237, 400] on div "Trip details Save This trip cannot be edited because it is either under review,…" at bounding box center [728, 406] width 1457 height 812
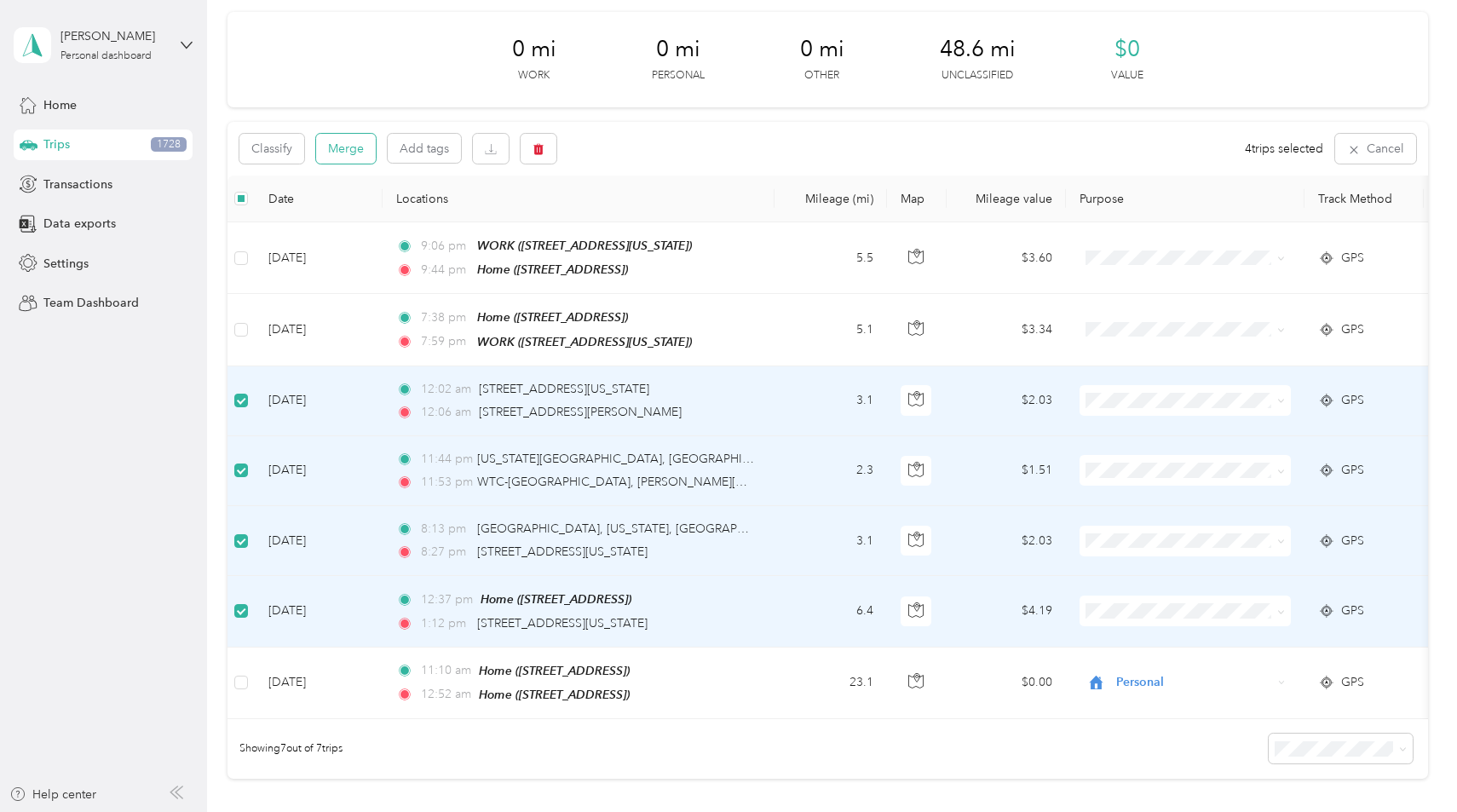
click at [370, 138] on button "Merge" at bounding box center [346, 149] width 60 height 30
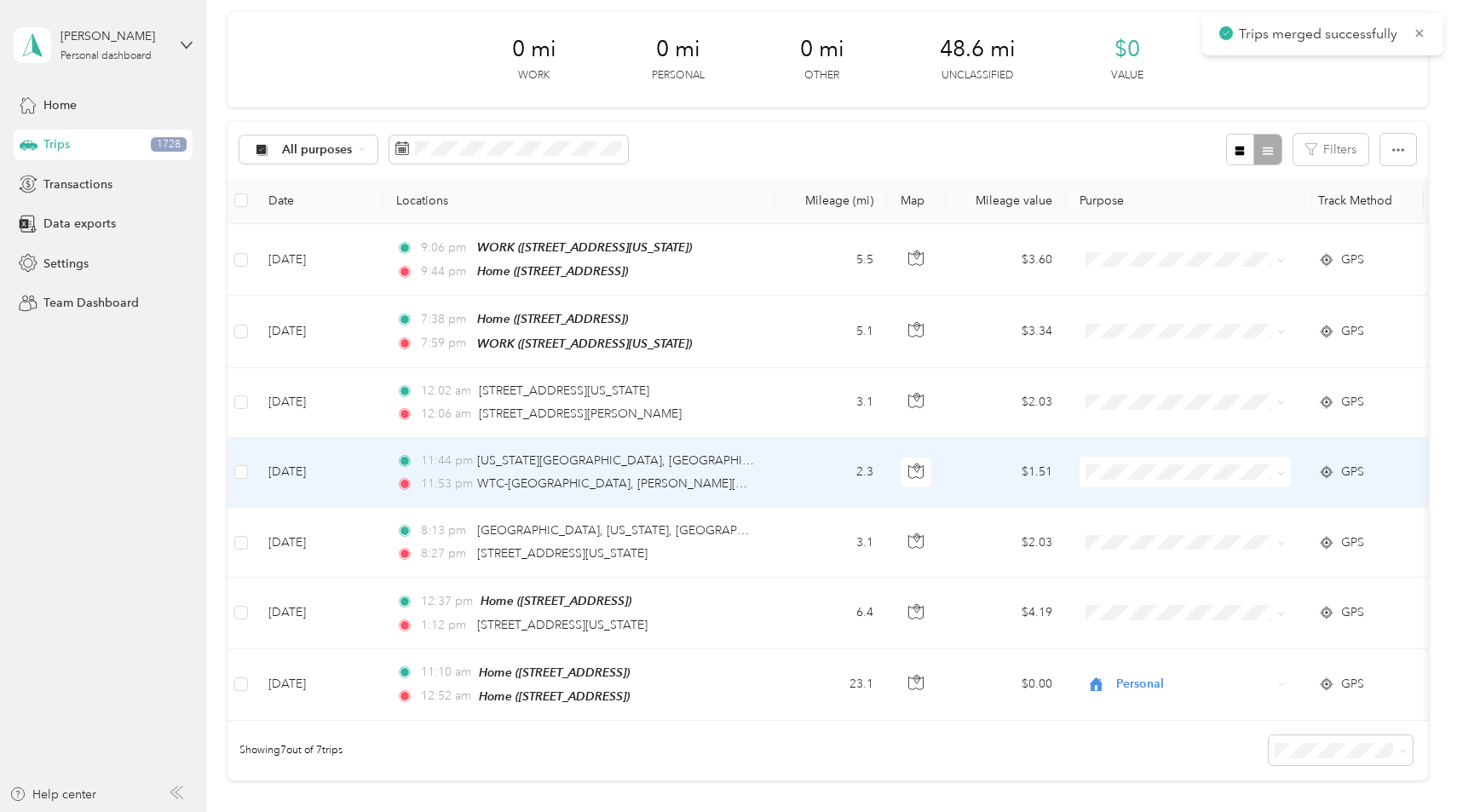
scroll to position [53, 0]
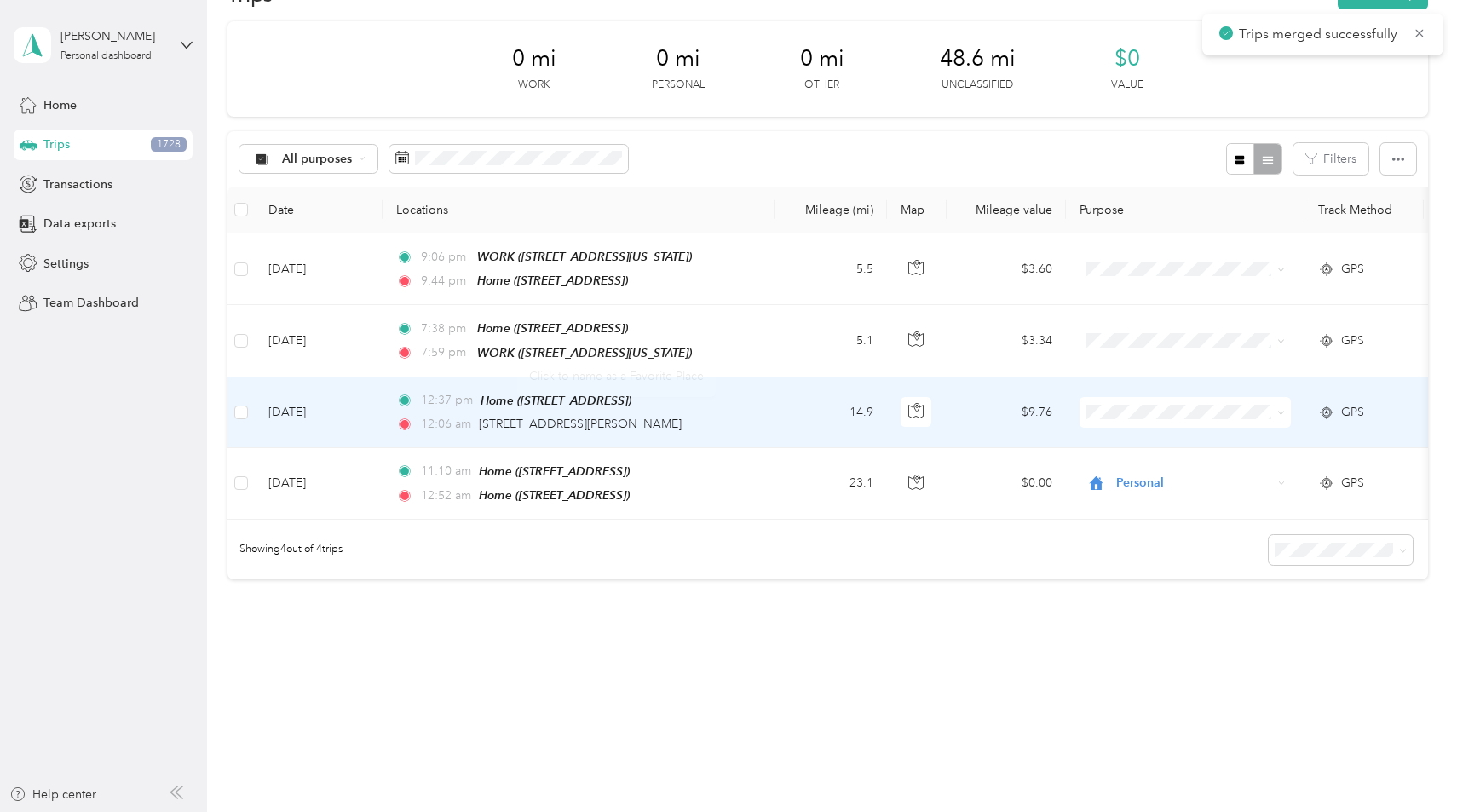
click at [784, 393] on td "14.9" at bounding box center [831, 413] width 112 height 71
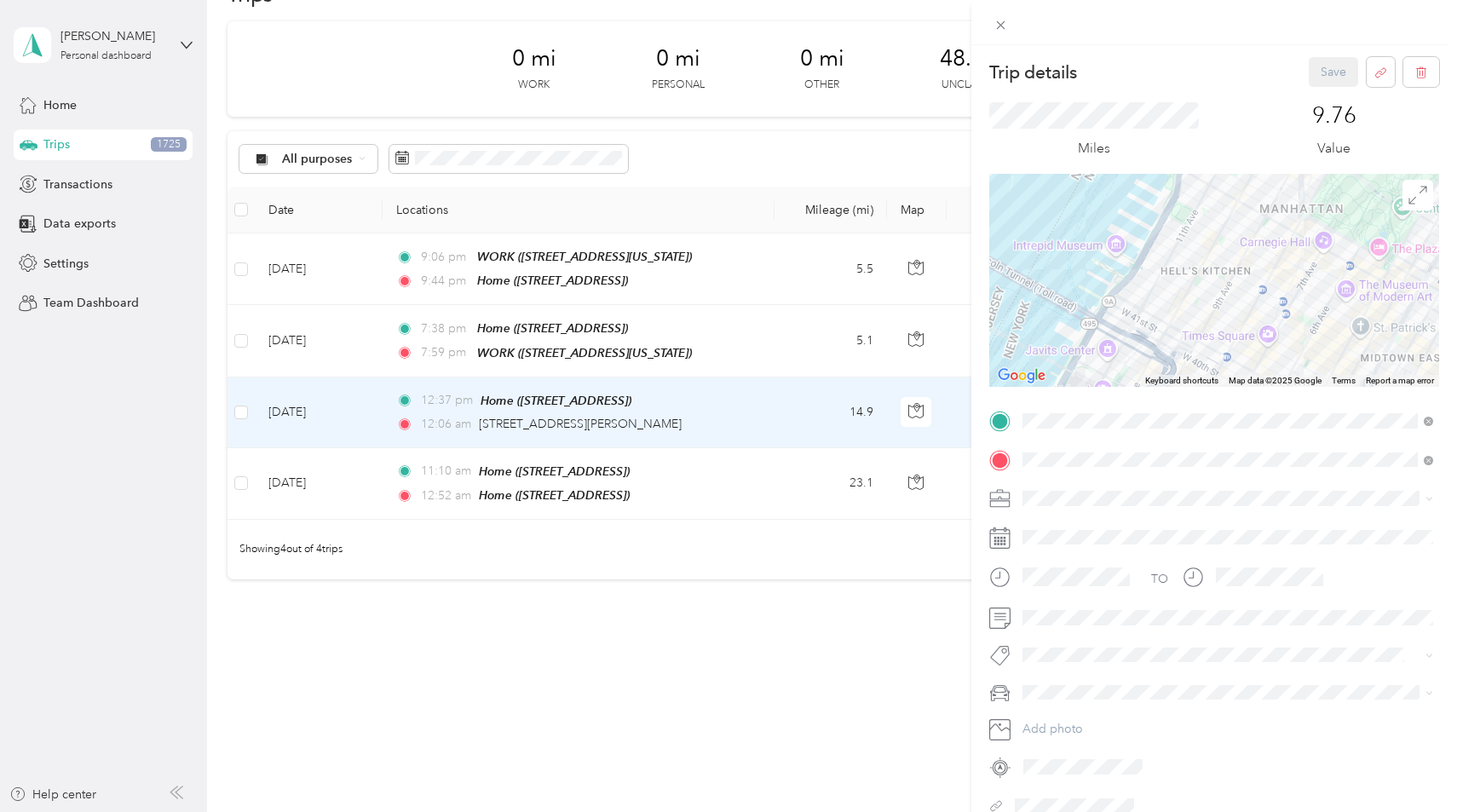
drag, startPoint x: 1315, startPoint y: 215, endPoint x: 1291, endPoint y: 251, distance: 43.3
click at [1291, 251] on div at bounding box center [1213, 279] width 449 height 213
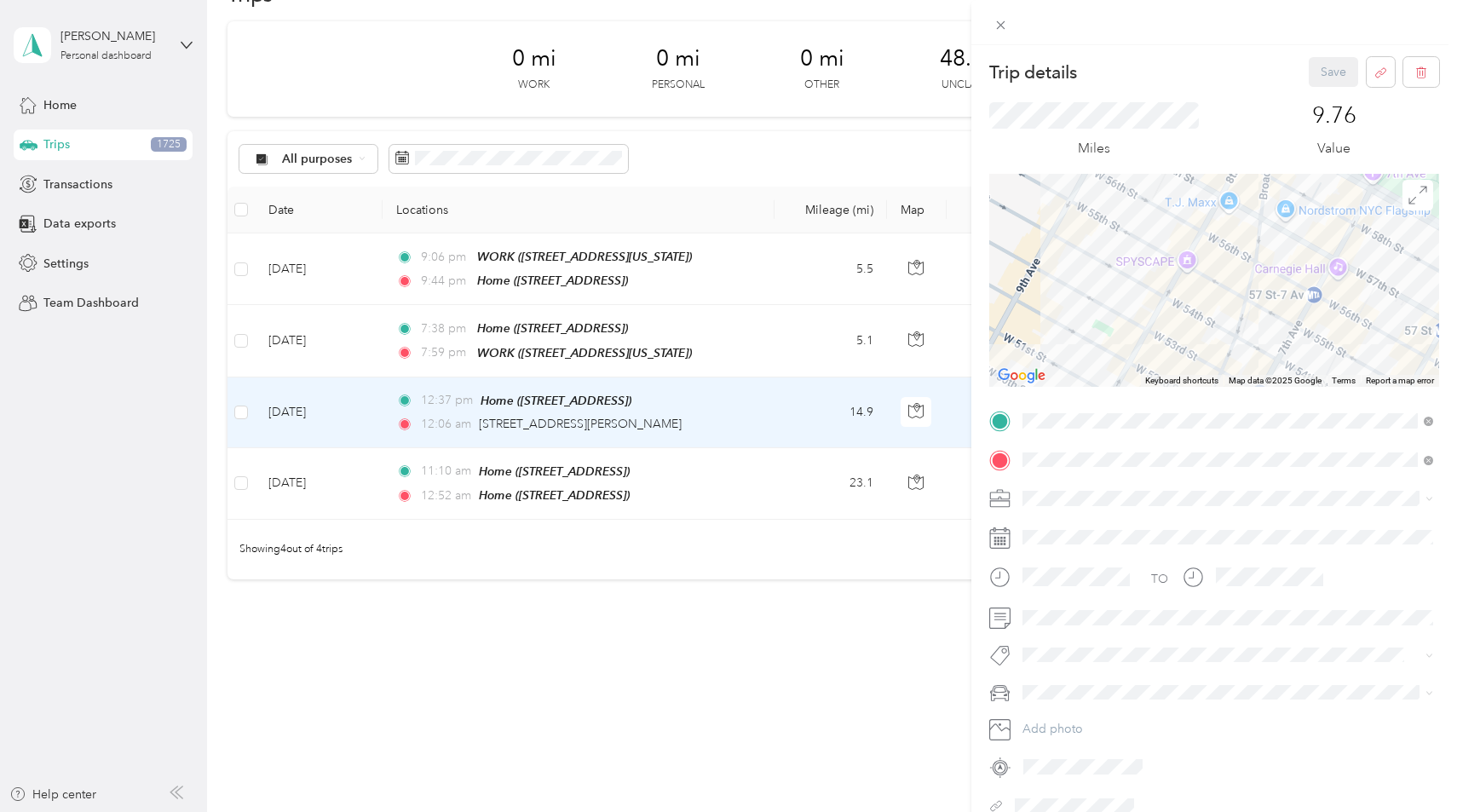
drag, startPoint x: 1296, startPoint y: 325, endPoint x: 1257, endPoint y: 209, distance: 122.4
click at [1257, 209] on div at bounding box center [1213, 279] width 449 height 213
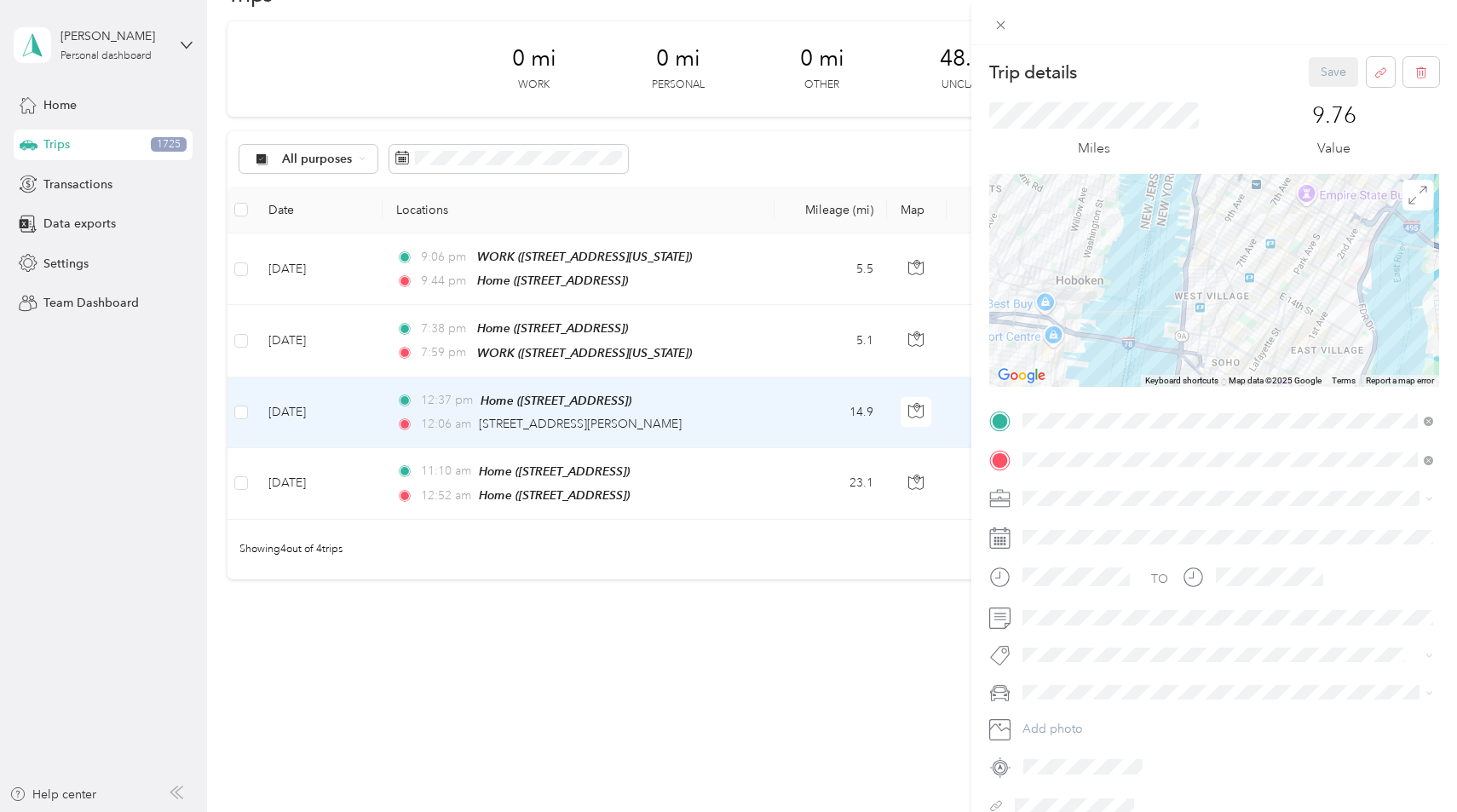
drag, startPoint x: 1291, startPoint y: 332, endPoint x: 1357, endPoint y: 128, distance: 214.4
click at [1357, 129] on div "Trip details Save This trip cannot be edited because it is either under review,…" at bounding box center [1213, 437] width 449 height 761
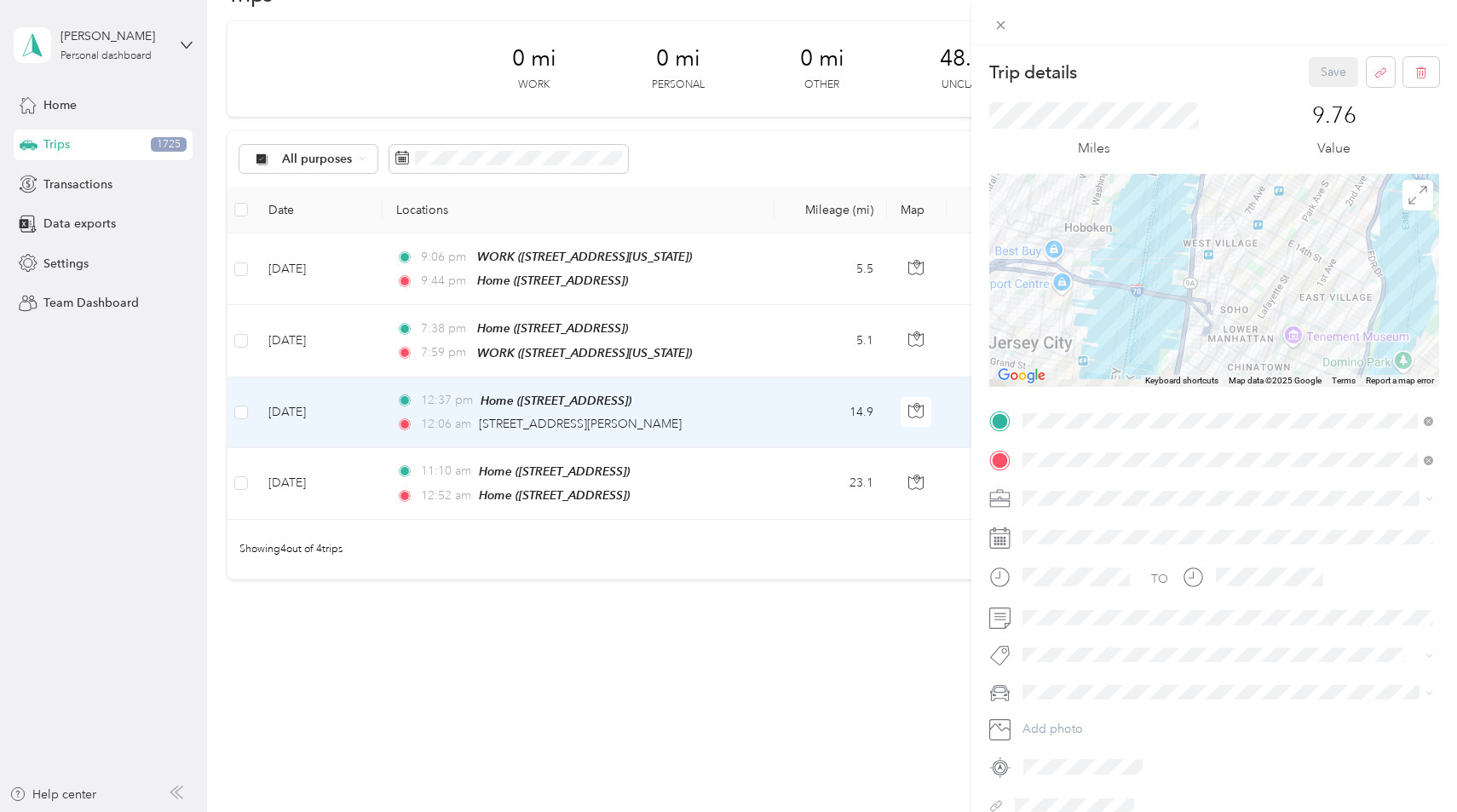
drag, startPoint x: 1305, startPoint y: 284, endPoint x: 1305, endPoint y: 258, distance: 26.0
click at [1305, 258] on div at bounding box center [1213, 279] width 449 height 213
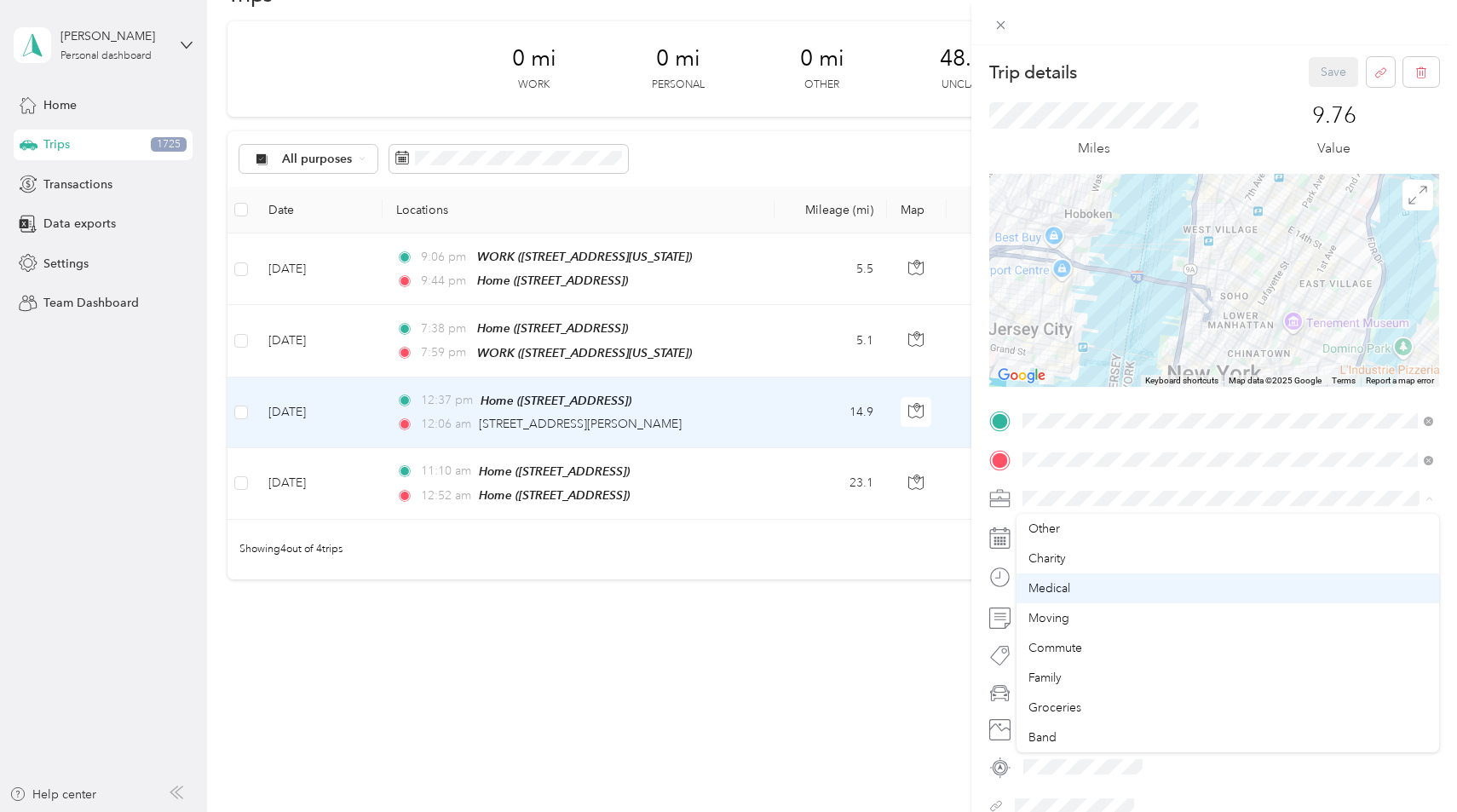
scroll to position [118, 0]
click at [1133, 656] on ol "Work Personal Studio Engineer Freelance A/V Tech Other Charity Medical Moving C…" at bounding box center [1227, 628] width 422 height 238
